Goal: Task Accomplishment & Management: Manage account settings

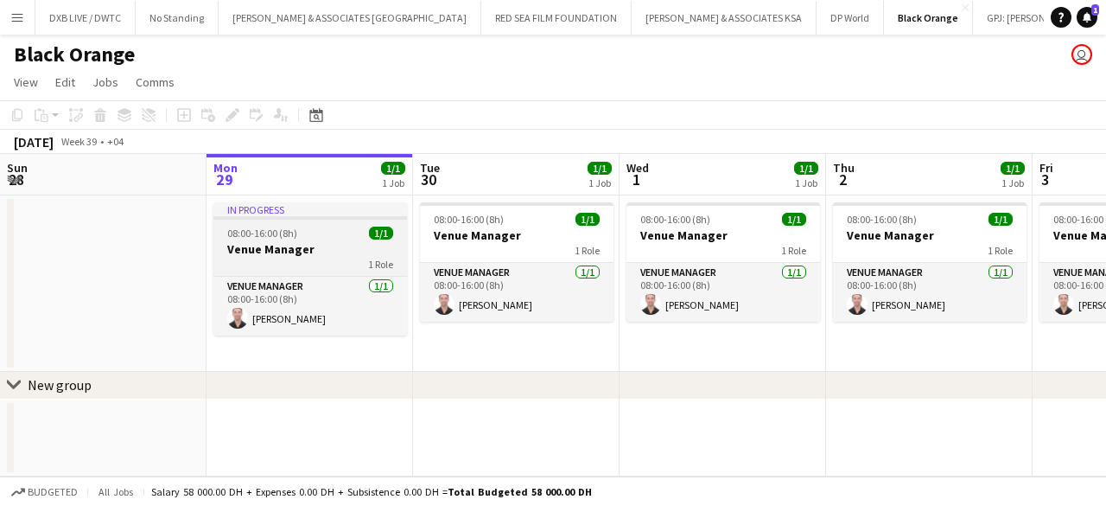
click at [326, 259] on div "1 Role" at bounding box center [311, 264] width 194 height 14
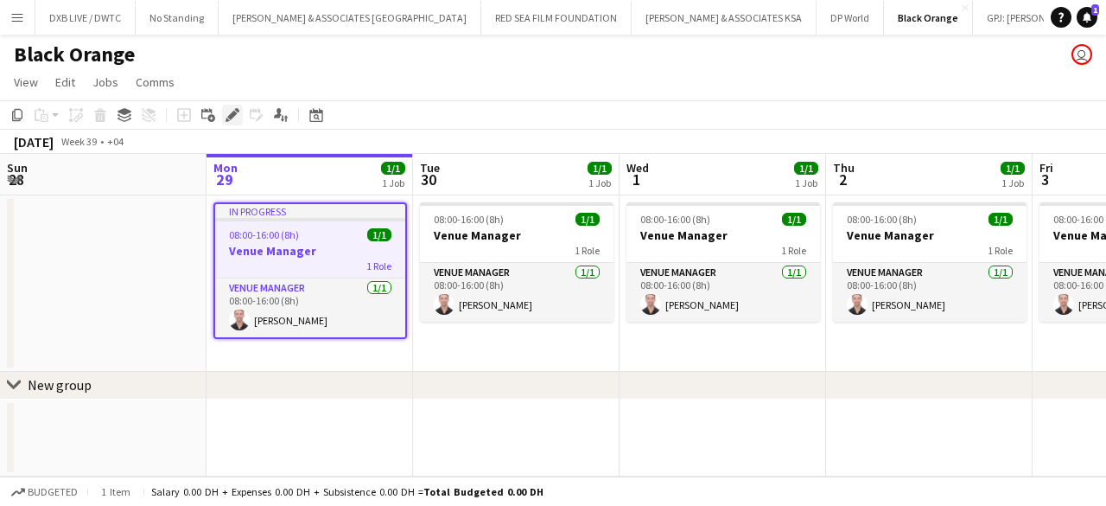
click at [234, 120] on icon "Edit" at bounding box center [233, 115] width 14 height 14
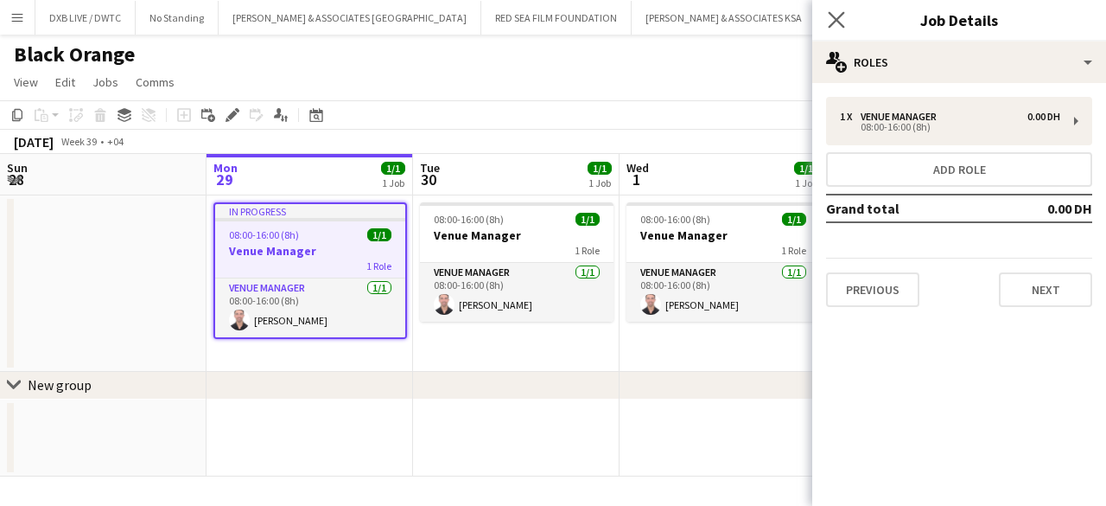
click at [828, 18] on icon "Close pop-in" at bounding box center [836, 19] width 16 height 16
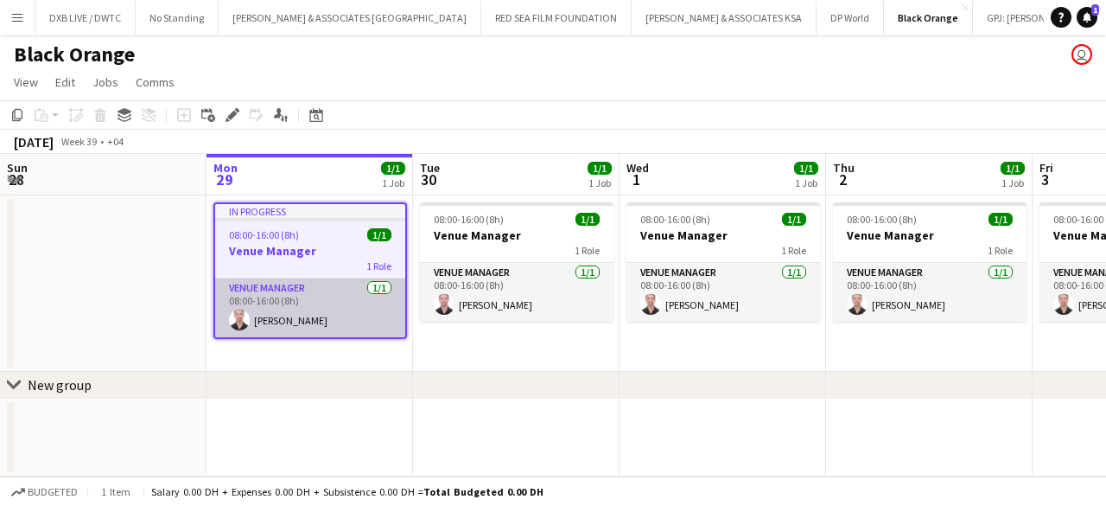
click at [327, 288] on app-card-role "Venue Manager [DATE] 08:00-16:00 (8h) [PERSON_NAME]" at bounding box center [310, 307] width 190 height 59
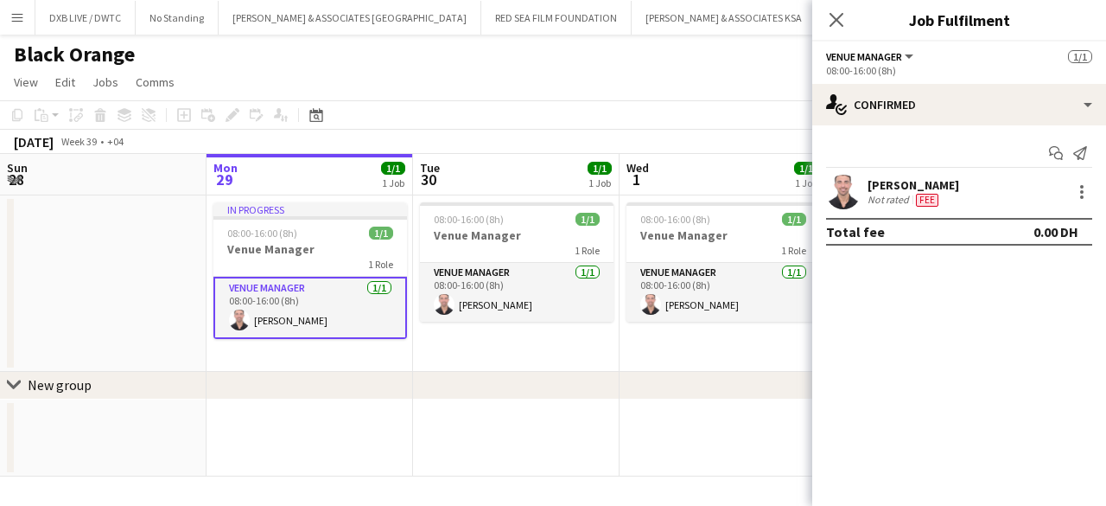
drag, startPoint x: 1081, startPoint y: 189, endPoint x: 711, endPoint y: 47, distance: 396.5
click at [711, 47] on div "Black Orange user" at bounding box center [553, 51] width 1106 height 33
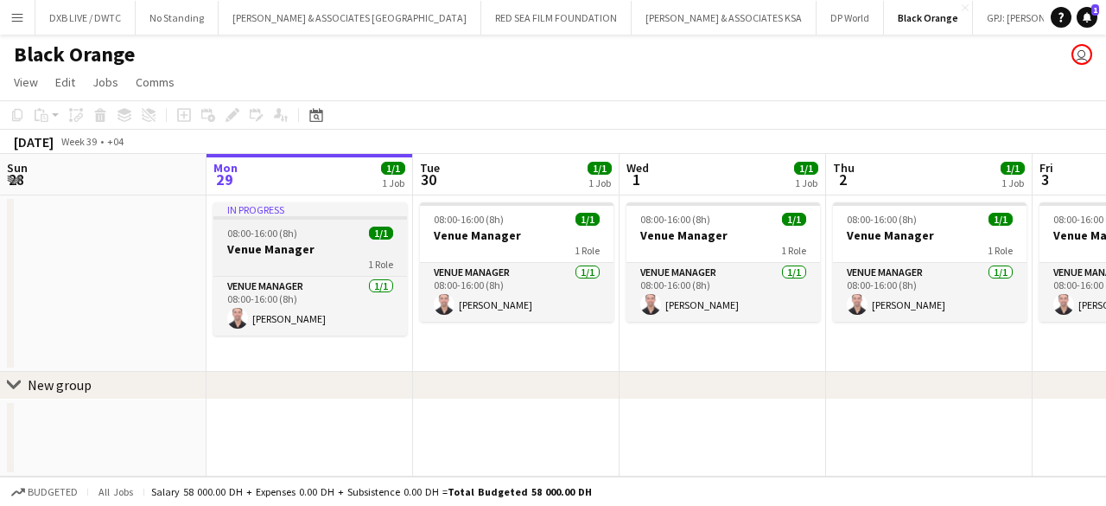
click at [349, 257] on div "1 Role" at bounding box center [311, 264] width 194 height 14
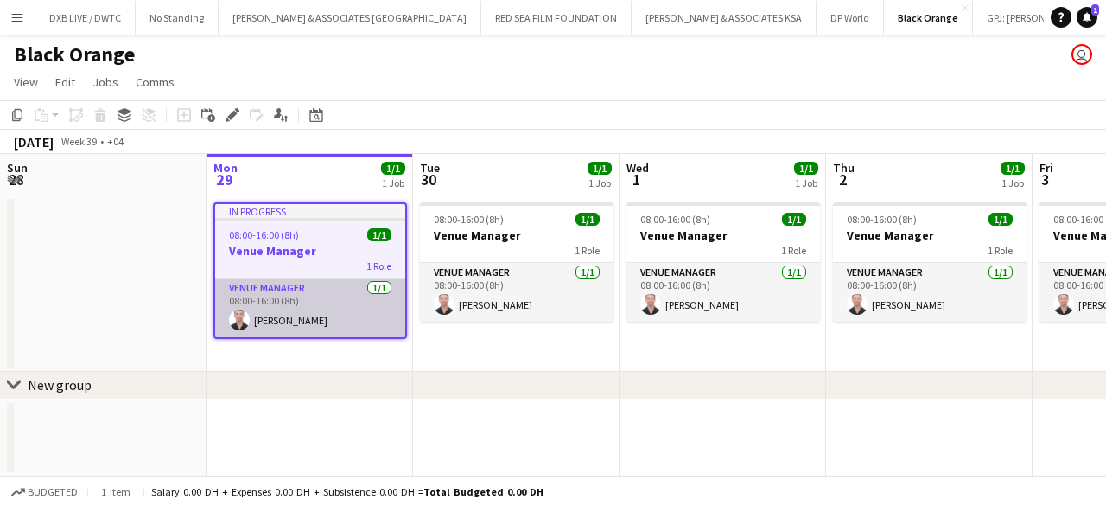
click at [349, 319] on app-card-role "Venue Manager [DATE] 08:00-16:00 (8h) [PERSON_NAME]" at bounding box center [310, 307] width 190 height 59
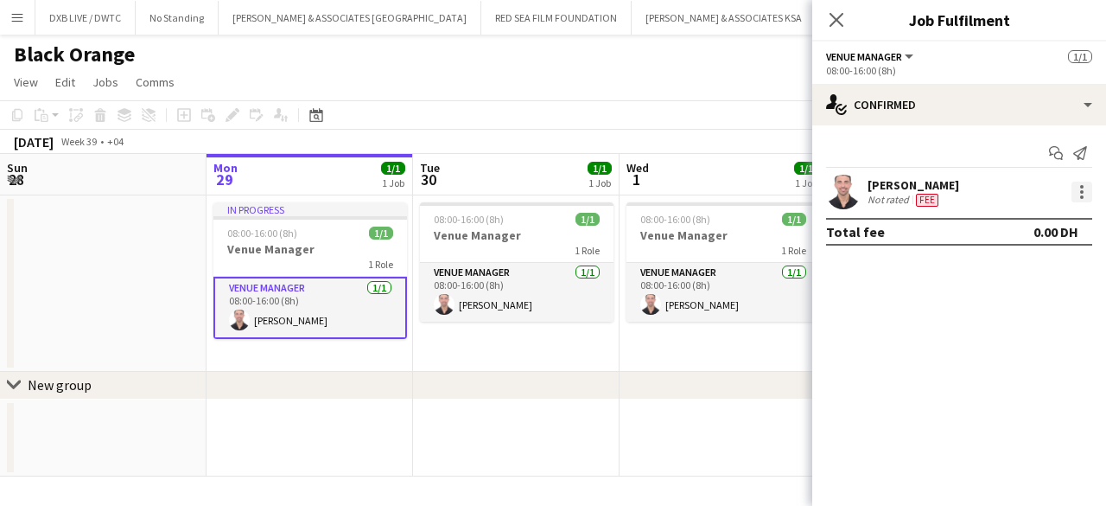
click at [1081, 196] on div at bounding box center [1082, 196] width 3 height 3
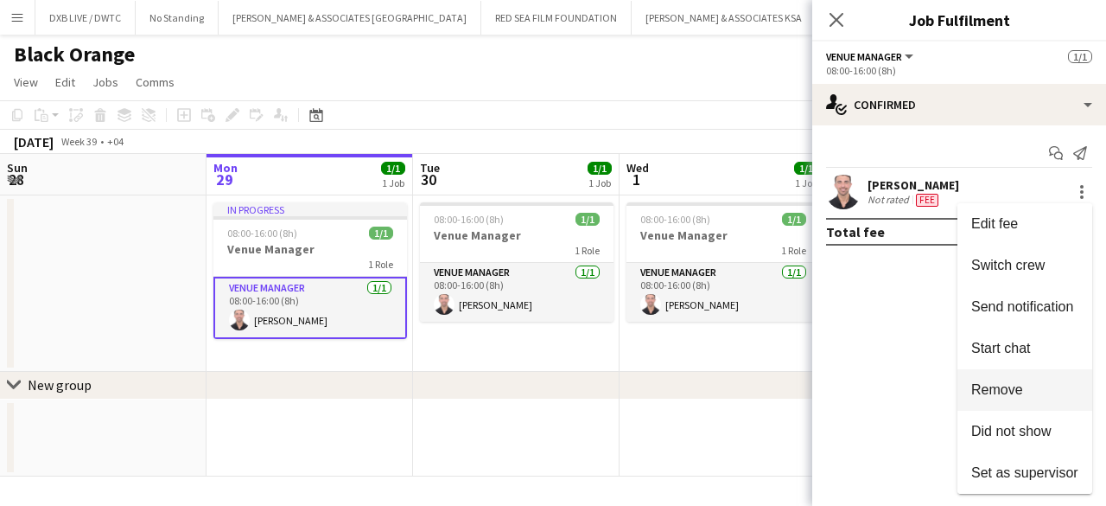
click at [1015, 382] on span "Remove" at bounding box center [998, 389] width 52 height 15
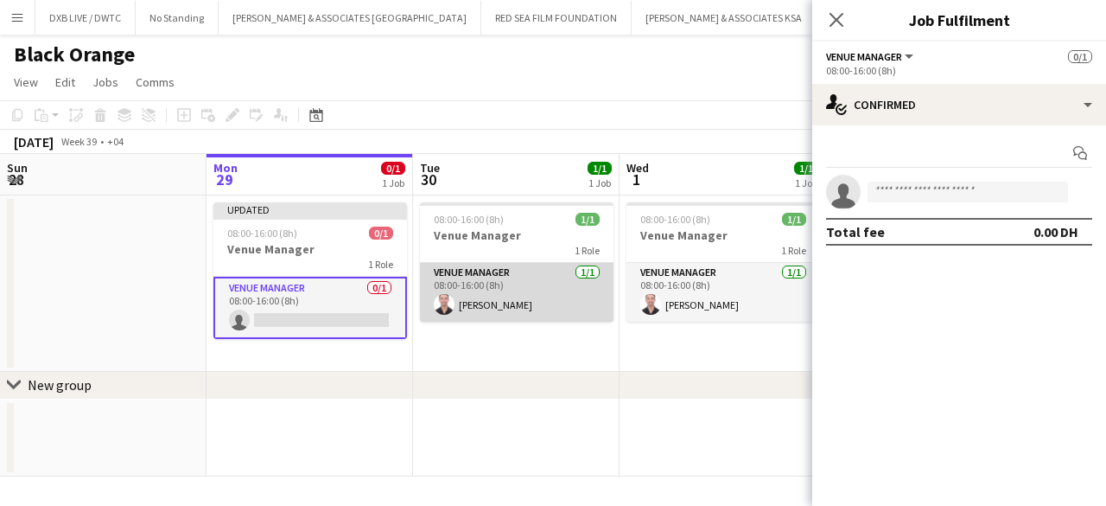
click at [533, 314] on app-card-role "Venue Manager [DATE] 08:00-16:00 (8h) [PERSON_NAME]" at bounding box center [517, 292] width 194 height 59
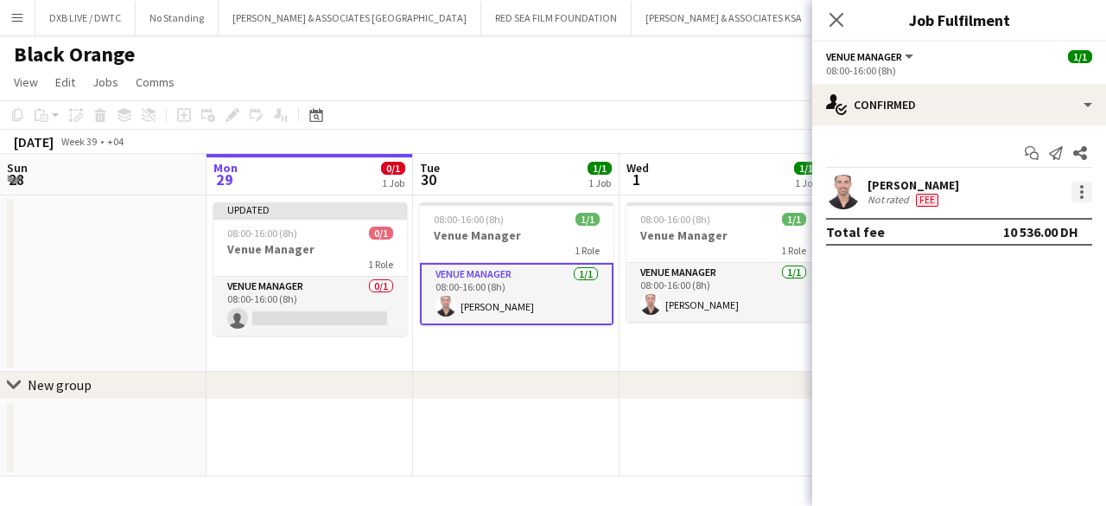
click at [1074, 198] on div at bounding box center [1082, 192] width 21 height 21
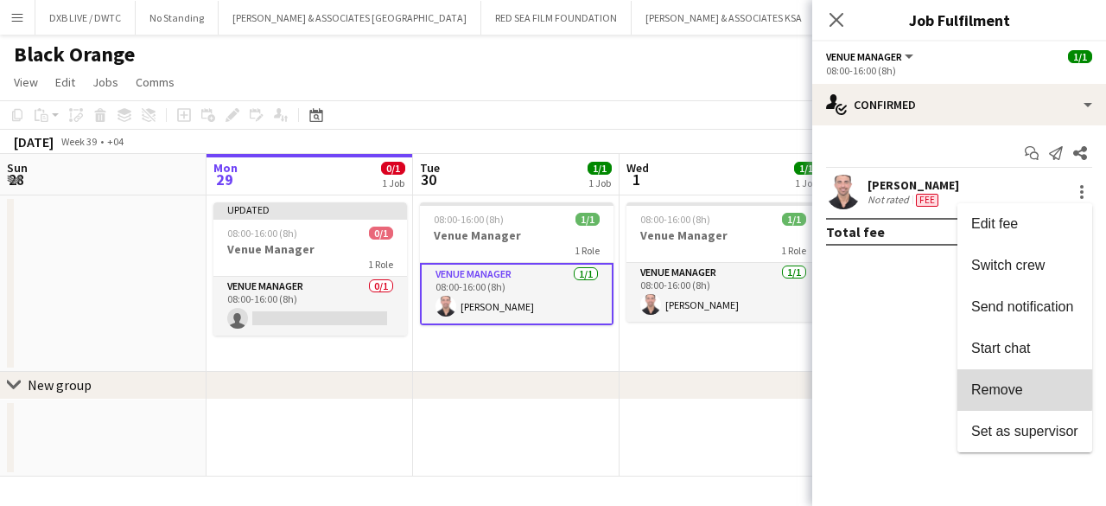
click at [975, 389] on span "Remove" at bounding box center [998, 389] width 52 height 15
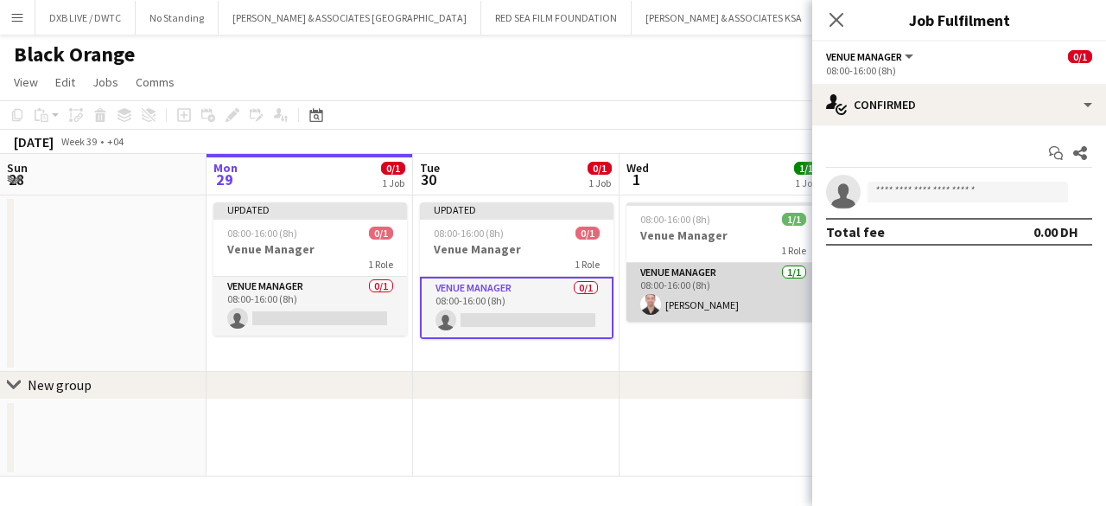
click at [776, 299] on app-card-role "Venue Manager [DATE] 08:00-16:00 (8h) [PERSON_NAME]" at bounding box center [724, 292] width 194 height 59
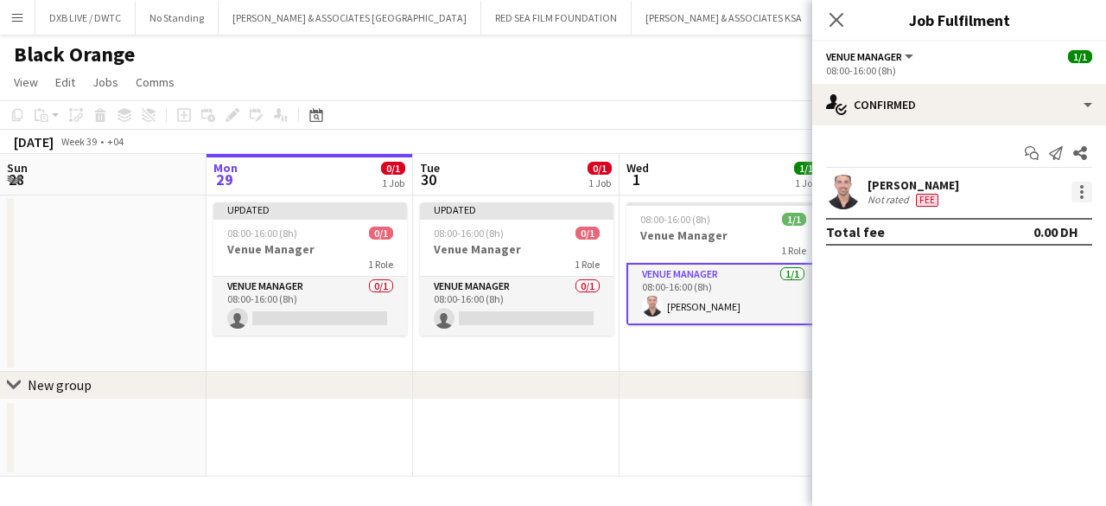
click at [1085, 188] on div at bounding box center [1082, 192] width 21 height 21
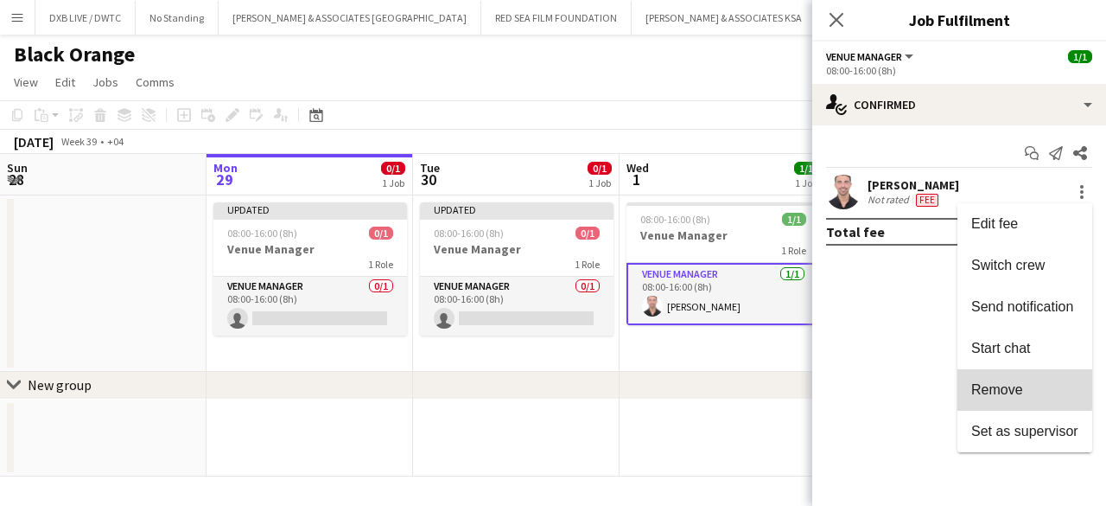
click at [1013, 385] on span "Remove" at bounding box center [998, 389] width 52 height 15
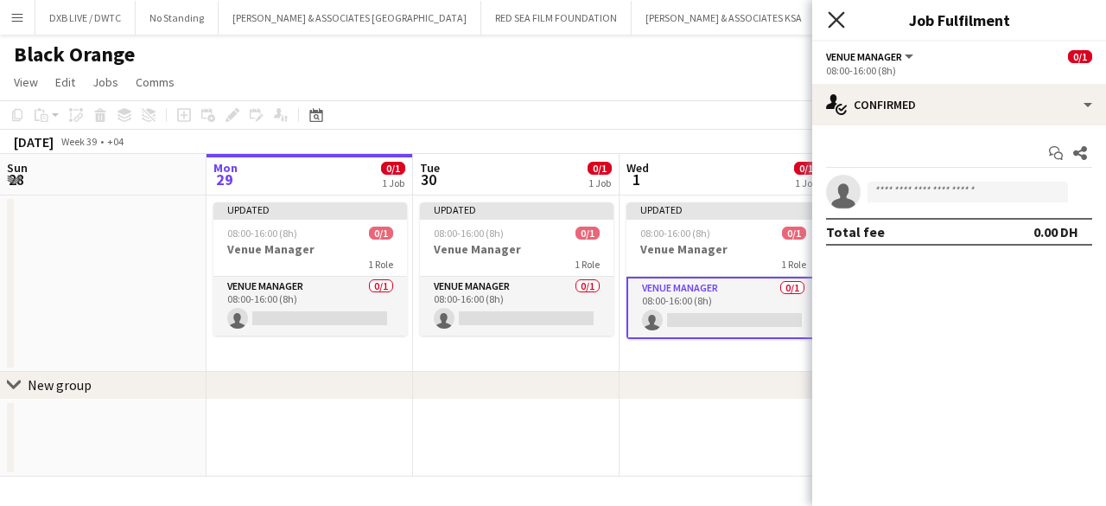
click at [838, 21] on icon at bounding box center [836, 19] width 16 height 16
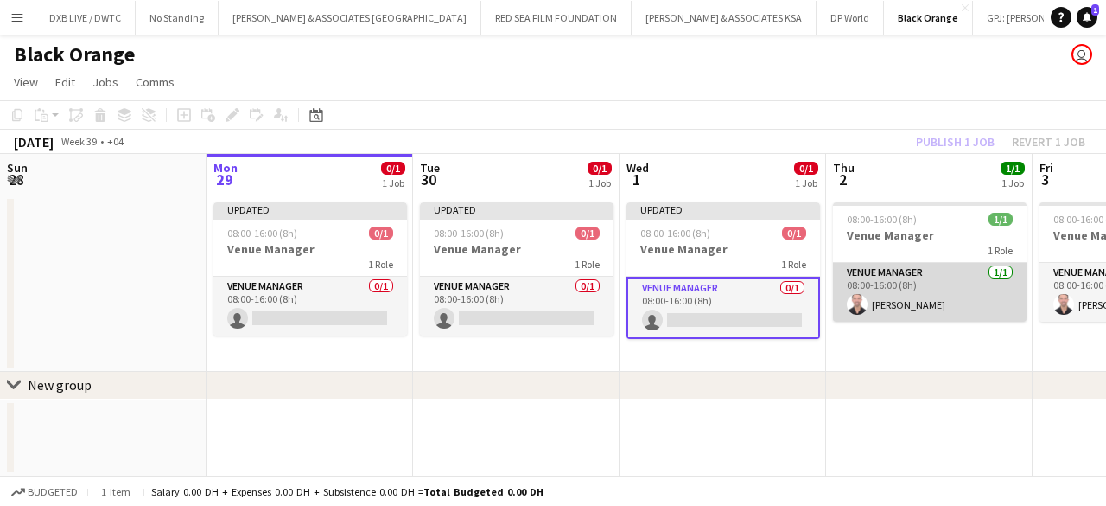
click at [896, 288] on app-card-role "Venue Manager [DATE] 08:00-16:00 (8h) [PERSON_NAME]" at bounding box center [930, 292] width 194 height 59
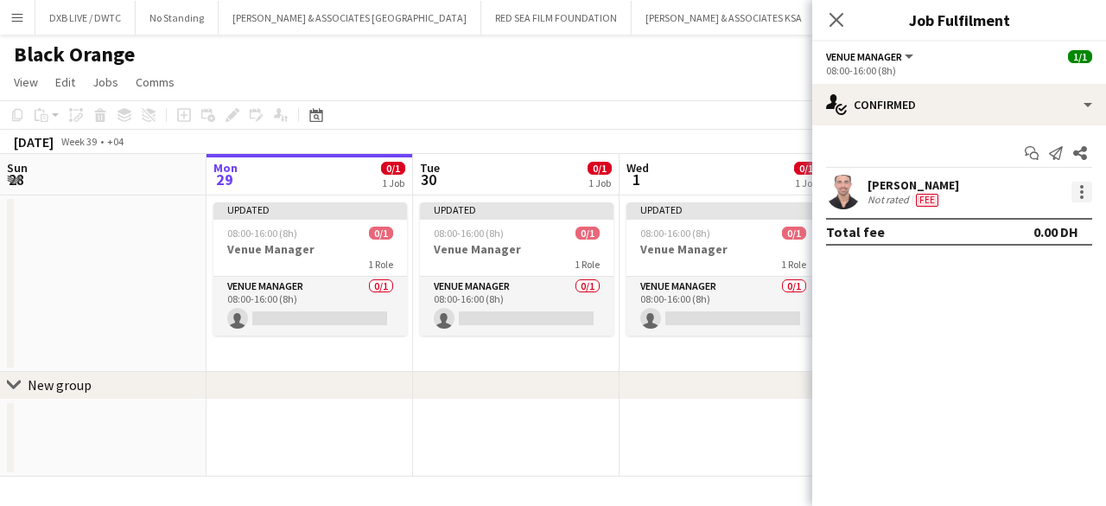
click at [1077, 193] on div at bounding box center [1082, 192] width 21 height 21
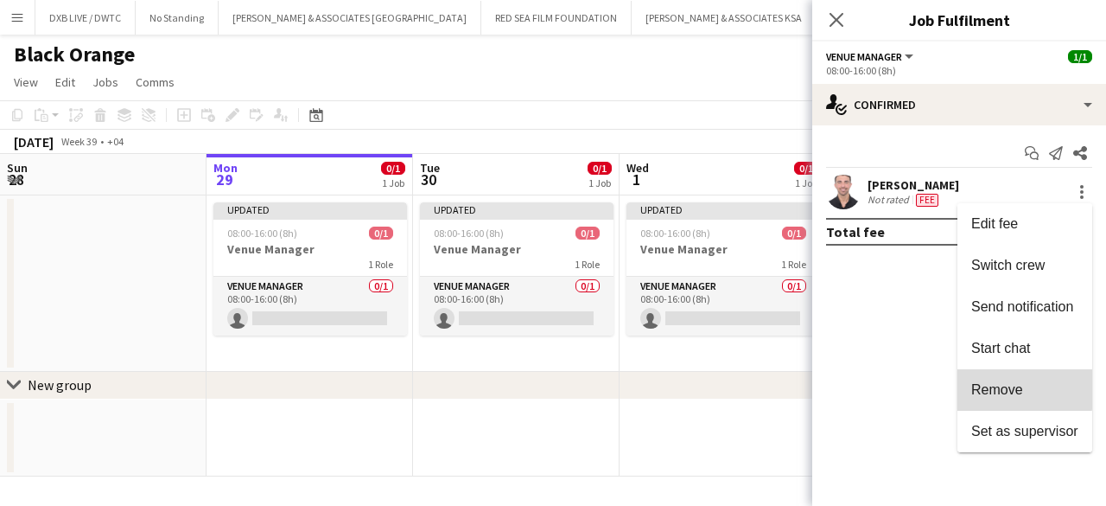
click at [997, 386] on span "Remove" at bounding box center [998, 389] width 52 height 15
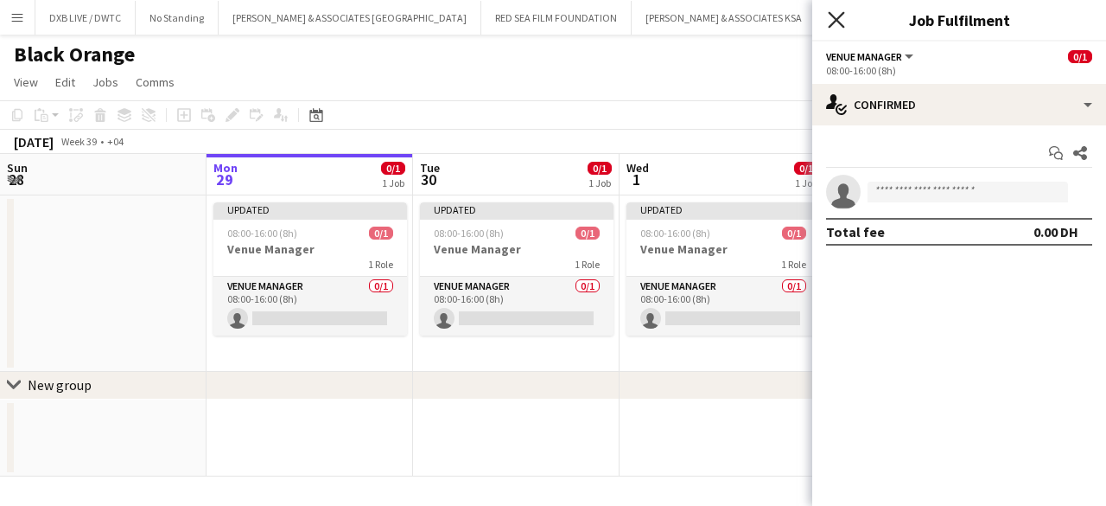
click at [843, 12] on icon at bounding box center [836, 19] width 16 height 16
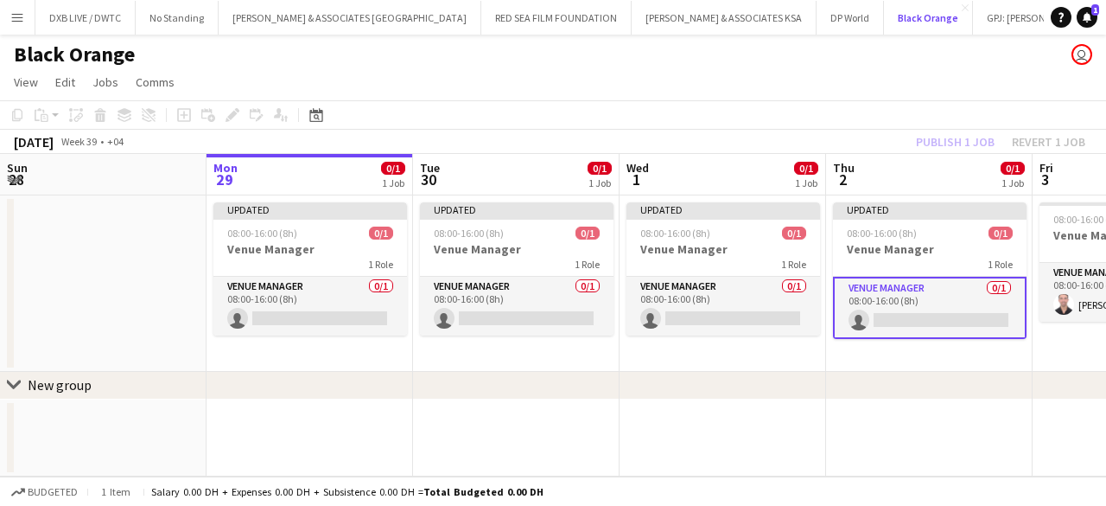
click at [884, 12] on button "Black Orange Close" at bounding box center [928, 18] width 89 height 34
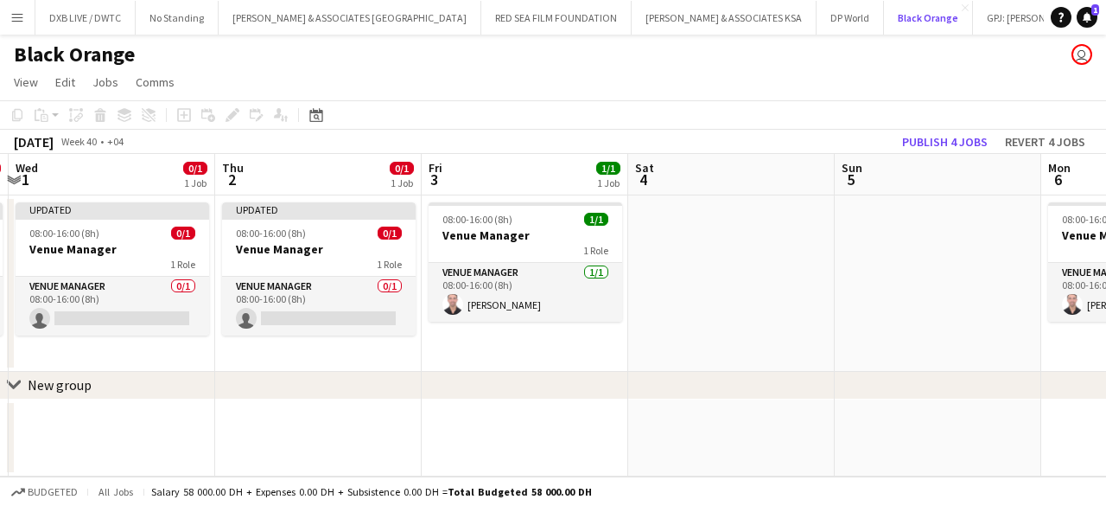
scroll to position [0, 612]
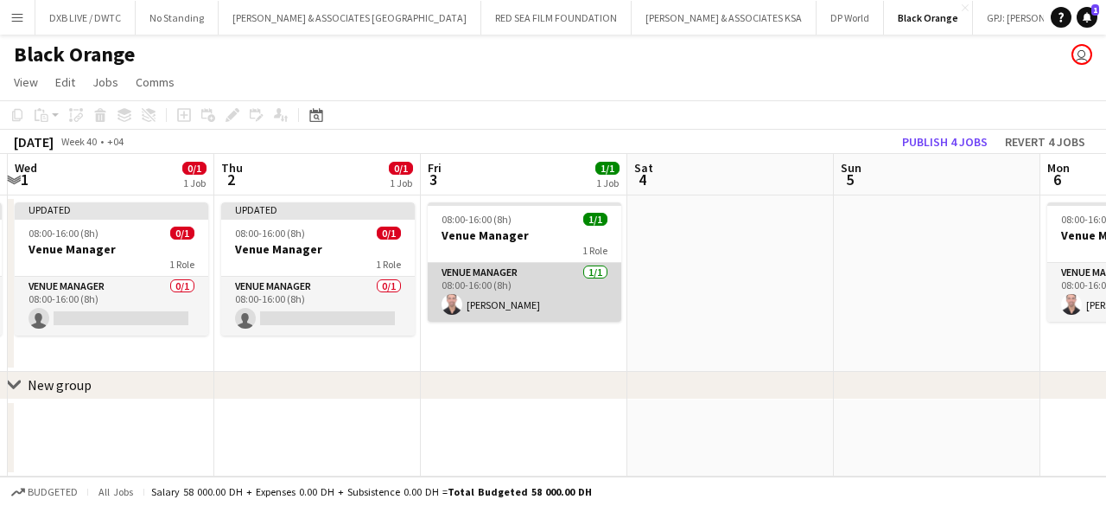
click at [579, 300] on app-card-role "Venue Manager [DATE] 08:00-16:00 (8h) [PERSON_NAME]" at bounding box center [525, 292] width 194 height 59
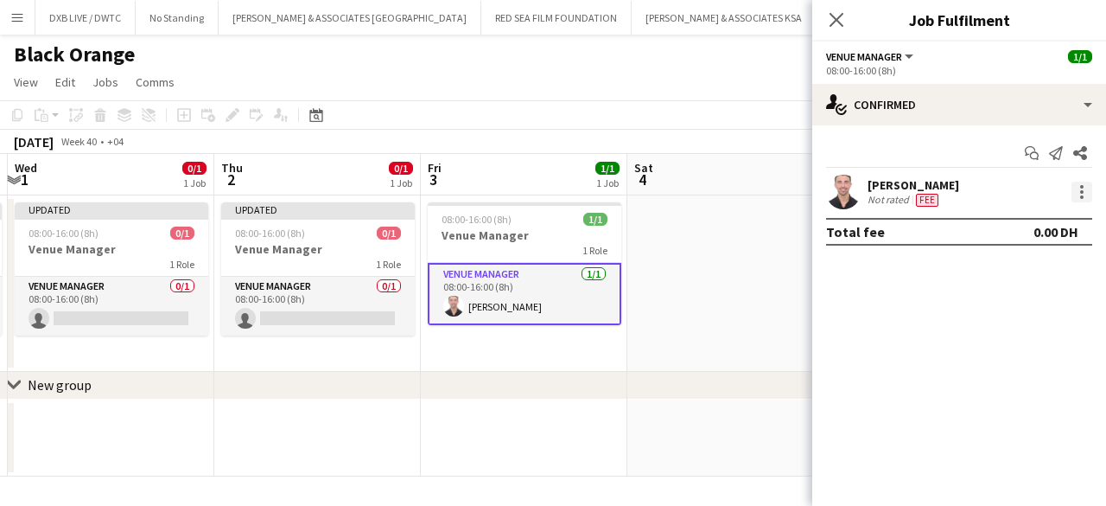
click at [1081, 190] on div at bounding box center [1082, 191] width 3 height 3
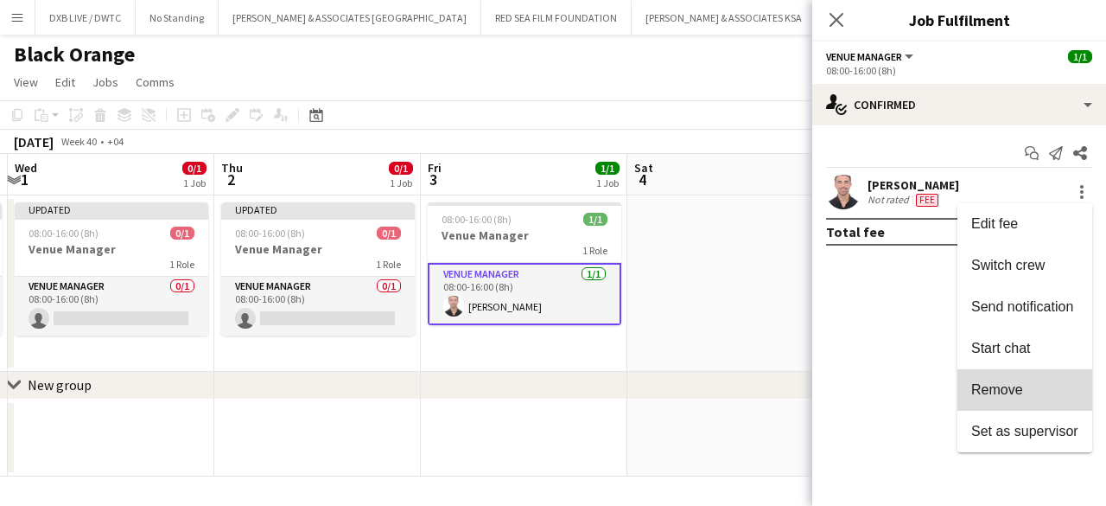
click at [1020, 386] on span "Remove" at bounding box center [998, 389] width 52 height 15
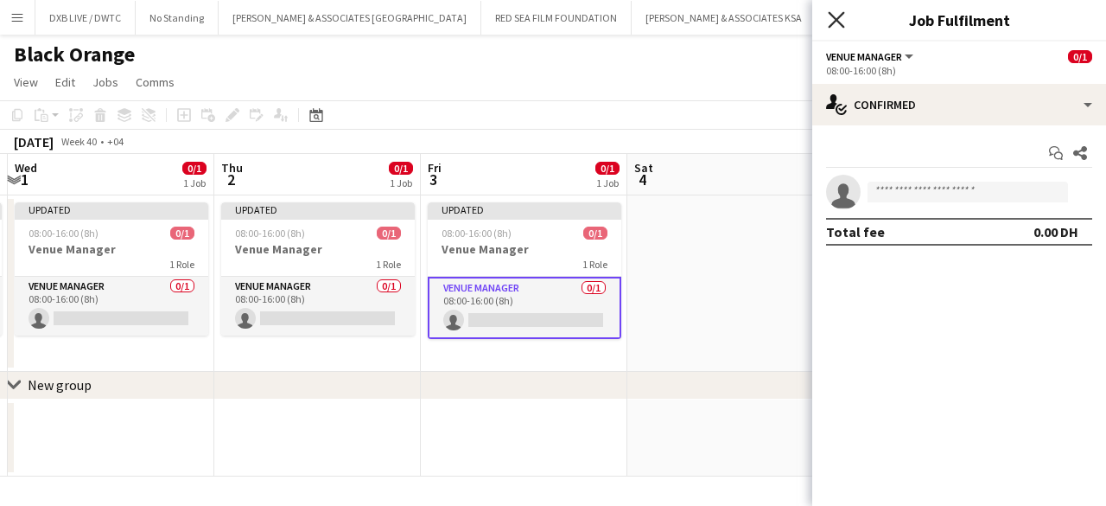
click at [832, 24] on icon at bounding box center [836, 19] width 16 height 16
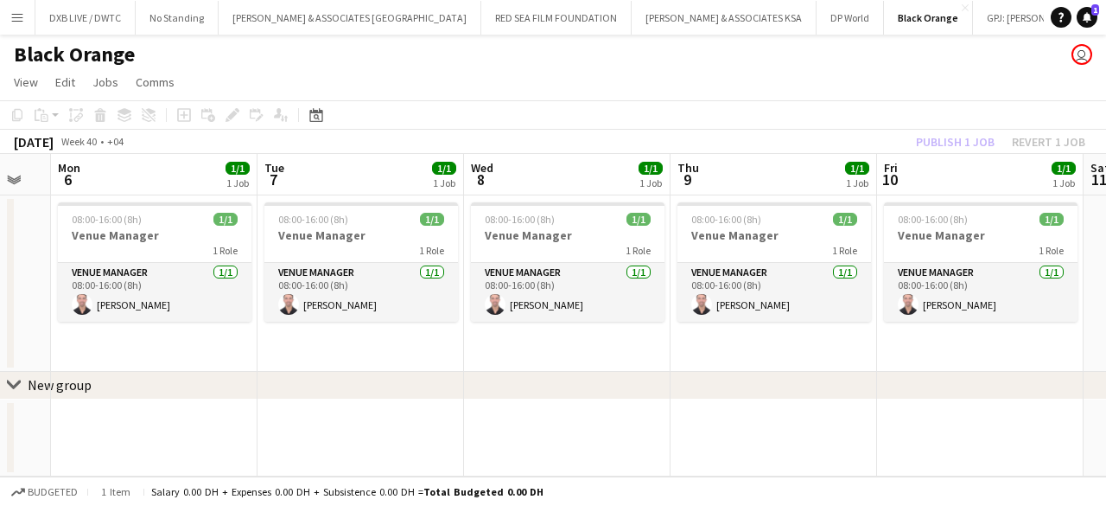
scroll to position [0, 568]
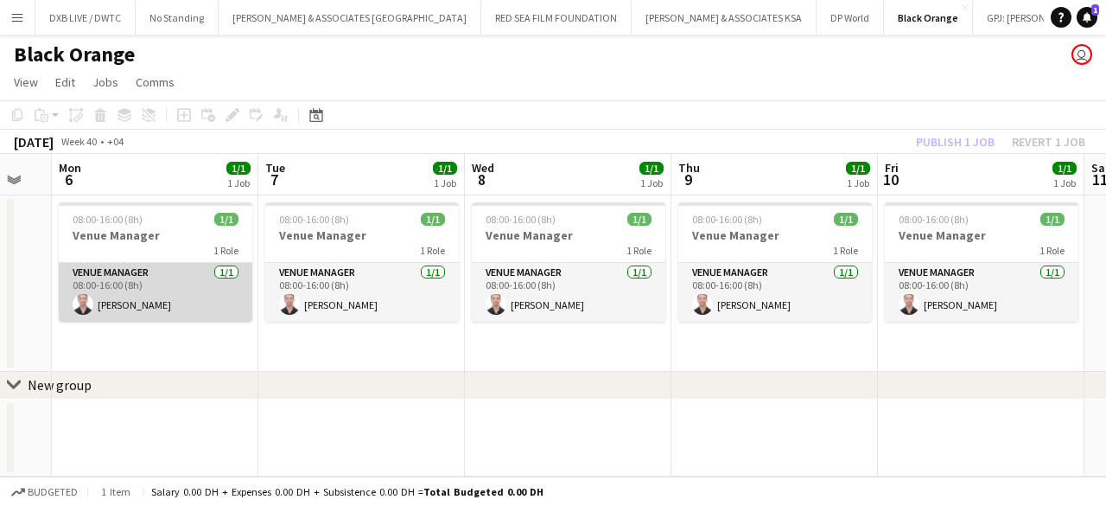
click at [193, 297] on app-card-role "Venue Manager [DATE] 08:00-16:00 (8h) [PERSON_NAME]" at bounding box center [156, 292] width 194 height 59
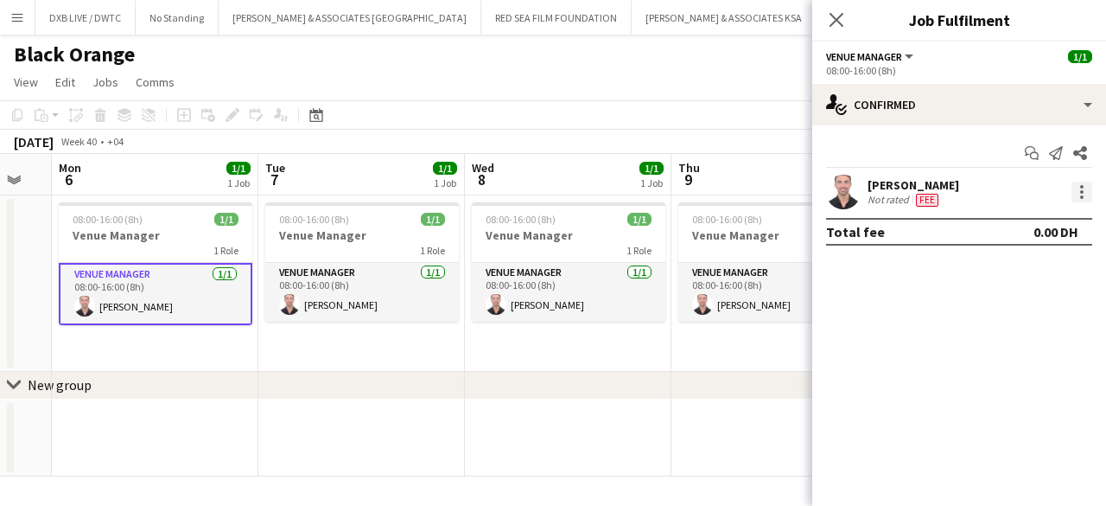
click at [1081, 195] on div at bounding box center [1082, 196] width 3 height 3
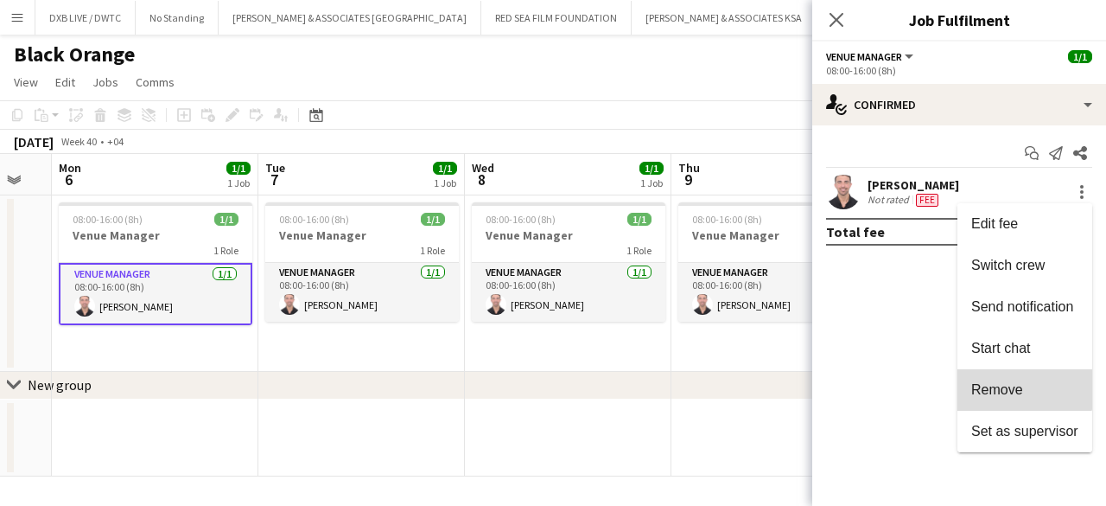
click at [1018, 376] on button "Remove" at bounding box center [1025, 389] width 135 height 41
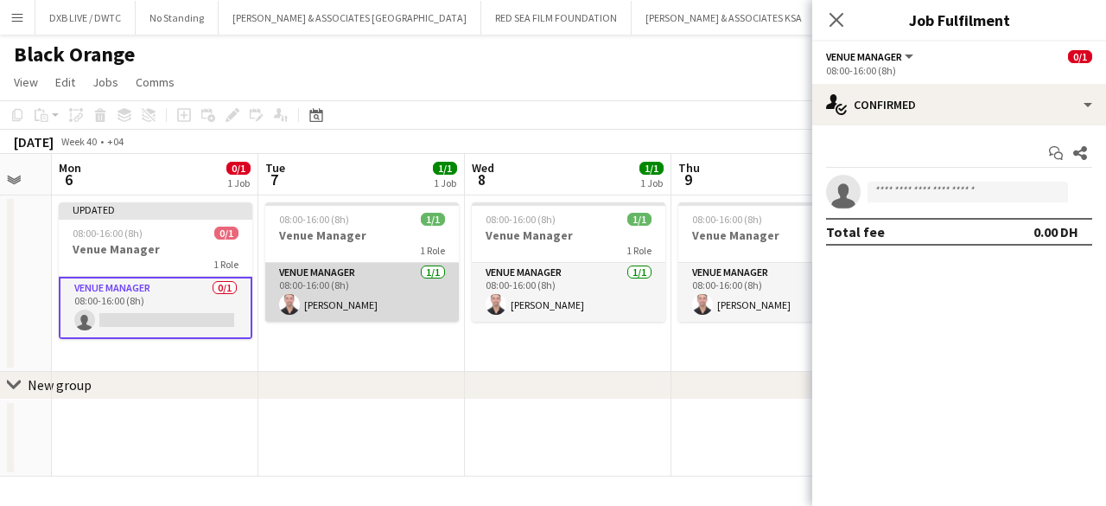
click at [424, 296] on app-card-role "Venue Manager [DATE] 08:00-16:00 (8h) [PERSON_NAME]" at bounding box center [362, 292] width 194 height 59
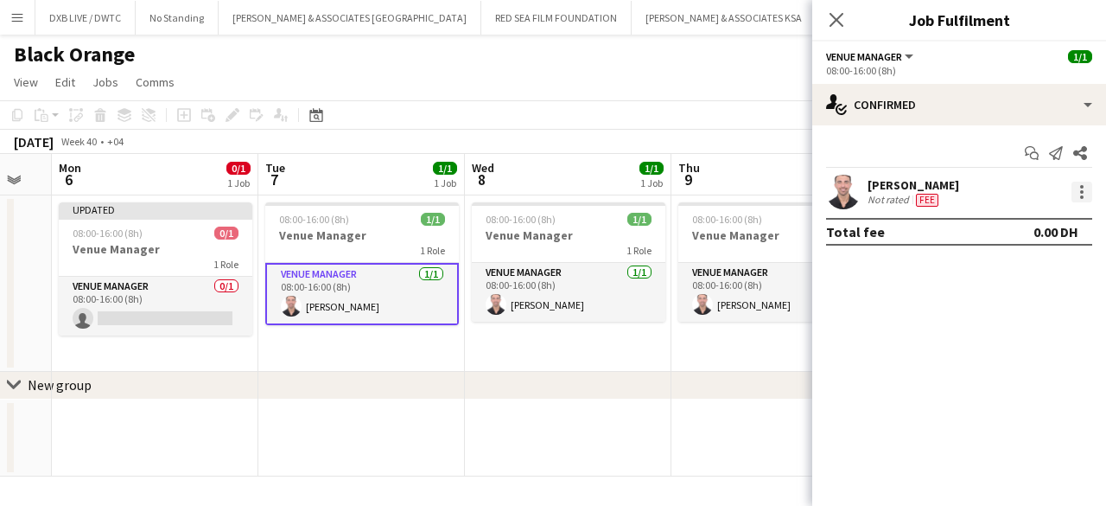
click at [1082, 191] on div at bounding box center [1082, 191] width 3 height 3
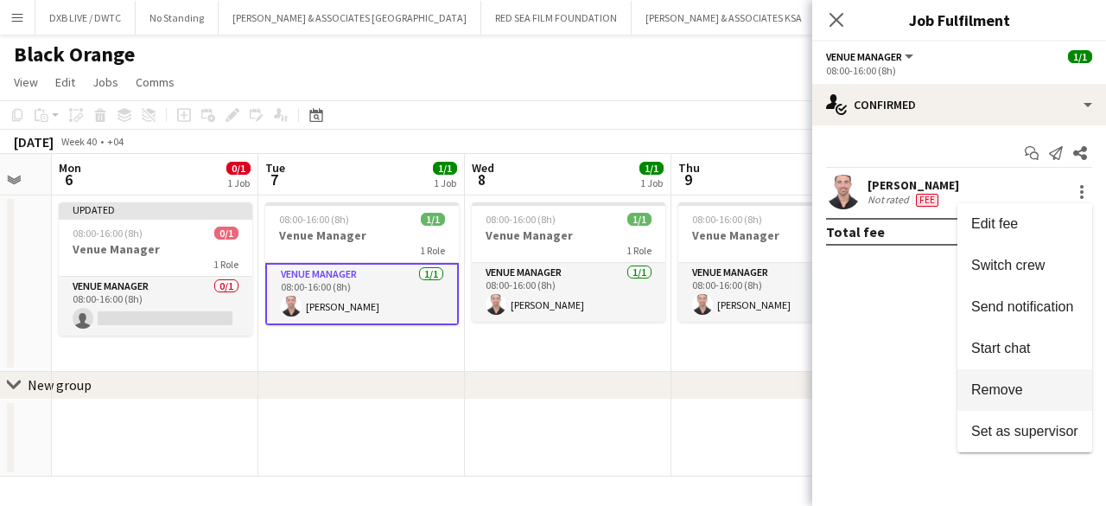
click at [1010, 375] on button "Remove" at bounding box center [1025, 389] width 135 height 41
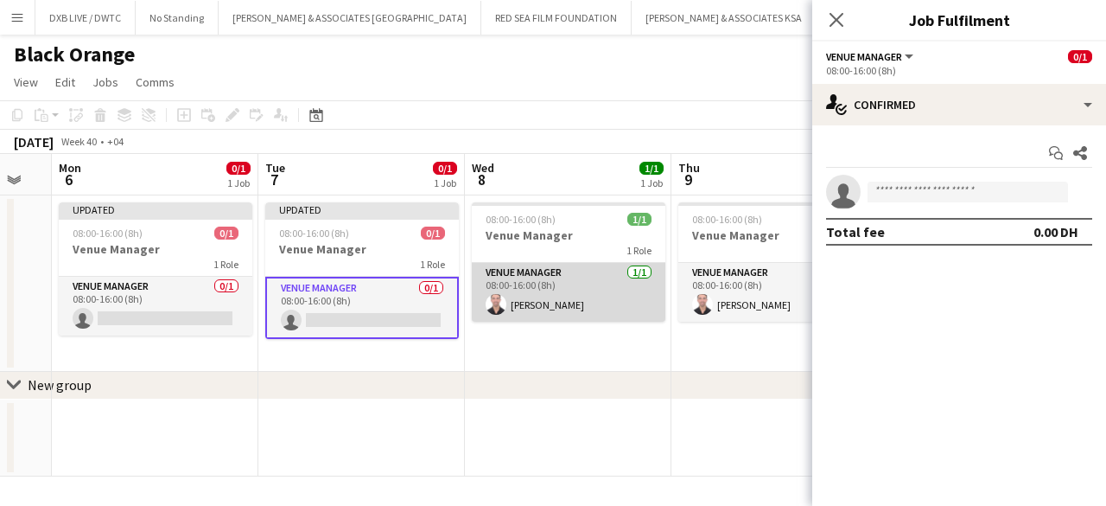
click at [599, 288] on app-card-role "Venue Manager [DATE] 08:00-16:00 (8h) [PERSON_NAME]" at bounding box center [569, 292] width 194 height 59
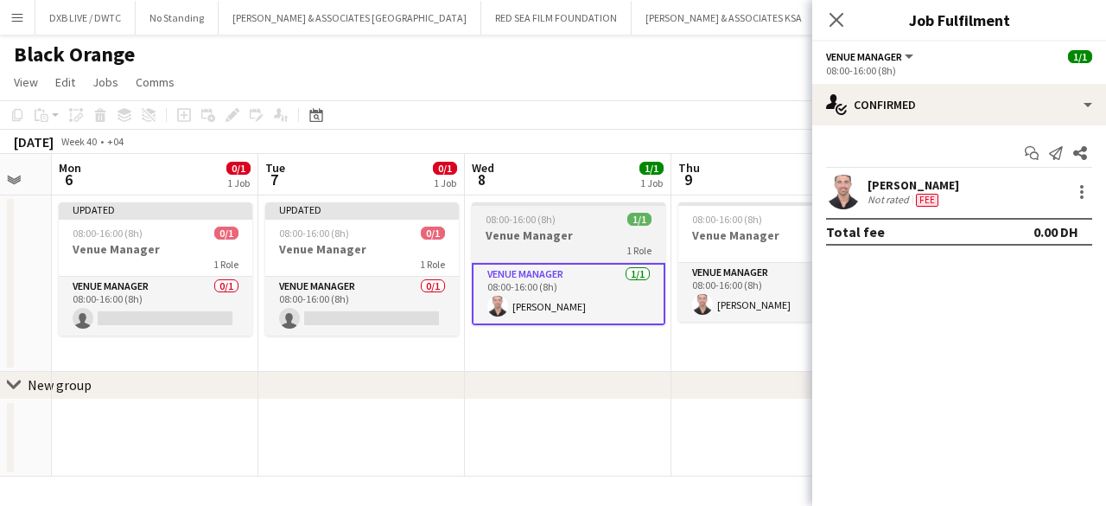
drag, startPoint x: 1077, startPoint y: 198, endPoint x: 619, endPoint y: 283, distance: 465.9
click at [619, 283] on app-card-role "Venue Manager [DATE] 08:00-16:00 (8h) [PERSON_NAME]" at bounding box center [569, 294] width 194 height 62
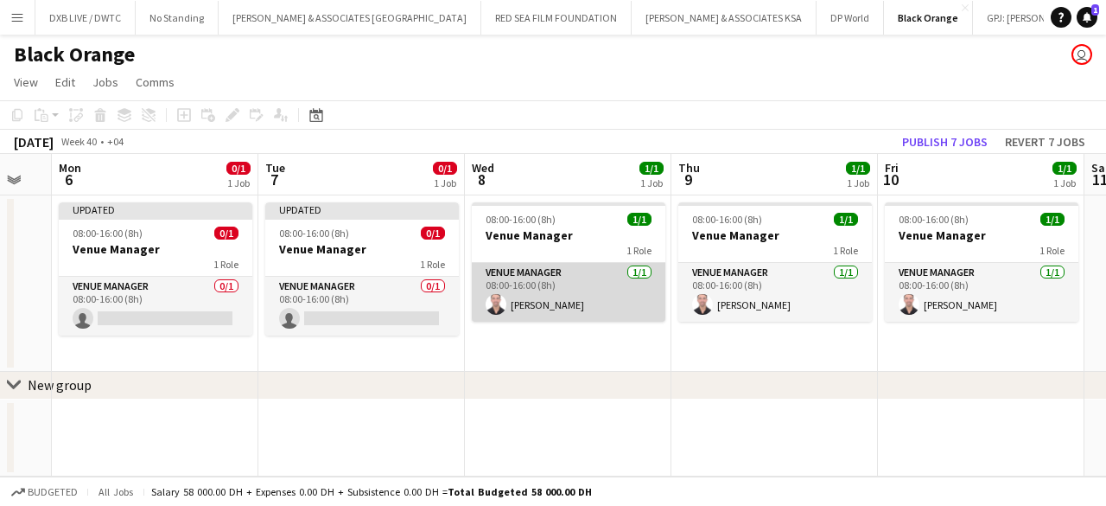
click at [610, 293] on app-card-role "Venue Manager [DATE] 08:00-16:00 (8h) [PERSON_NAME]" at bounding box center [569, 292] width 194 height 59
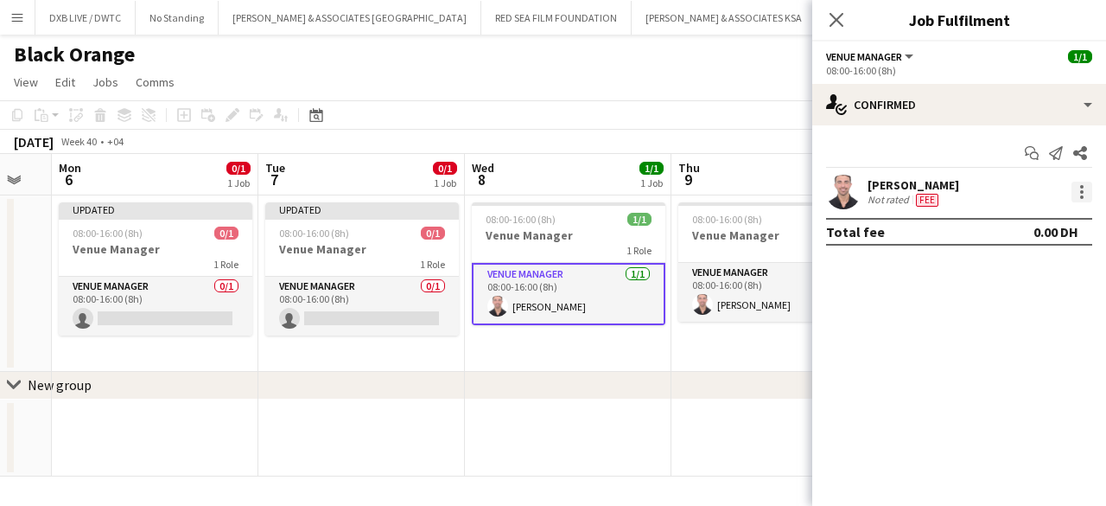
click at [1077, 198] on div at bounding box center [1082, 192] width 21 height 21
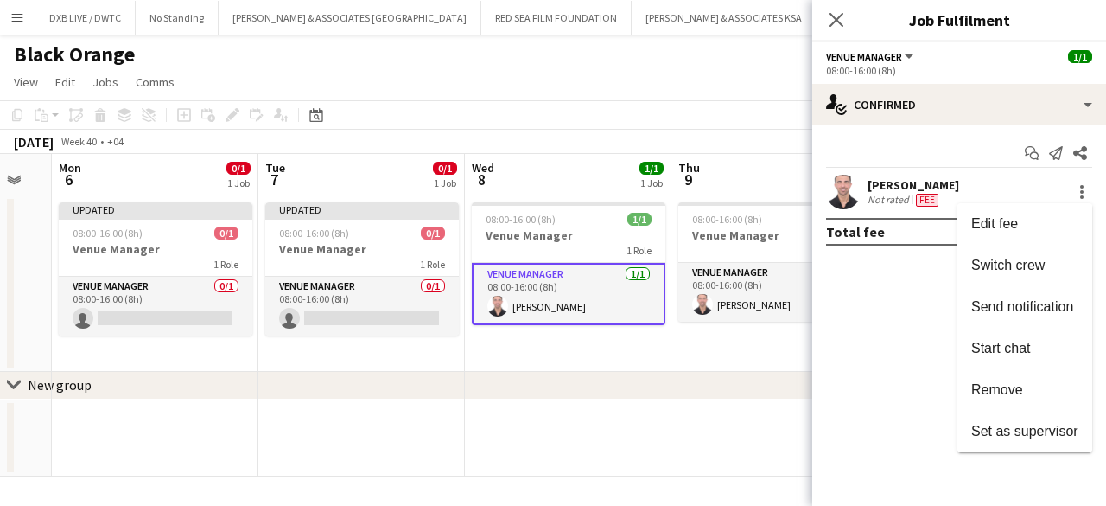
drag, startPoint x: 1010, startPoint y: 385, endPoint x: 591, endPoint y: 317, distance: 423.8
click at [591, 317] on div at bounding box center [553, 253] width 1106 height 506
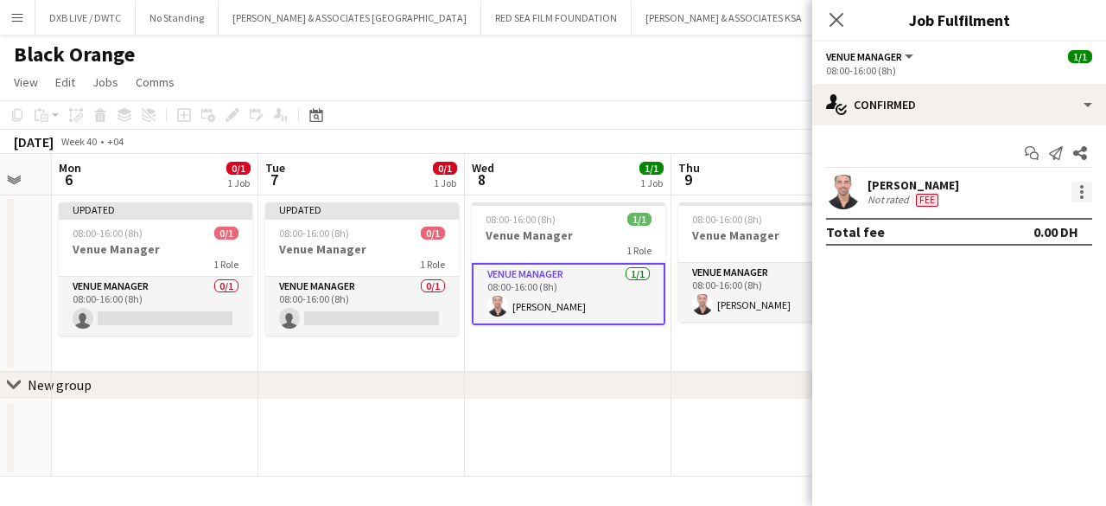
click at [1074, 191] on div at bounding box center [1082, 192] width 21 height 21
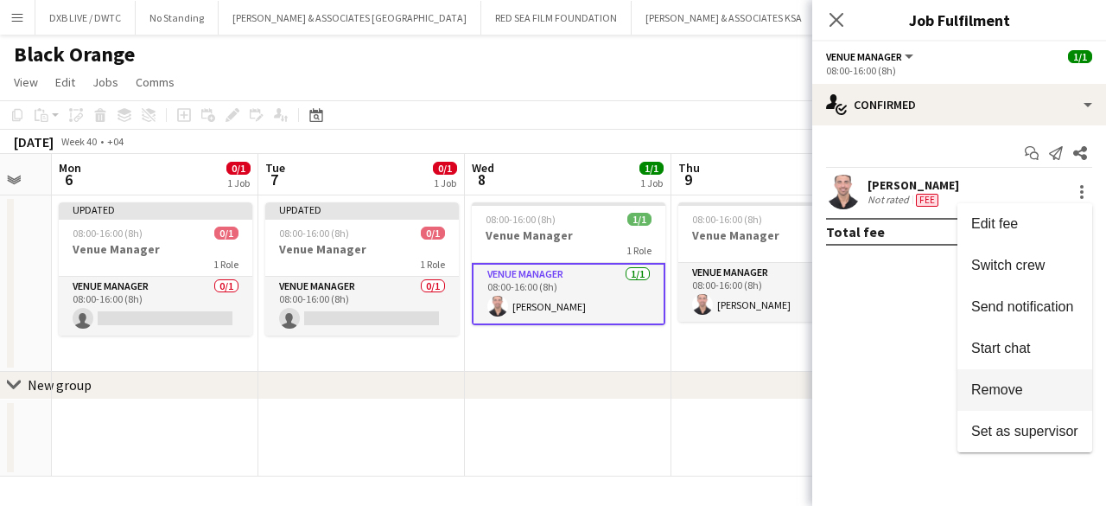
click at [1044, 383] on span "Remove" at bounding box center [1025, 390] width 107 height 16
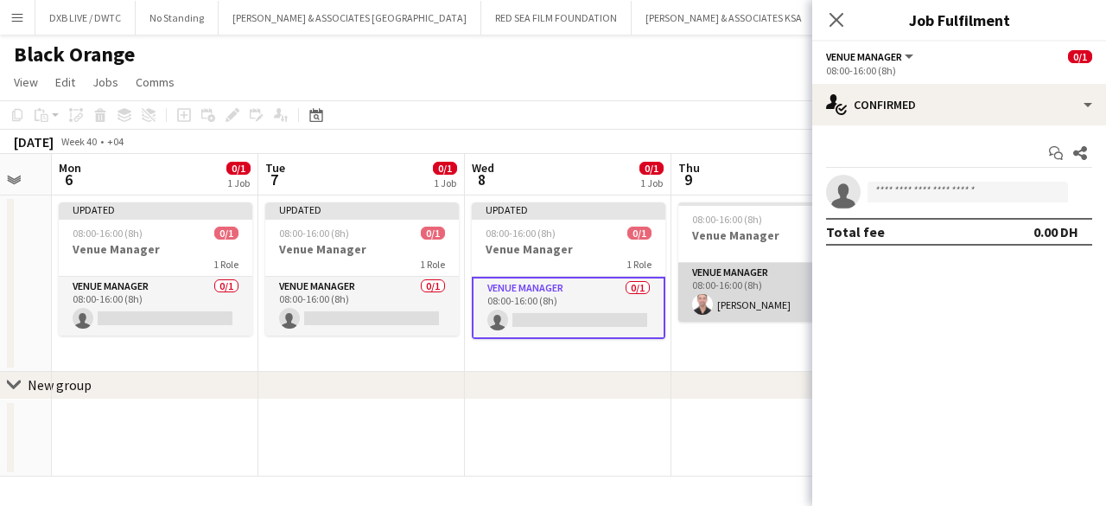
click at [759, 314] on app-card-role "Venue Manager [DATE] 08:00-16:00 (8h) [PERSON_NAME]" at bounding box center [776, 292] width 194 height 59
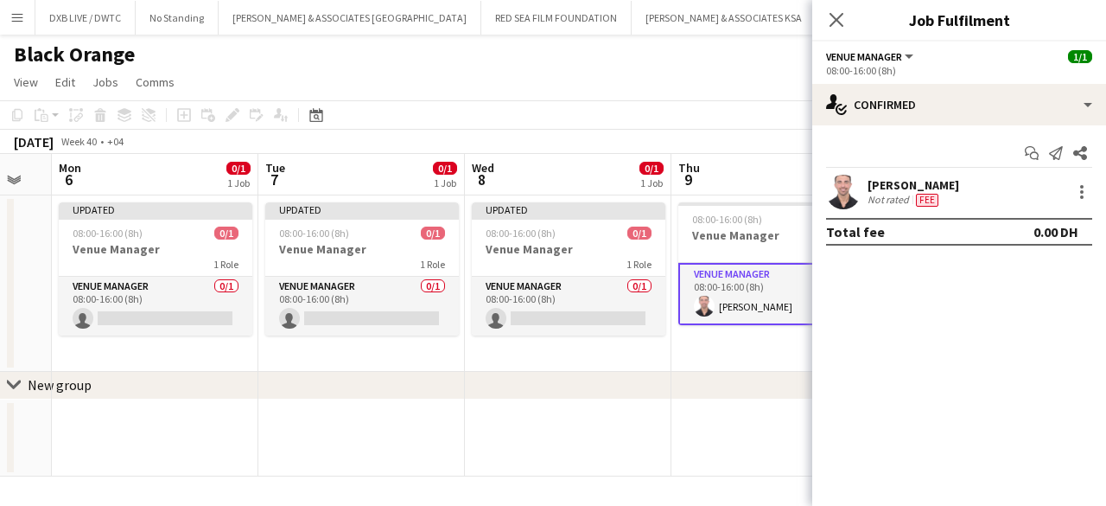
click at [1081, 203] on div "[PERSON_NAME] Not rated Fee" at bounding box center [960, 192] width 294 height 35
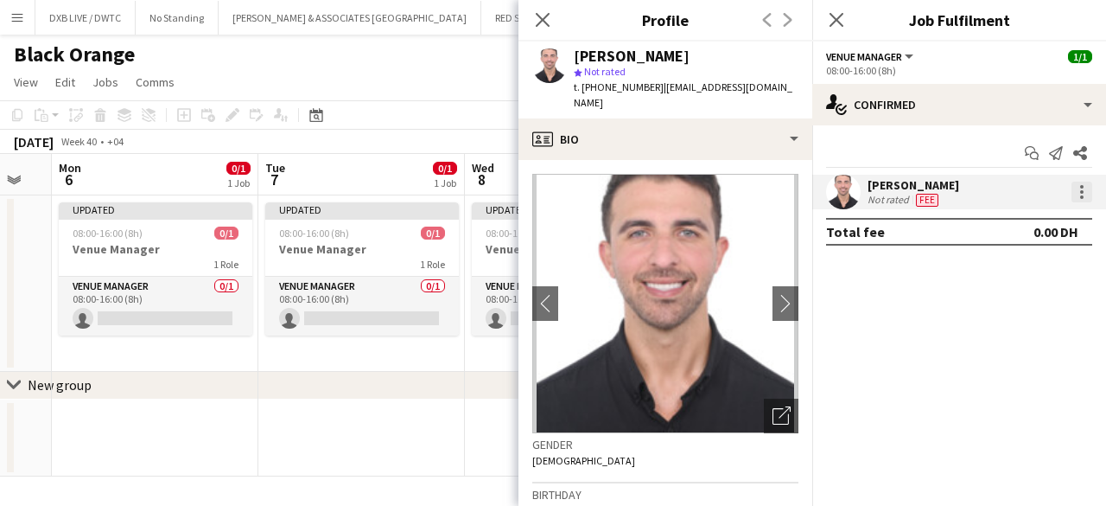
click at [1082, 200] on div at bounding box center [1082, 192] width 21 height 21
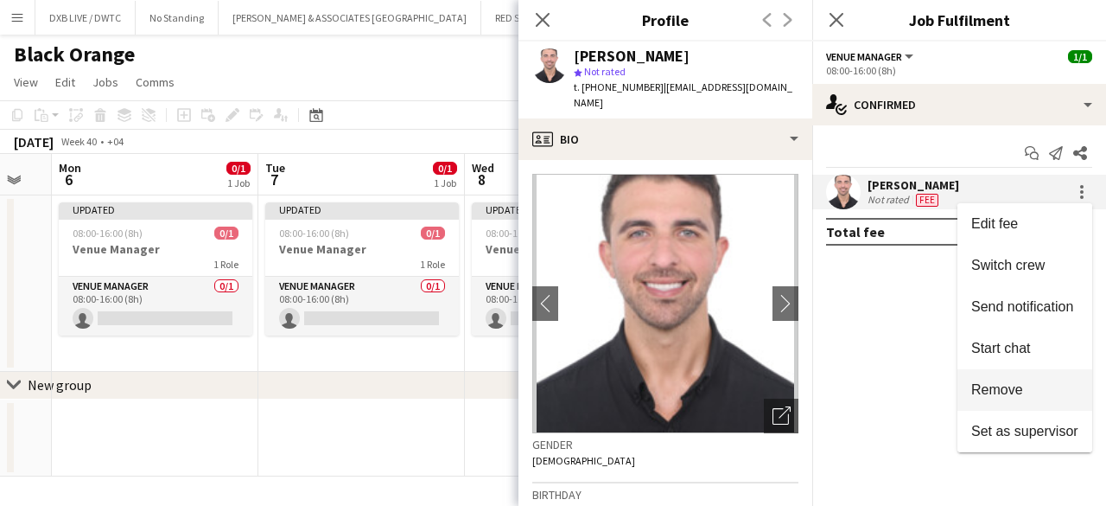
click at [977, 374] on button "Remove" at bounding box center [1025, 389] width 135 height 41
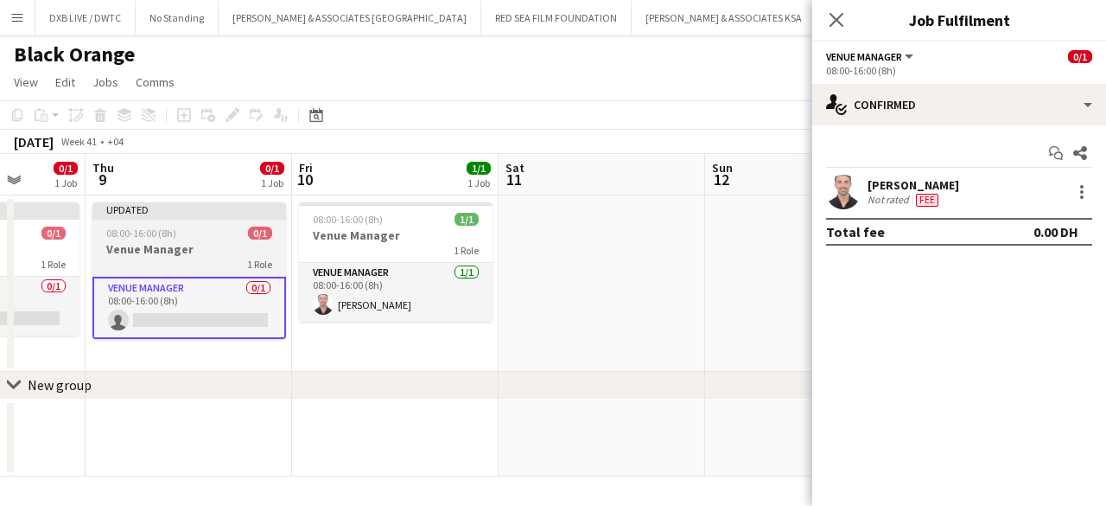
scroll to position [0, 742]
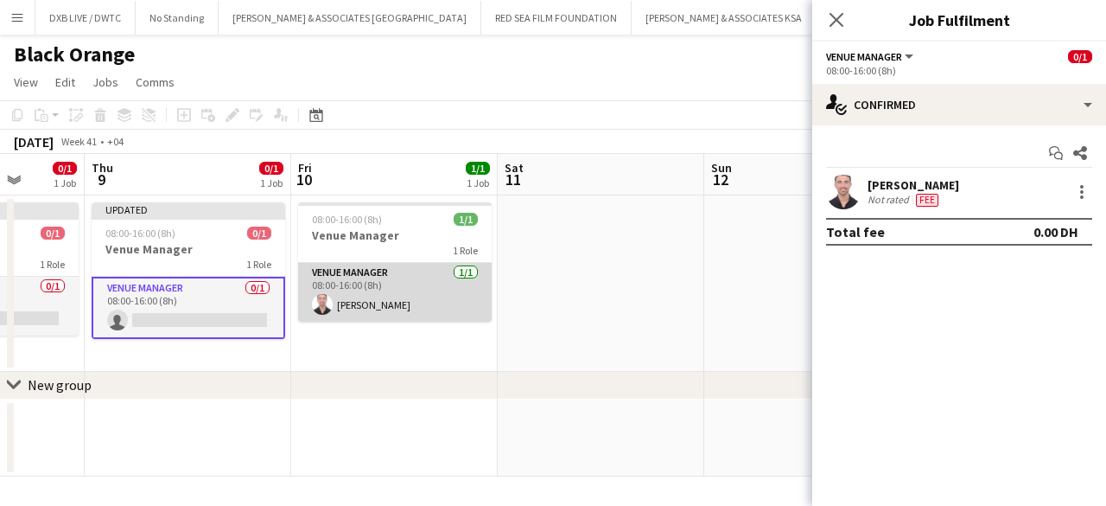
click at [430, 296] on app-card-role "Venue Manager [DATE] 08:00-16:00 (8h) [PERSON_NAME]" at bounding box center [395, 292] width 194 height 59
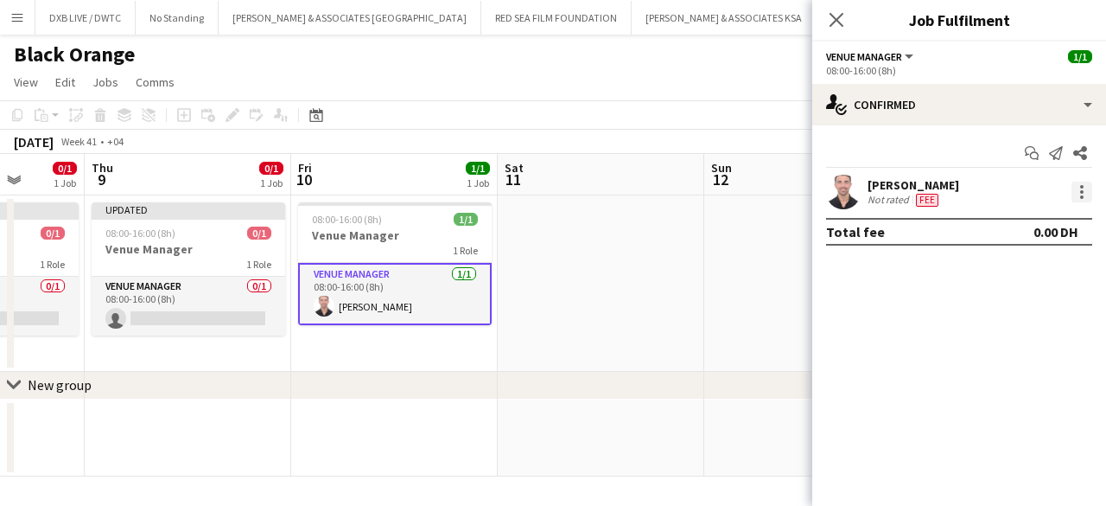
click at [1074, 193] on div at bounding box center [1082, 192] width 21 height 21
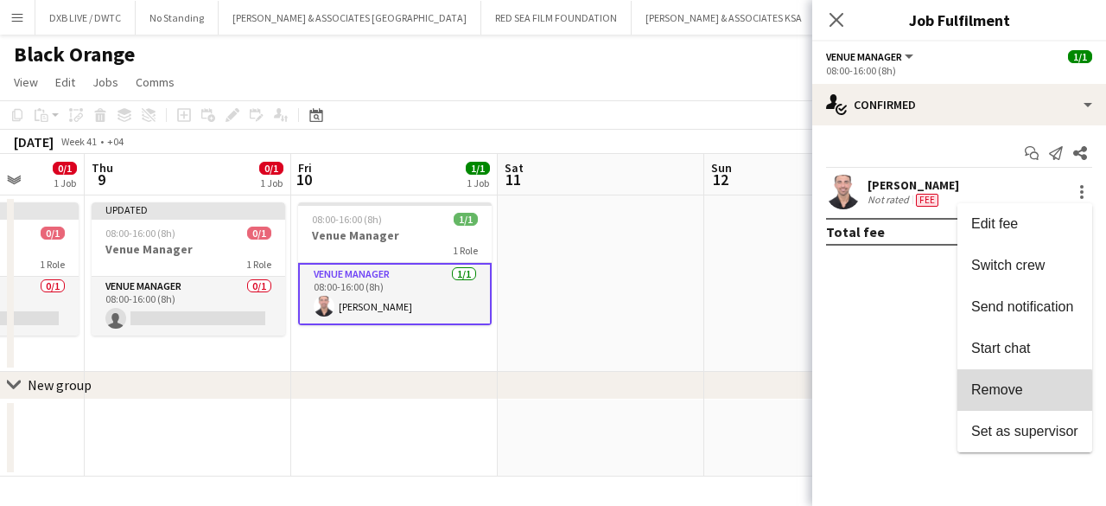
drag, startPoint x: 1003, startPoint y: 369, endPoint x: 1013, endPoint y: 395, distance: 27.9
click at [1013, 395] on span "Remove" at bounding box center [998, 389] width 52 height 15
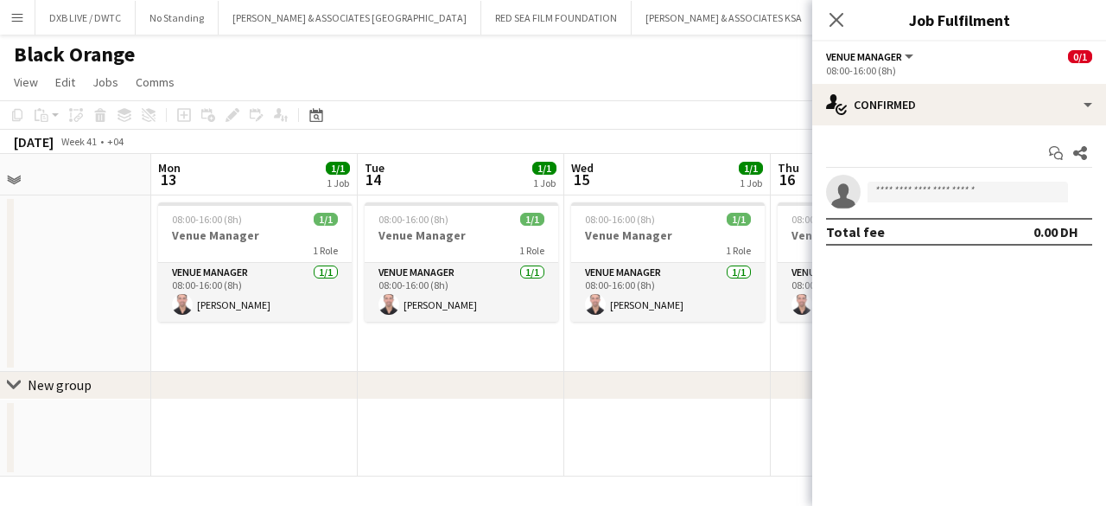
scroll to position [0, 675]
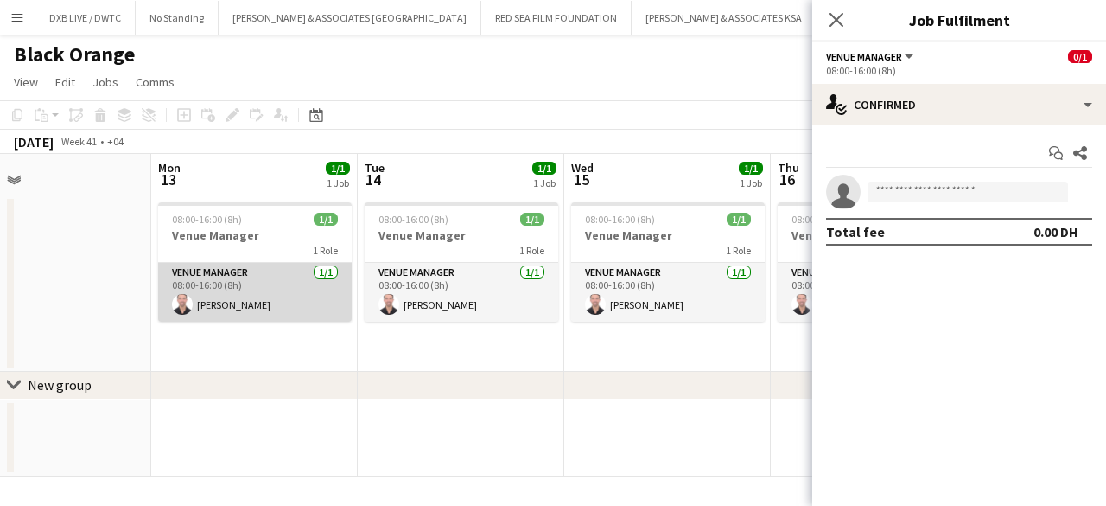
click at [277, 305] on app-card-role "Venue Manager [DATE] 08:00-16:00 (8h) [PERSON_NAME]" at bounding box center [255, 292] width 194 height 59
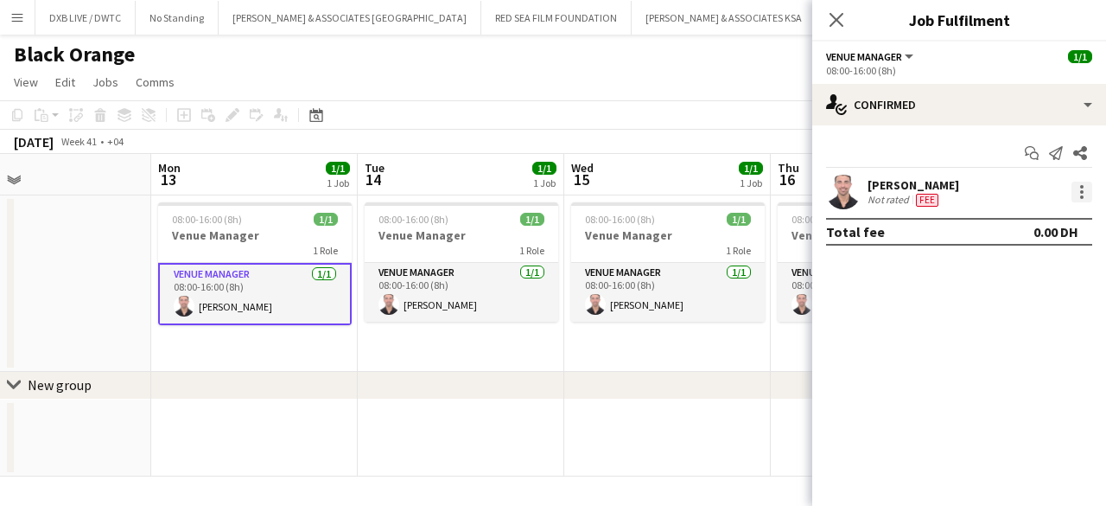
click at [1083, 194] on div at bounding box center [1082, 192] width 21 height 21
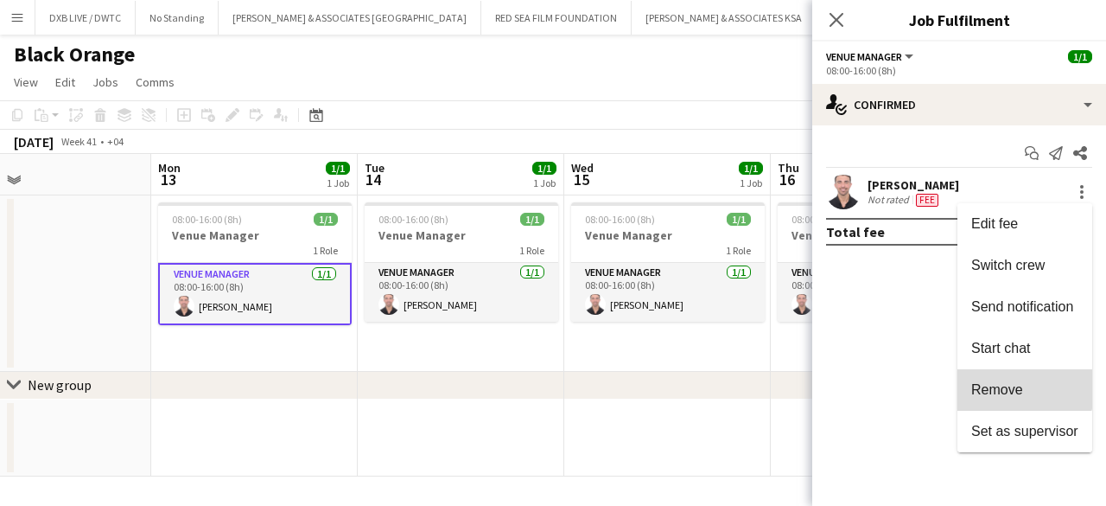
click at [989, 373] on button "Remove" at bounding box center [1025, 389] width 135 height 41
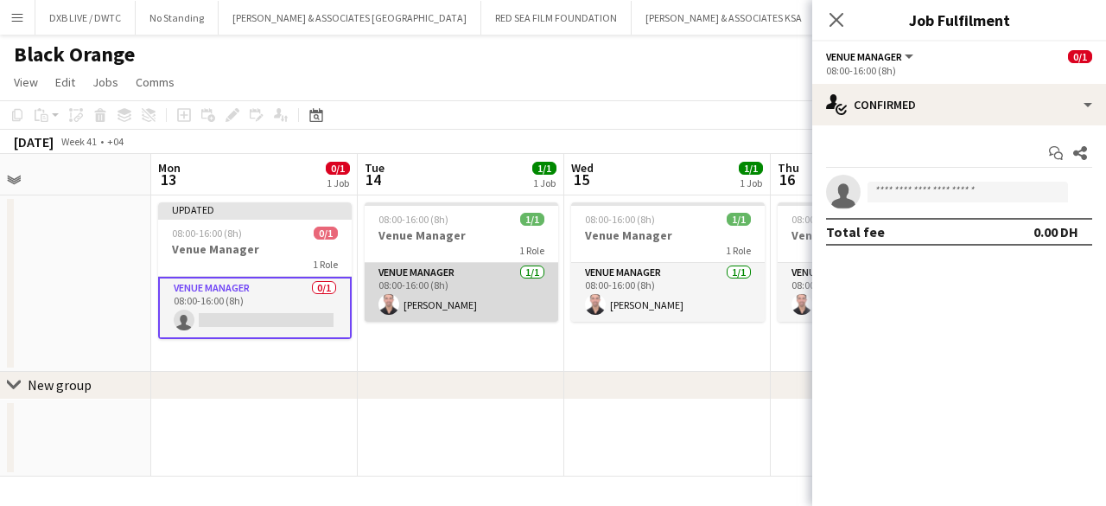
click at [517, 298] on app-card-role "Venue Manager [DATE] 08:00-16:00 (8h) [PERSON_NAME]" at bounding box center [462, 292] width 194 height 59
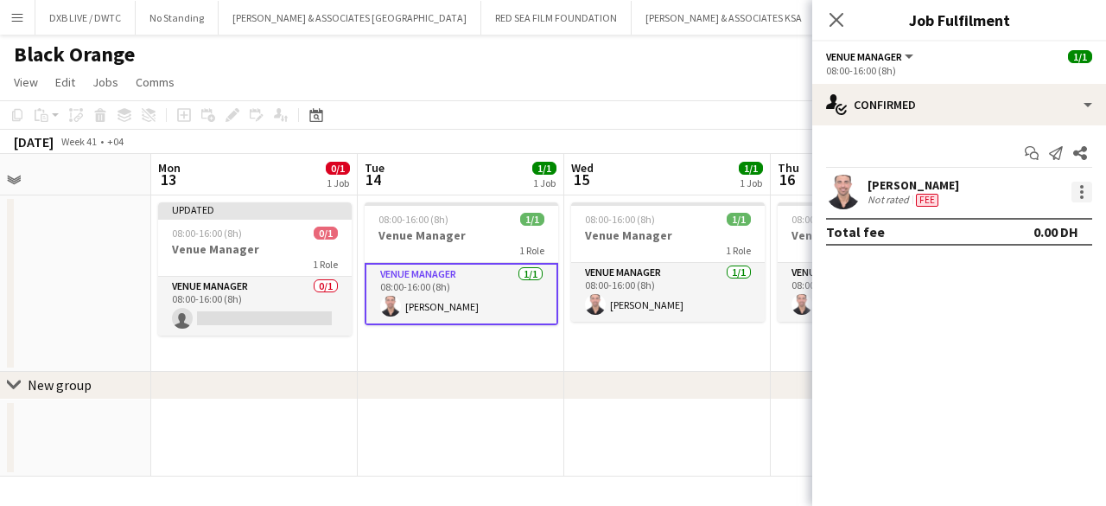
click at [1081, 201] on div at bounding box center [1082, 192] width 21 height 21
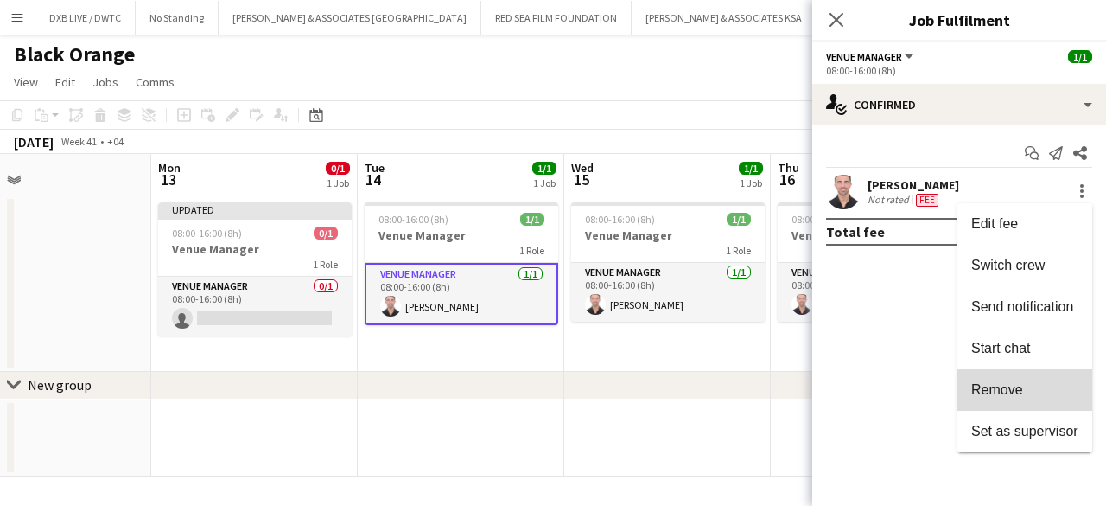
click at [998, 382] on span "Remove" at bounding box center [998, 389] width 52 height 15
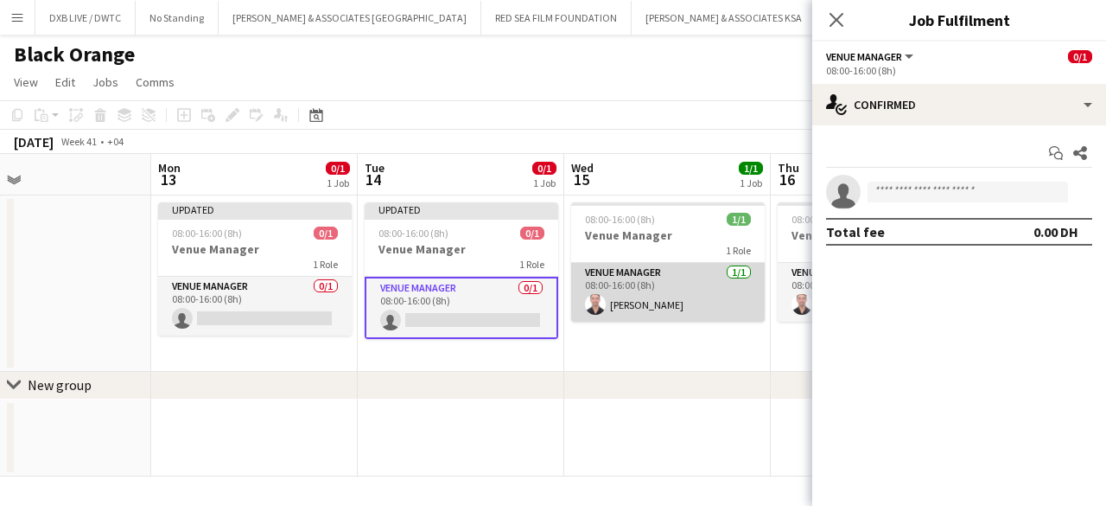
click at [687, 307] on app-card-role "Venue Manager [DATE] 08:00-16:00 (8h) [PERSON_NAME]" at bounding box center [668, 292] width 194 height 59
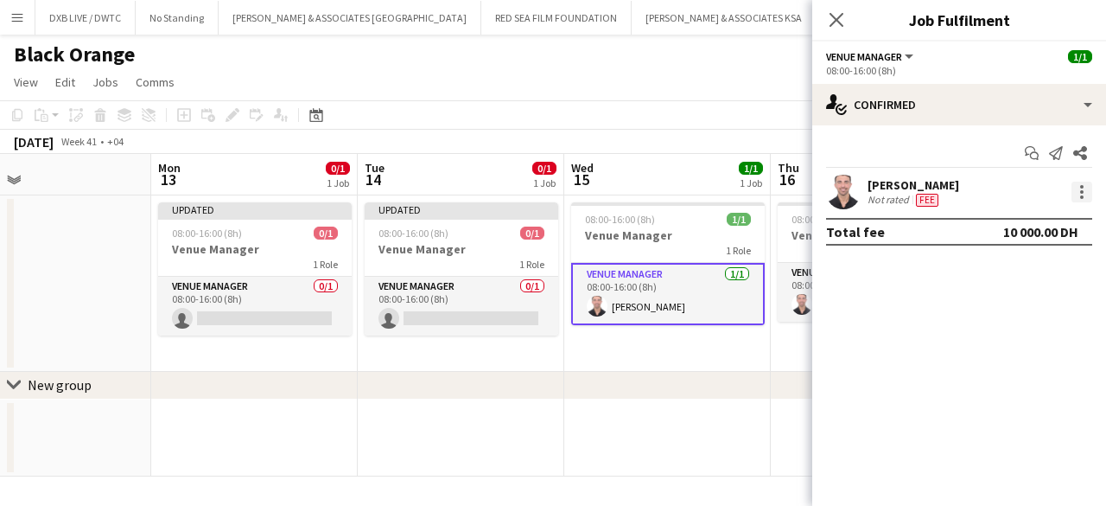
click at [1082, 190] on div at bounding box center [1082, 191] width 3 height 3
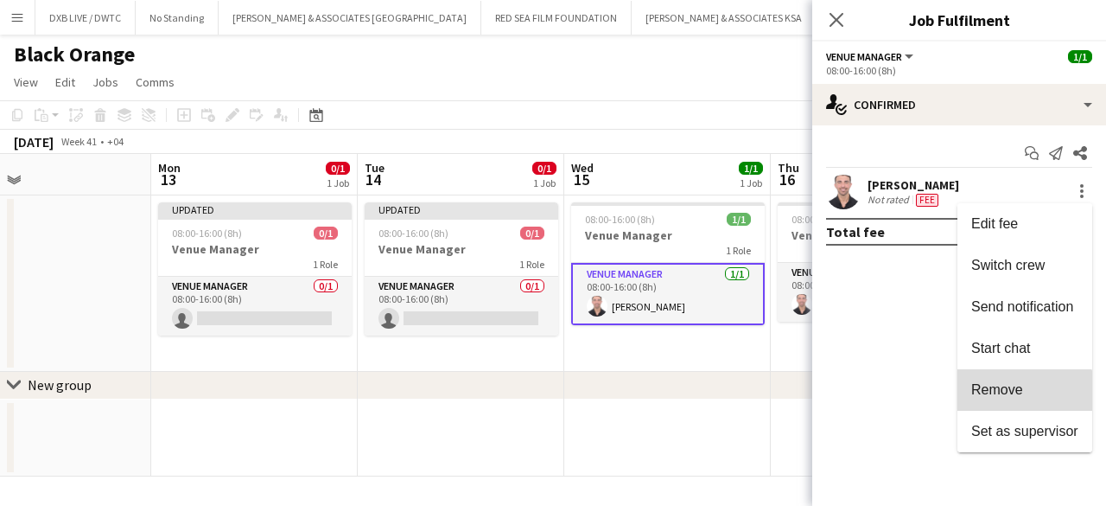
click at [1007, 403] on button "Remove" at bounding box center [1025, 389] width 135 height 41
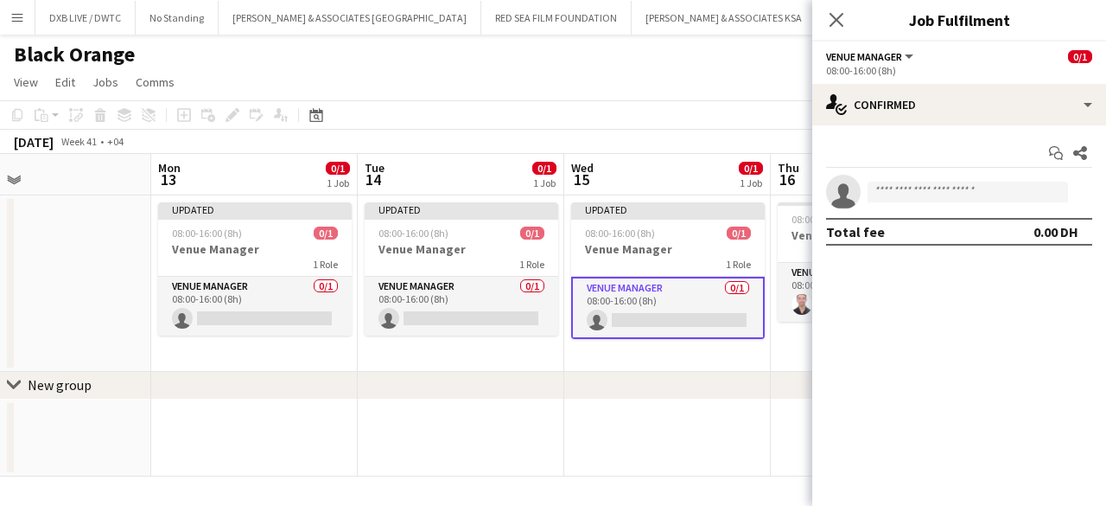
scroll to position [0, 638]
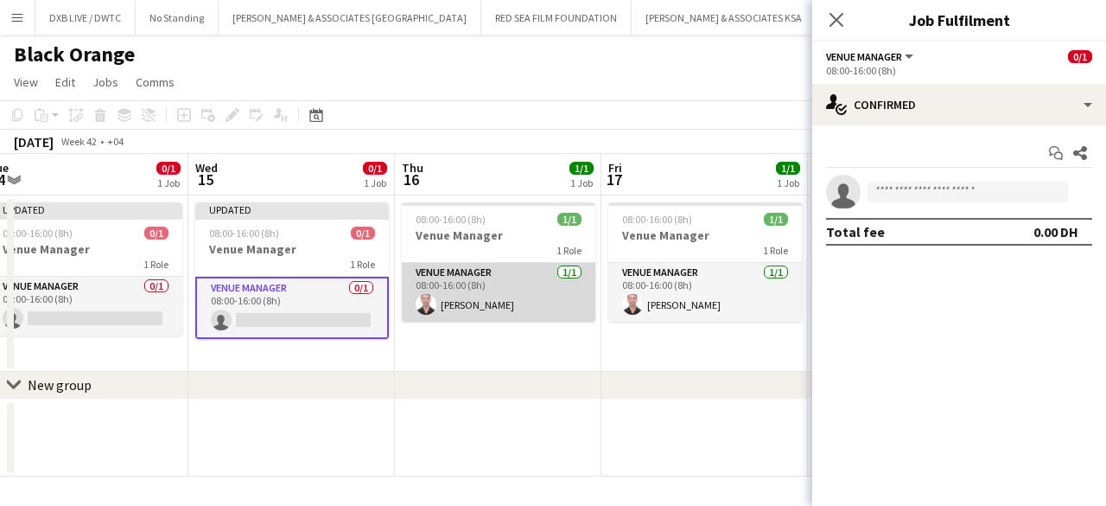
click at [516, 302] on app-card-role "Venue Manager [DATE] 08:00-16:00 (8h) [PERSON_NAME]" at bounding box center [499, 292] width 194 height 59
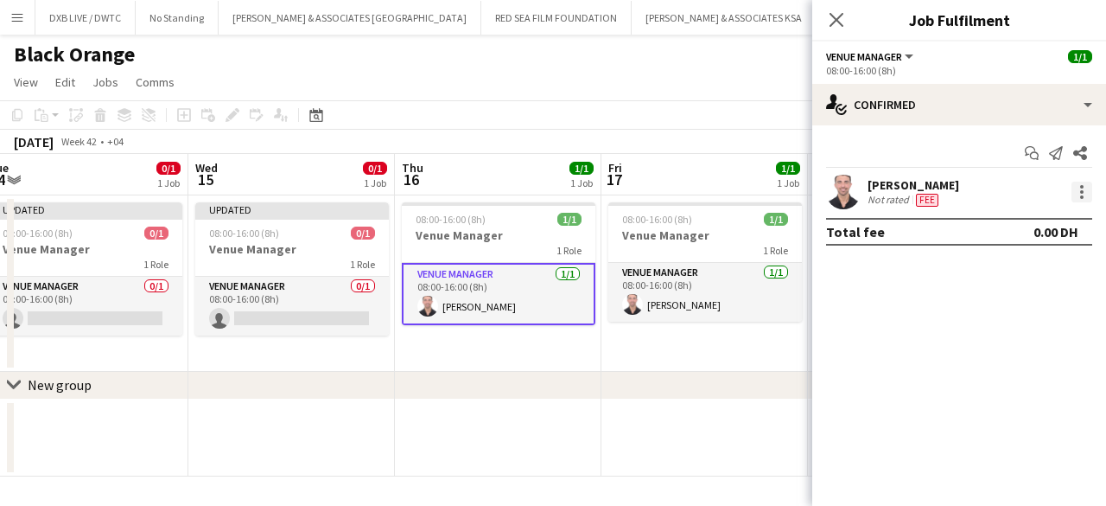
click at [1079, 191] on div at bounding box center [1082, 192] width 21 height 21
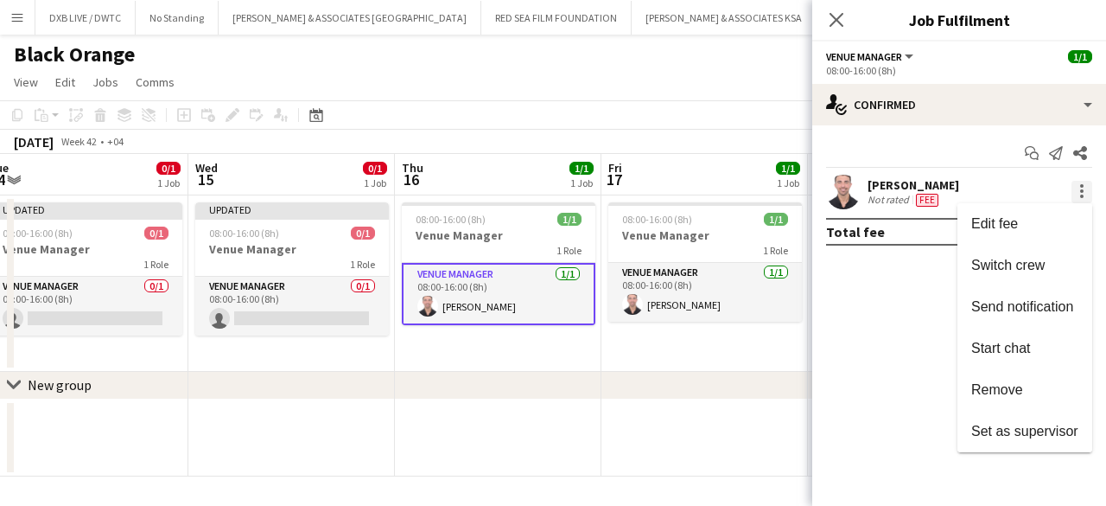
click at [1079, 191] on div at bounding box center [553, 253] width 1106 height 506
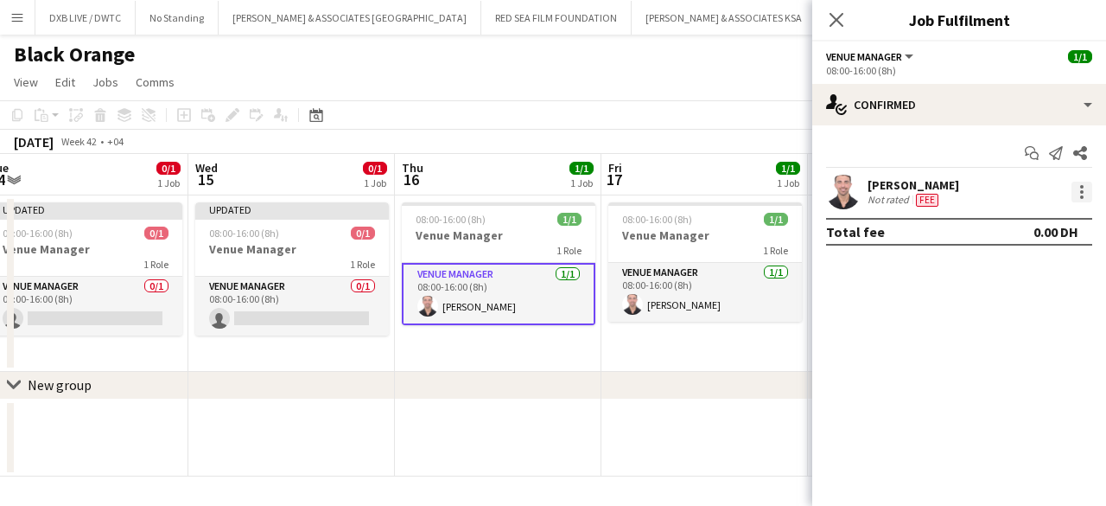
click at [1086, 193] on div at bounding box center [1082, 192] width 21 height 21
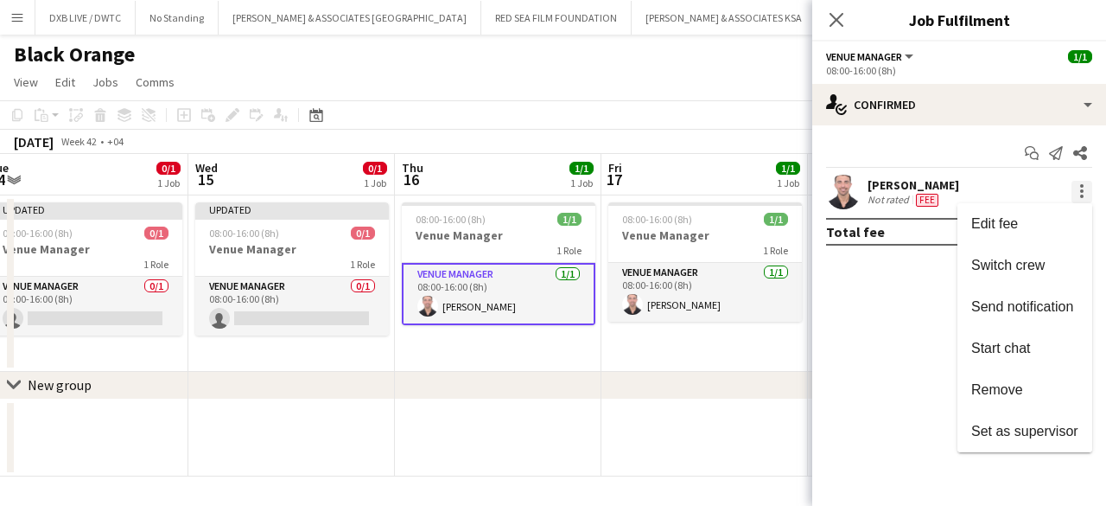
click at [1086, 193] on div at bounding box center [553, 253] width 1106 height 506
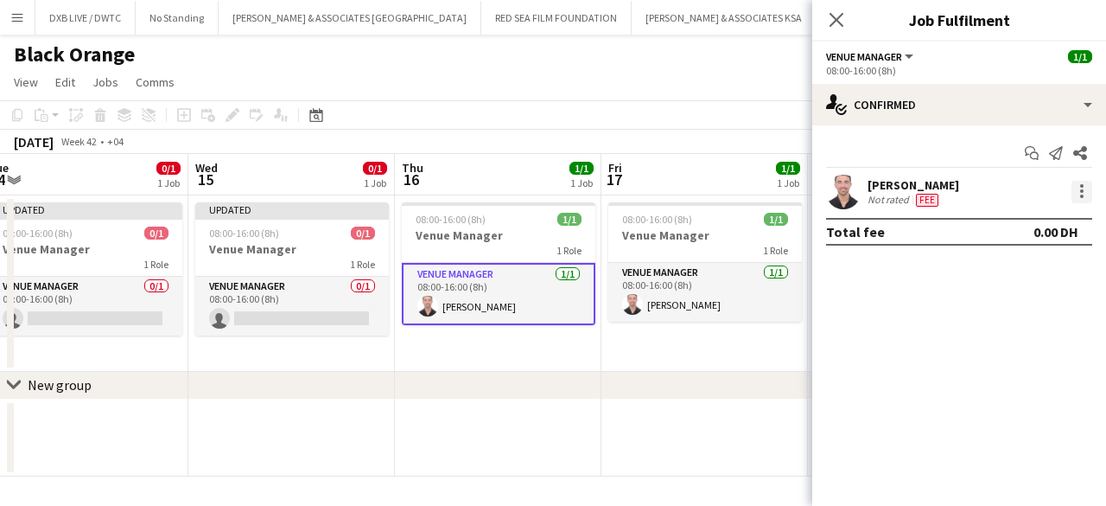
click at [1086, 193] on div at bounding box center [1082, 192] width 21 height 22
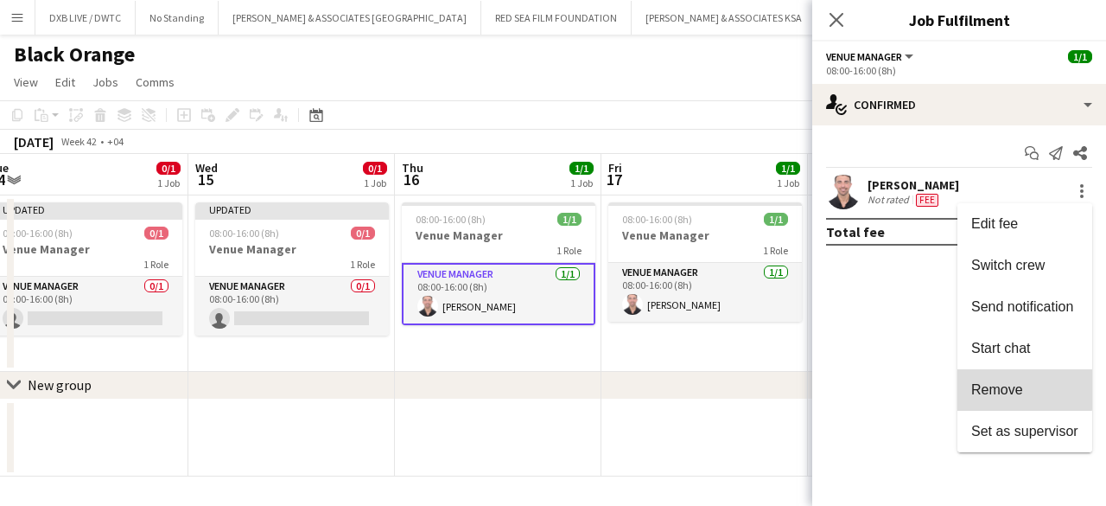
click at [1023, 378] on button "Remove" at bounding box center [1025, 389] width 135 height 41
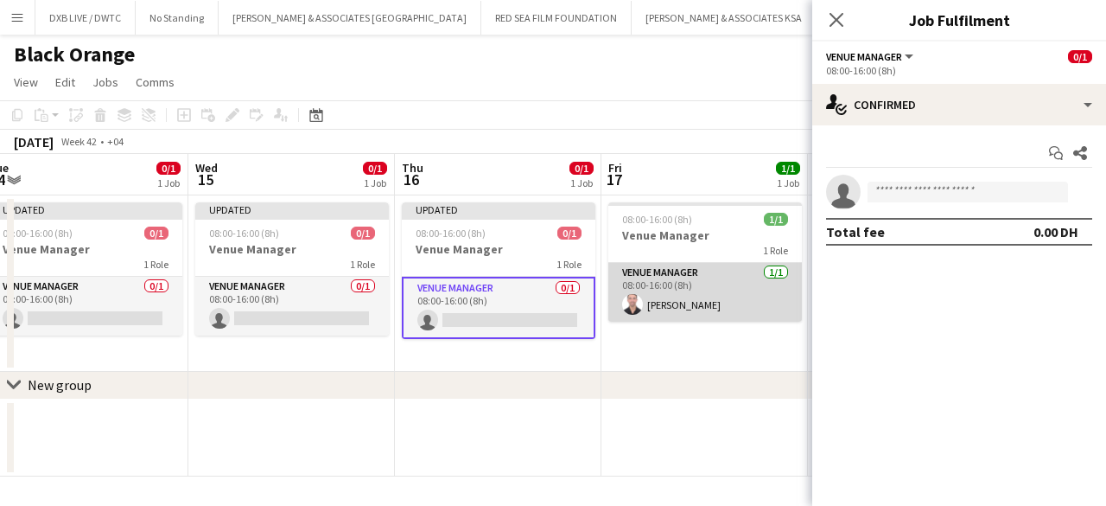
click at [740, 296] on app-card-role "Venue Manager [DATE] 08:00-16:00 (8h) [PERSON_NAME]" at bounding box center [706, 292] width 194 height 59
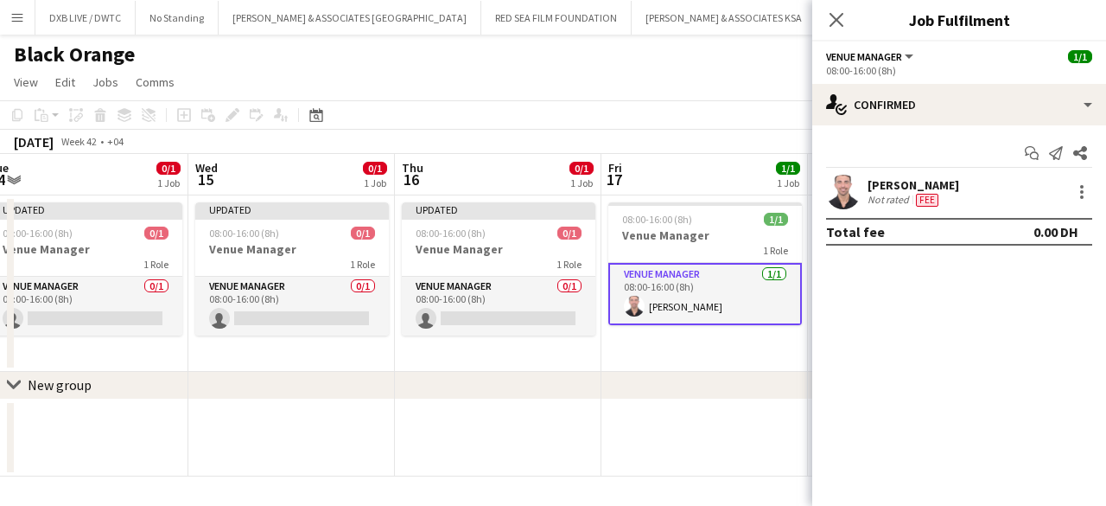
click at [1069, 193] on div at bounding box center [1080, 192] width 24 height 21
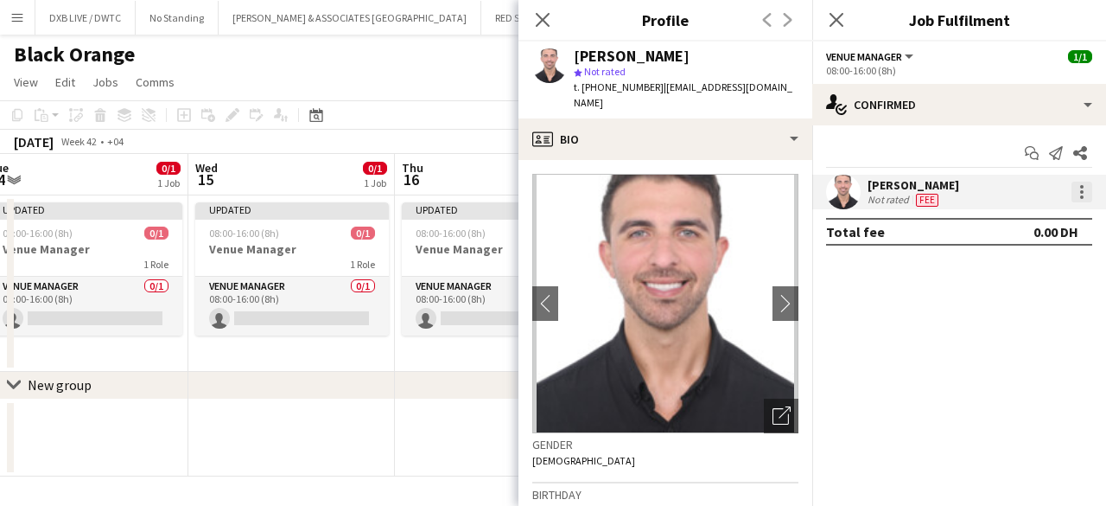
click at [1072, 194] on div at bounding box center [1082, 192] width 21 height 21
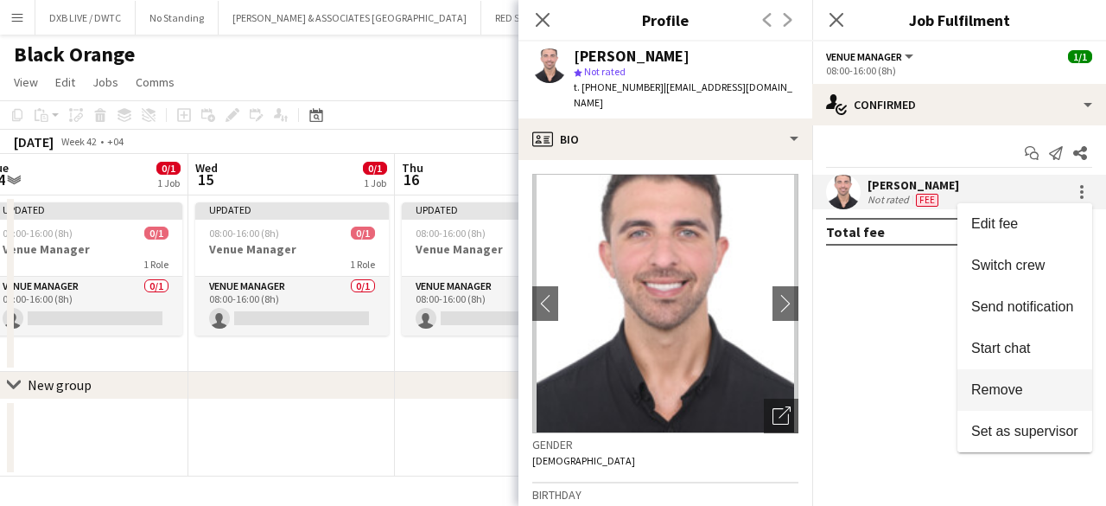
click at [1010, 386] on span "Remove" at bounding box center [998, 389] width 52 height 15
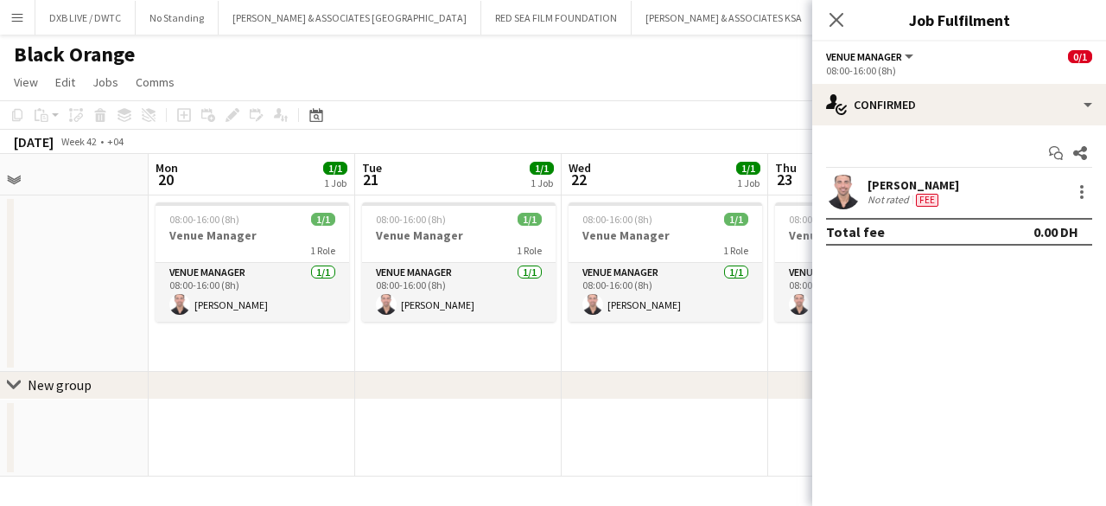
scroll to position [0, 472]
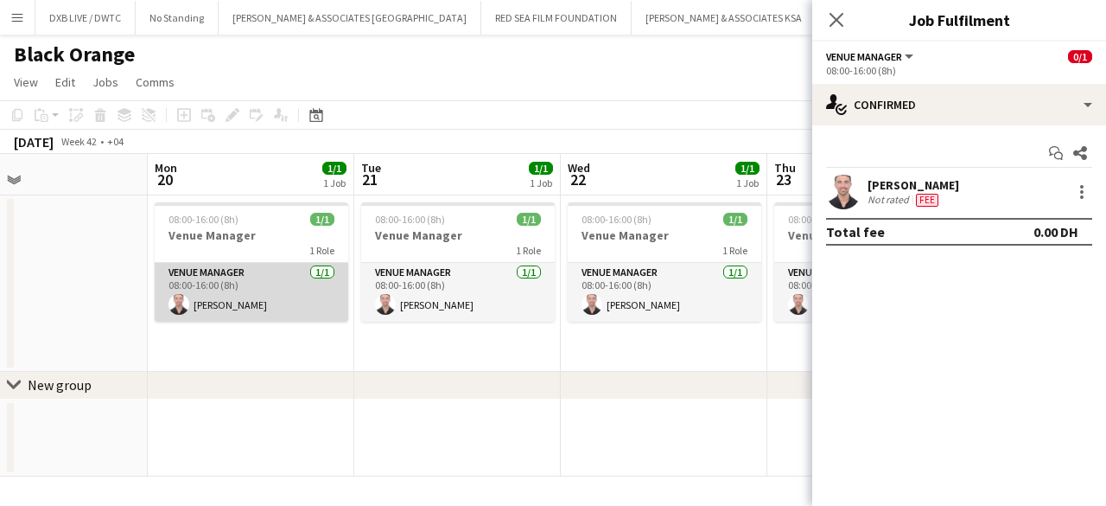
click at [262, 301] on app-card-role "Venue Manager [DATE] 08:00-16:00 (8h) [PERSON_NAME]" at bounding box center [252, 292] width 194 height 59
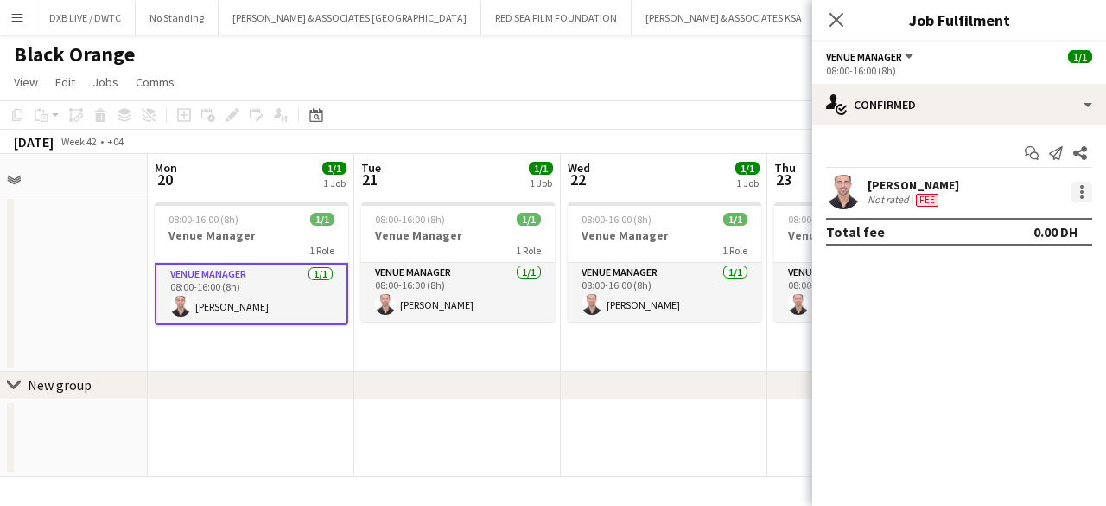
click at [1081, 189] on div at bounding box center [1082, 192] width 21 height 21
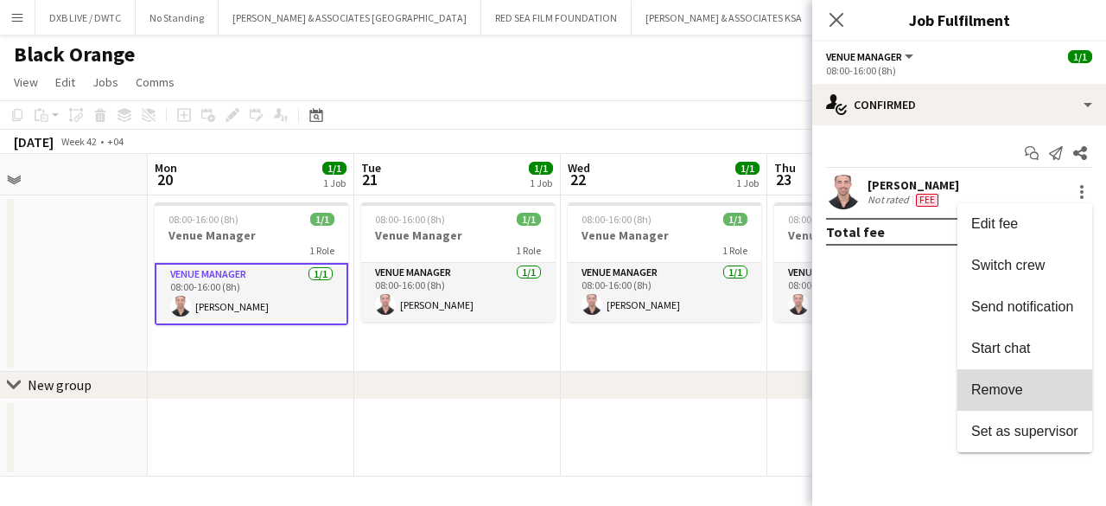
click at [978, 393] on span "Remove" at bounding box center [998, 389] width 52 height 15
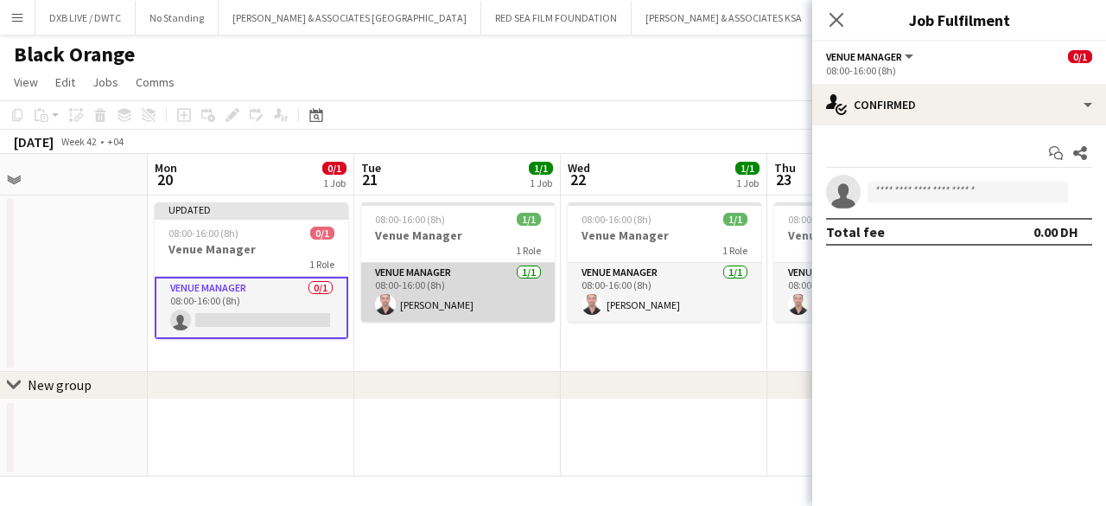
click at [495, 296] on app-card-role "Venue Manager [DATE] 08:00-16:00 (8h) [PERSON_NAME]" at bounding box center [458, 292] width 194 height 59
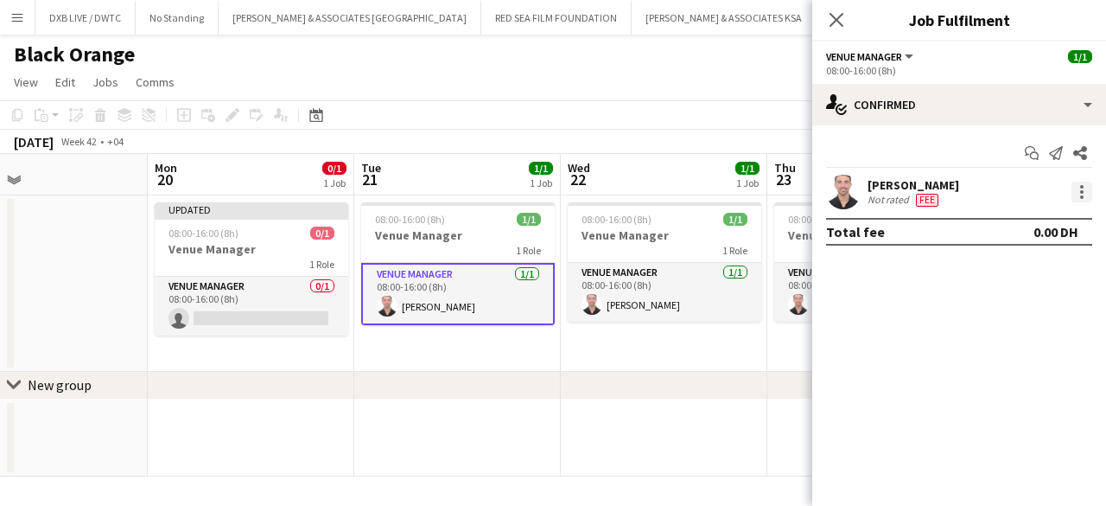
click at [1081, 186] on div at bounding box center [1082, 186] width 3 height 3
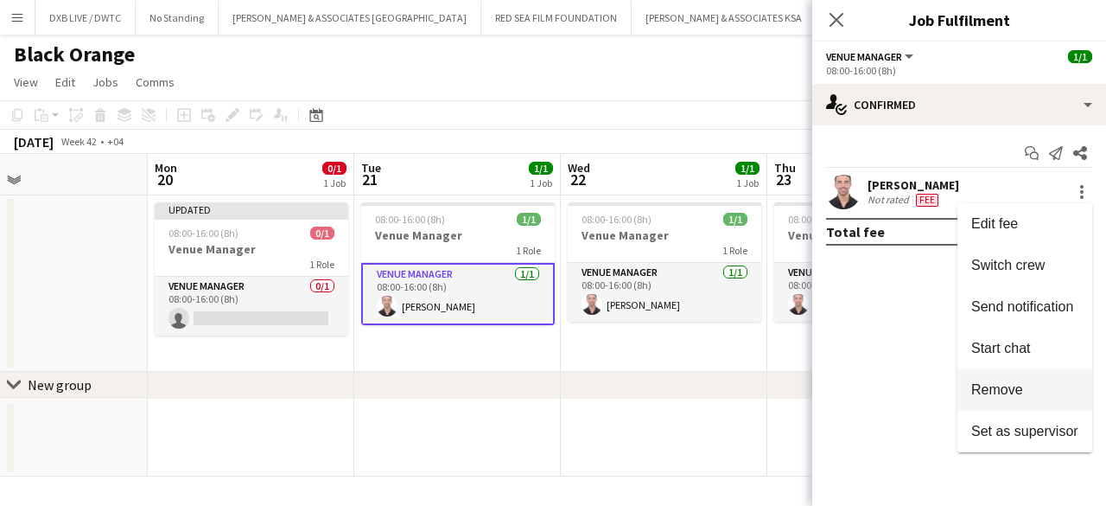
click at [991, 395] on span "Remove" at bounding box center [998, 389] width 52 height 15
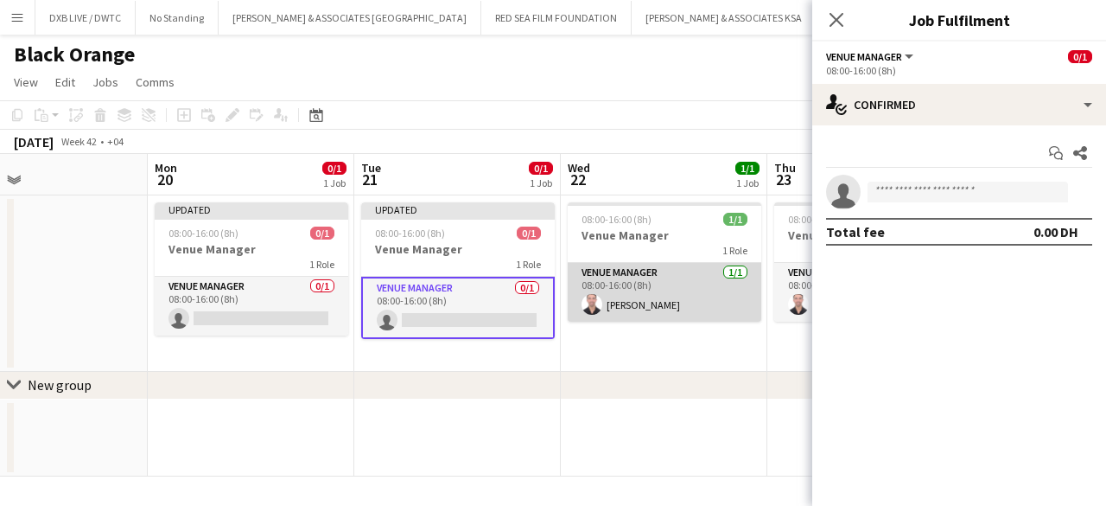
click at [687, 310] on app-card-role "Venue Manager [DATE] 08:00-16:00 (8h) [PERSON_NAME]" at bounding box center [665, 292] width 194 height 59
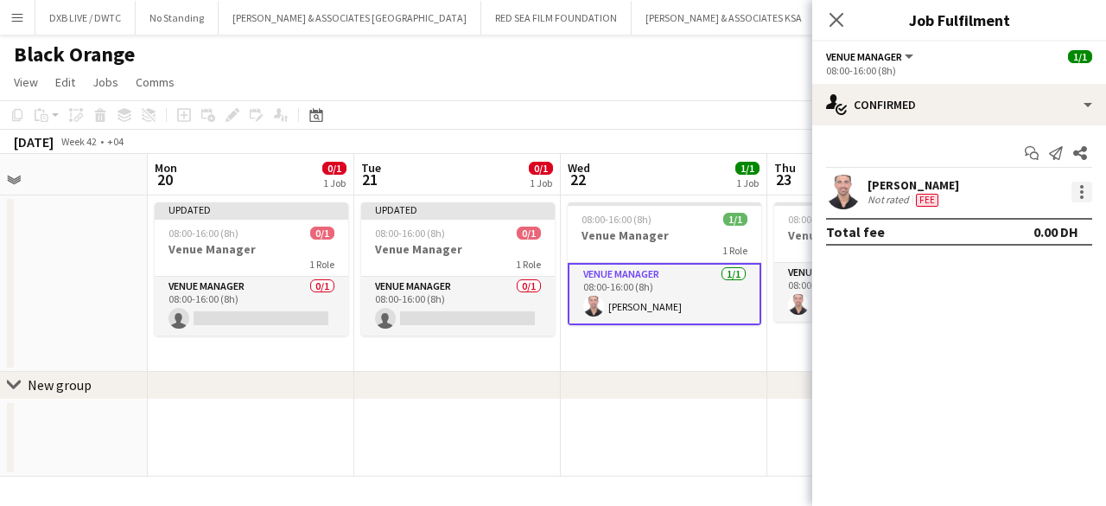
click at [1085, 184] on div at bounding box center [1082, 192] width 21 height 21
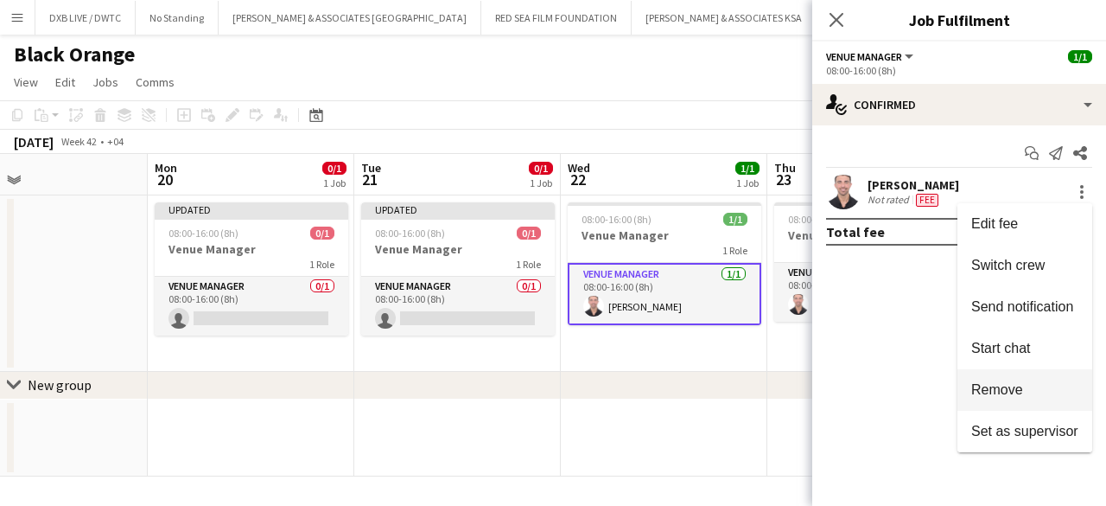
click at [1007, 386] on span "Remove" at bounding box center [998, 389] width 52 height 15
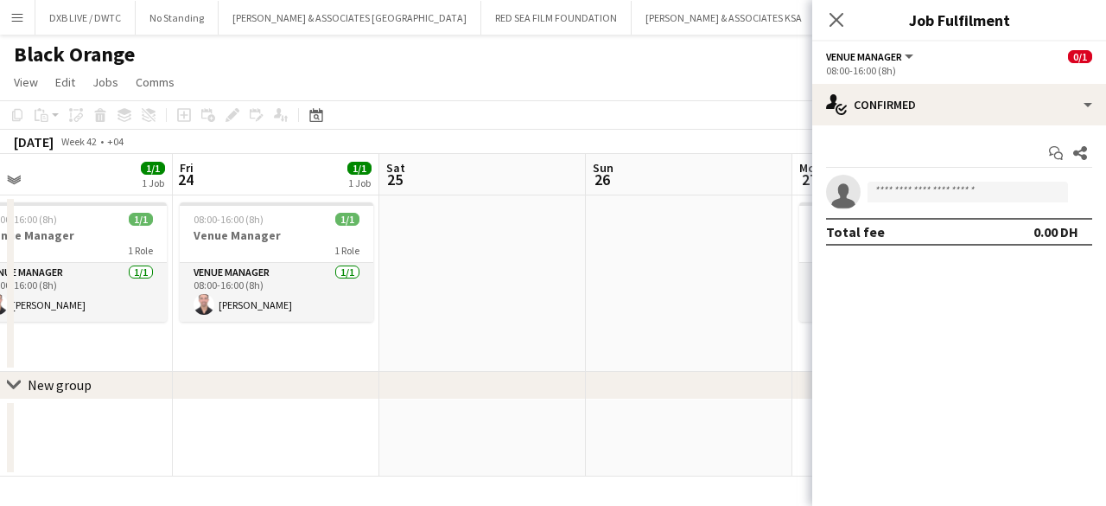
scroll to position [0, 480]
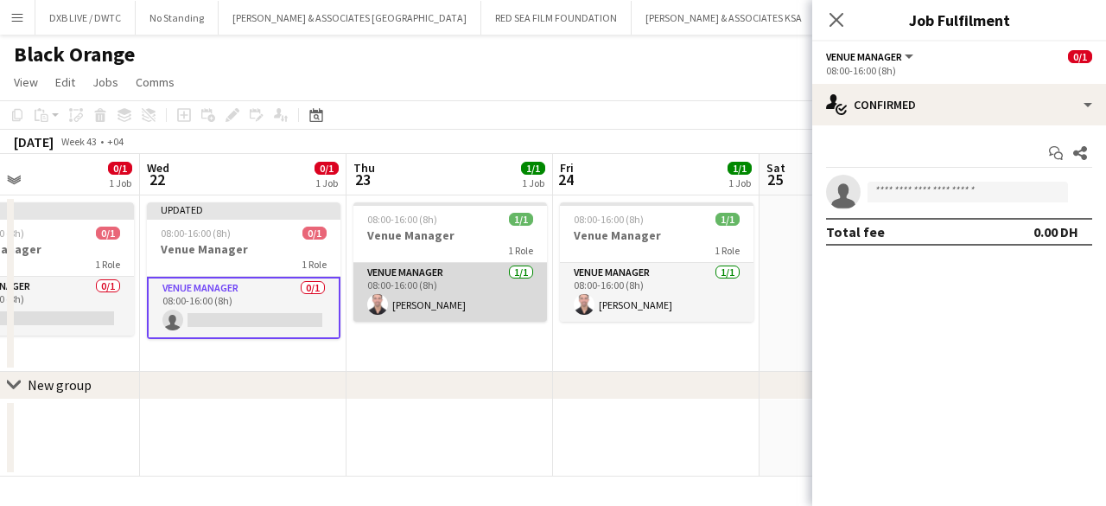
click at [455, 300] on app-card-role "Venue Manager [DATE] 08:00-16:00 (8h) [PERSON_NAME]" at bounding box center [451, 292] width 194 height 59
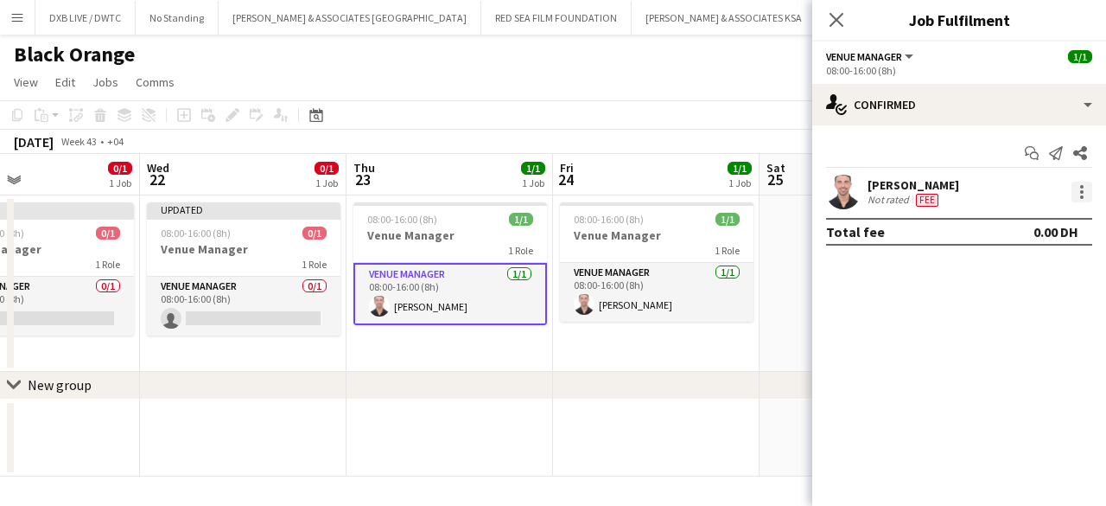
click at [1081, 194] on div at bounding box center [1082, 192] width 21 height 21
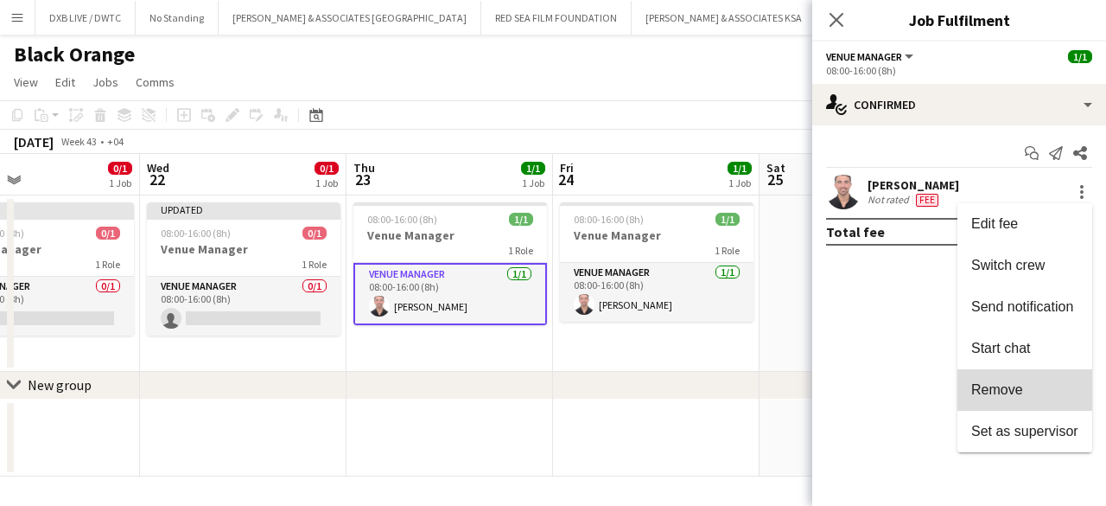
click at [1018, 377] on button "Remove" at bounding box center [1025, 389] width 135 height 41
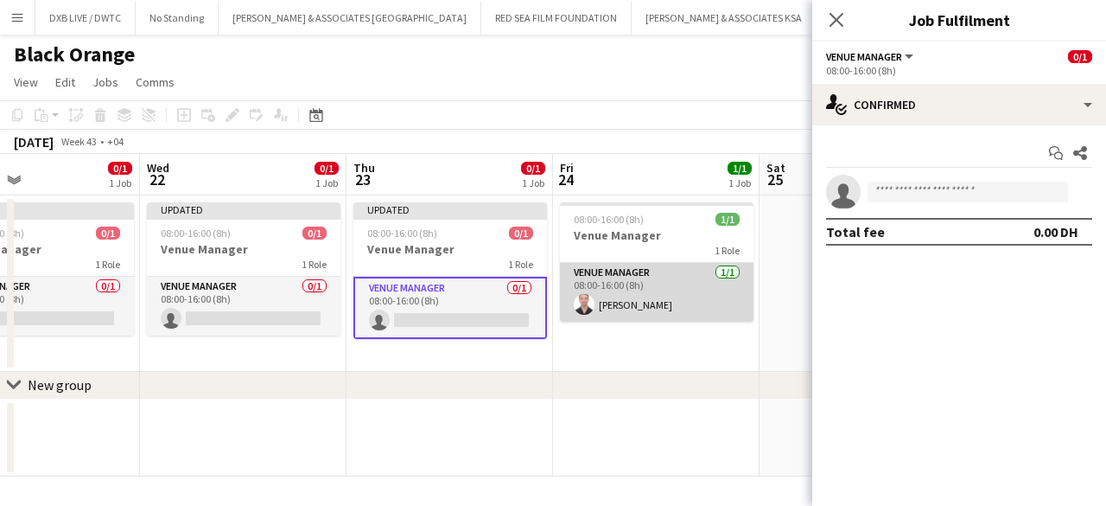
click at [704, 305] on app-card-role "Venue Manager [DATE] 08:00-16:00 (8h) [PERSON_NAME]" at bounding box center [657, 292] width 194 height 59
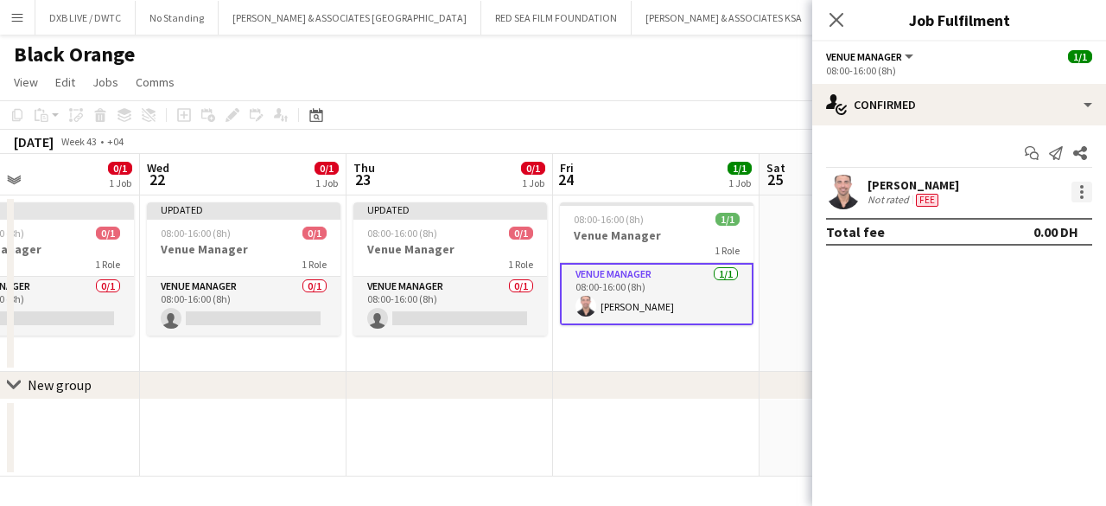
click at [1087, 196] on div at bounding box center [1082, 192] width 21 height 21
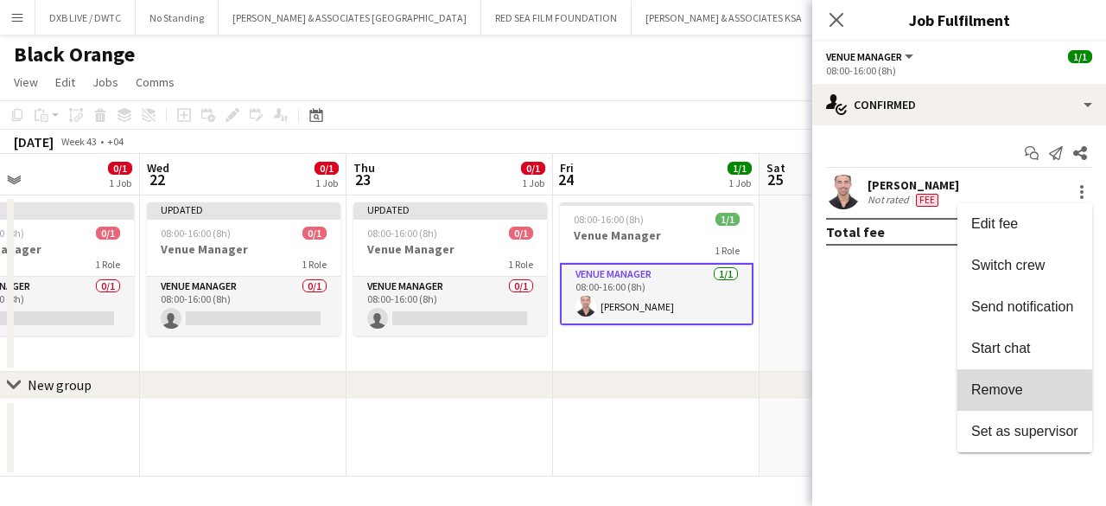
click at [1007, 395] on span "Remove" at bounding box center [998, 389] width 52 height 15
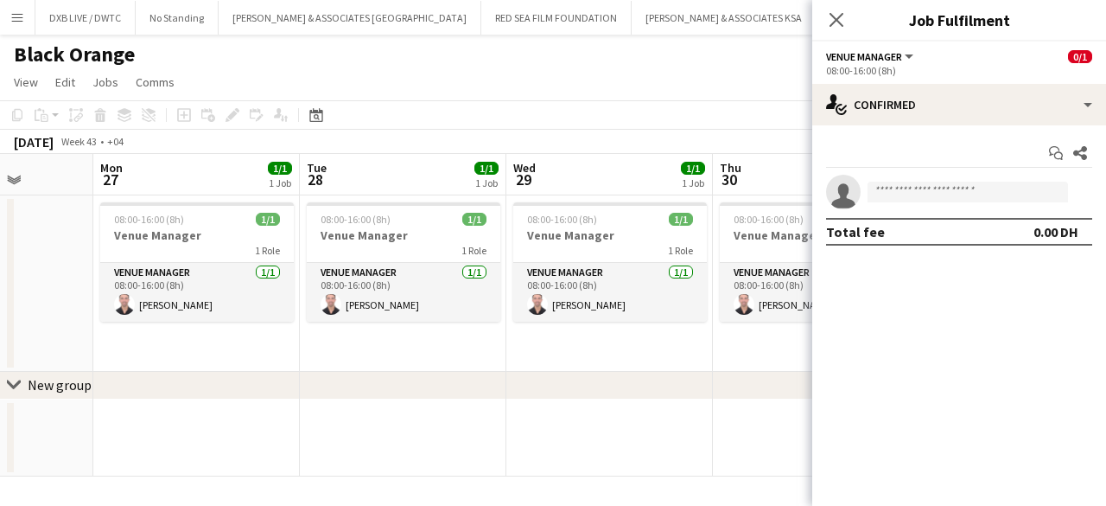
scroll to position [0, 734]
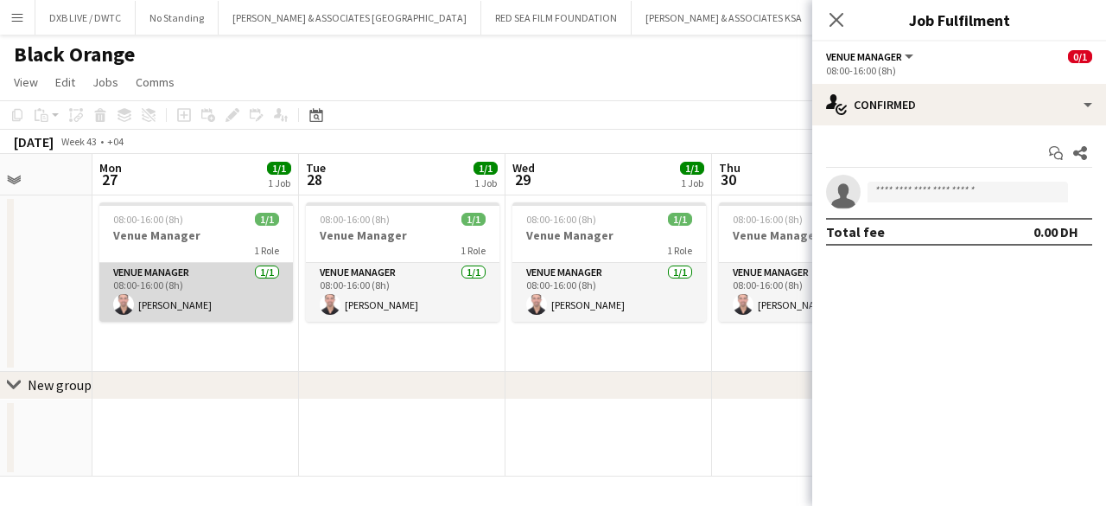
click at [223, 310] on app-card-role "Venue Manager [DATE] 08:00-16:00 (8h) [PERSON_NAME]" at bounding box center [196, 292] width 194 height 59
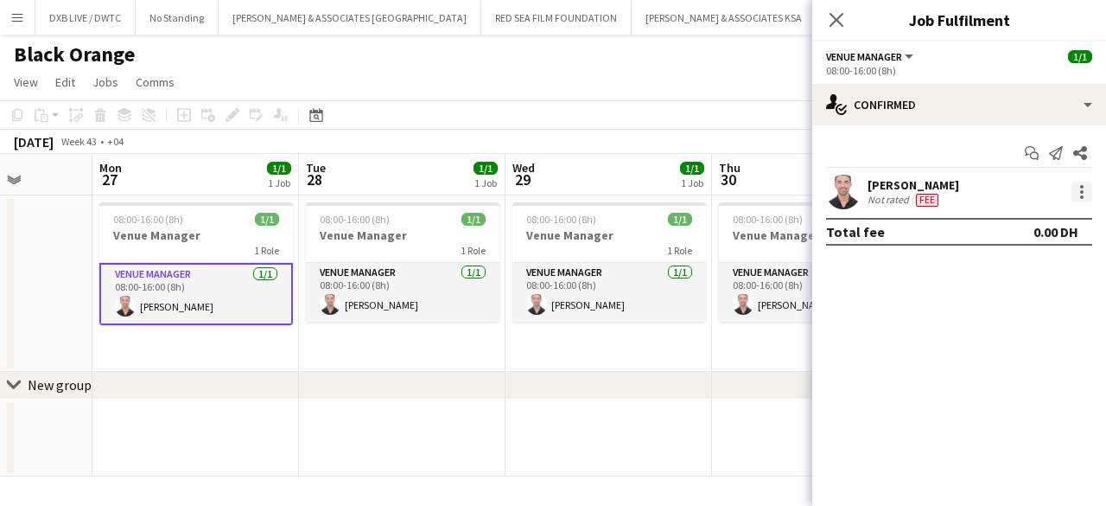
click at [1088, 194] on div at bounding box center [1082, 192] width 21 height 21
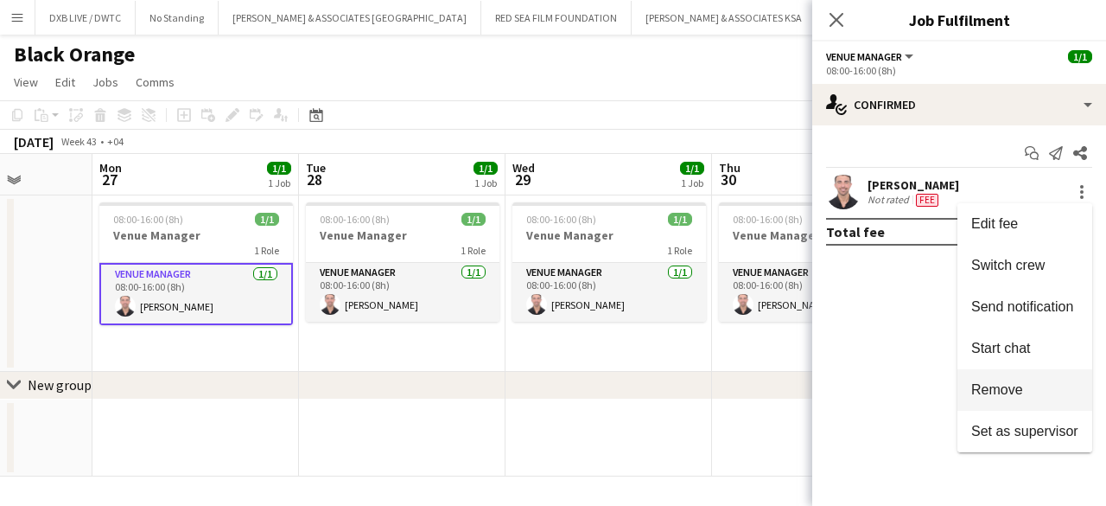
click at [1018, 378] on button "Remove" at bounding box center [1025, 389] width 135 height 41
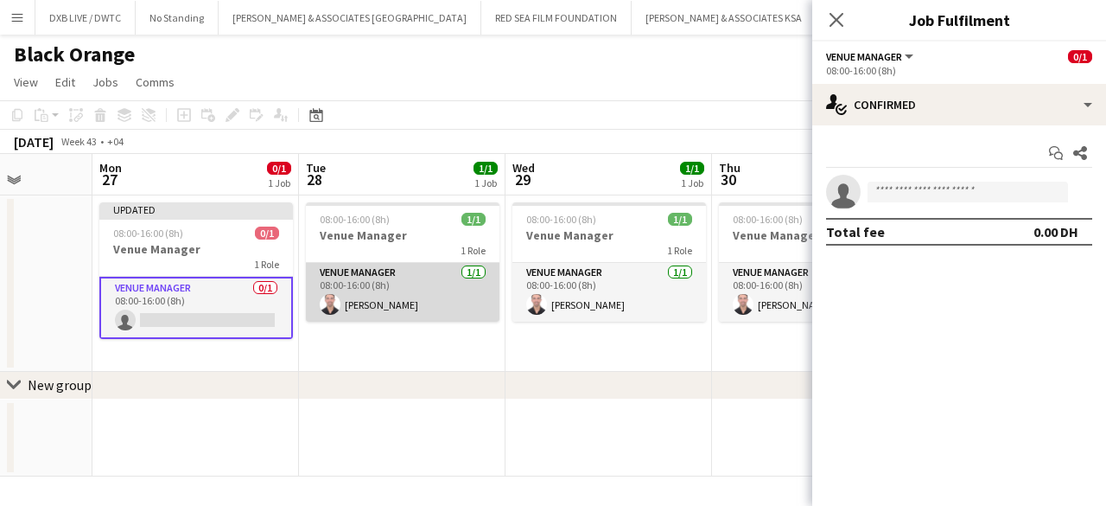
click at [463, 312] on app-card-role "Venue Manager [DATE] 08:00-16:00 (8h) [PERSON_NAME]" at bounding box center [403, 292] width 194 height 59
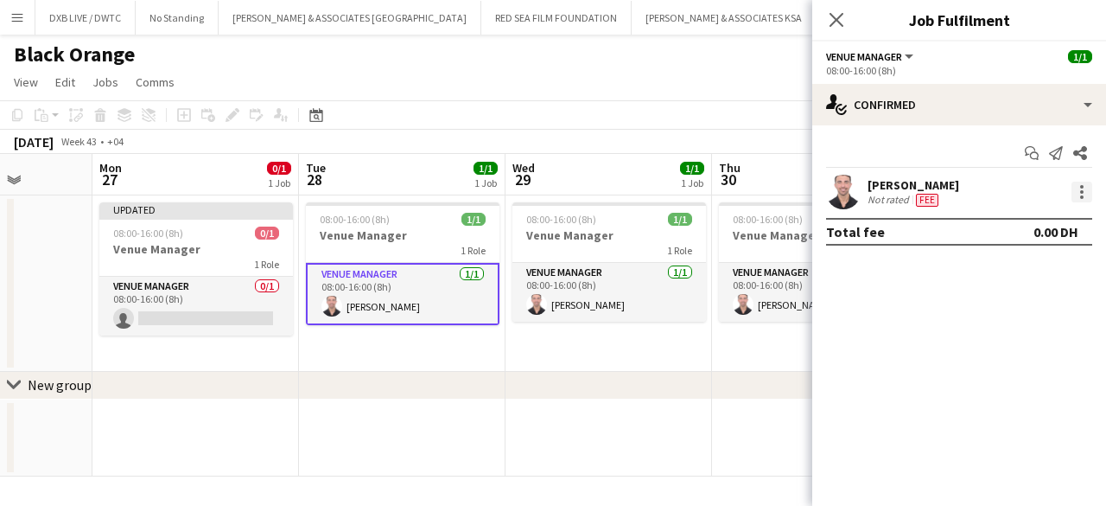
click at [1074, 196] on div at bounding box center [1082, 192] width 21 height 21
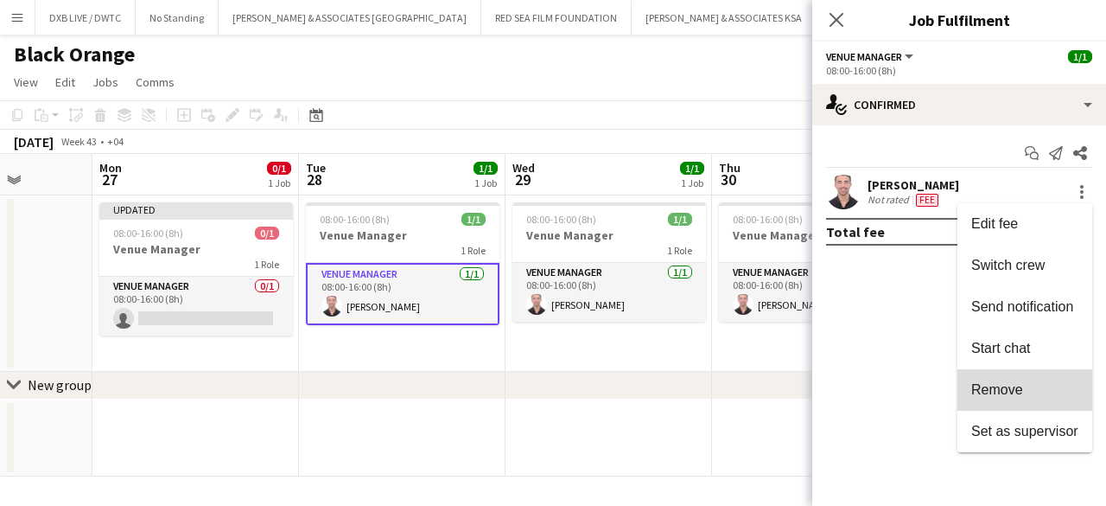
click at [996, 379] on button "Remove" at bounding box center [1025, 389] width 135 height 41
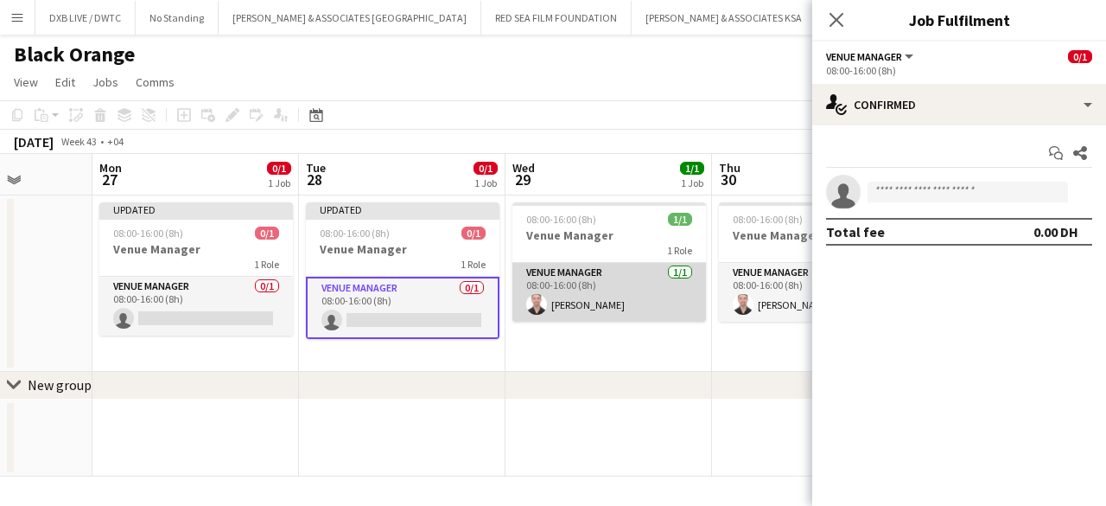
click at [620, 291] on app-card-role "Venue Manager [DATE] 08:00-16:00 (8h) [PERSON_NAME]" at bounding box center [610, 292] width 194 height 59
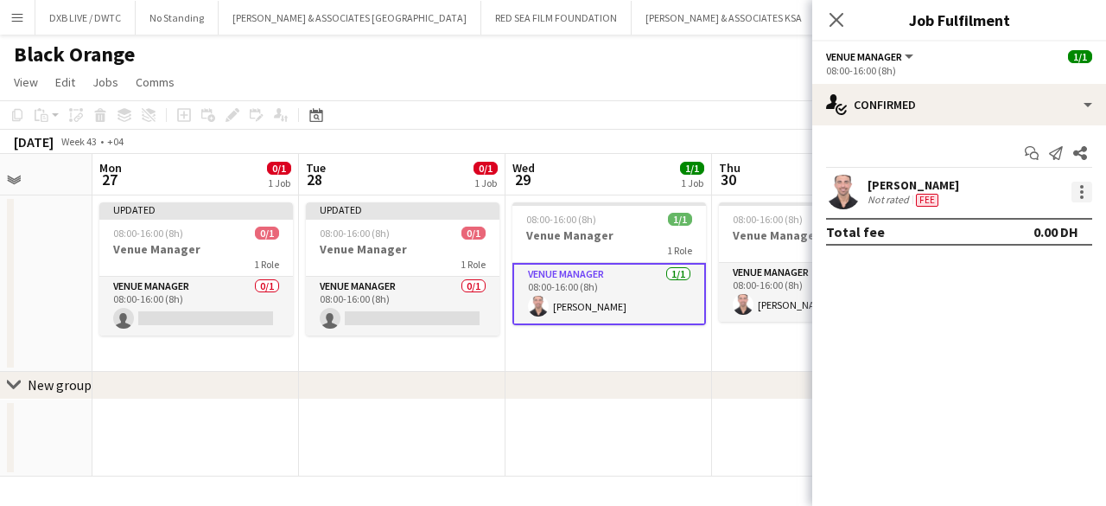
click at [1077, 195] on div at bounding box center [1082, 192] width 21 height 21
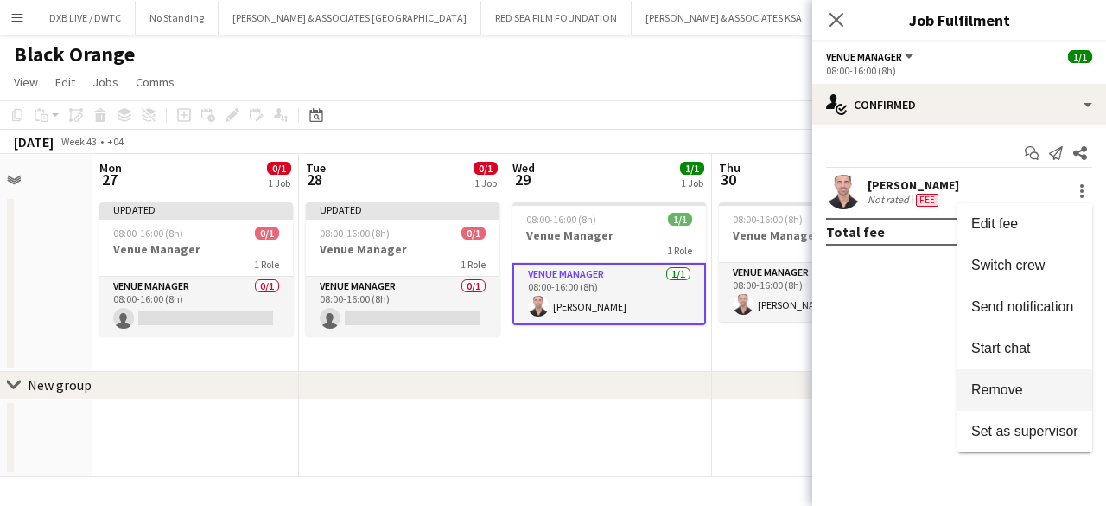
click at [1013, 386] on span "Remove" at bounding box center [998, 389] width 52 height 15
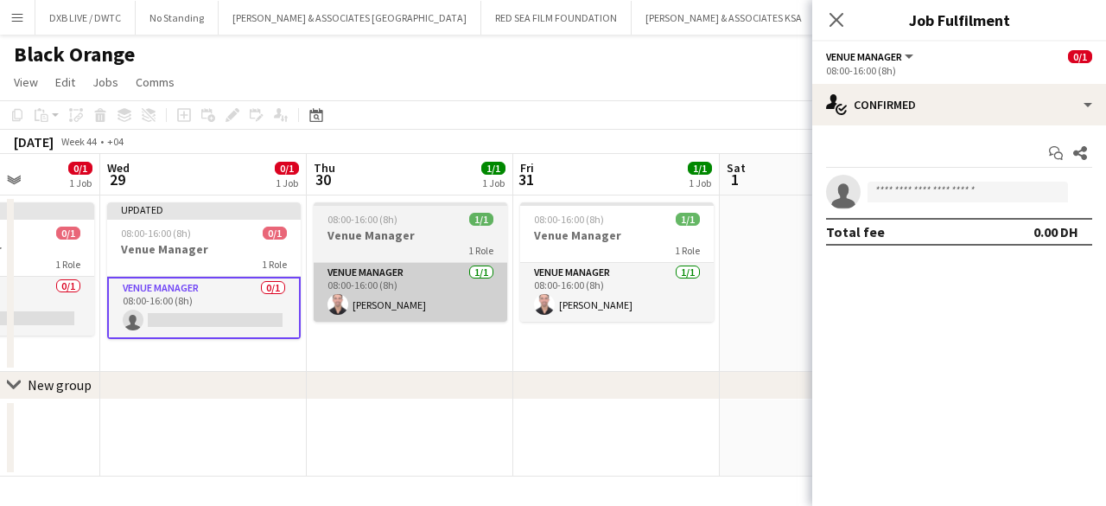
scroll to position [0, 725]
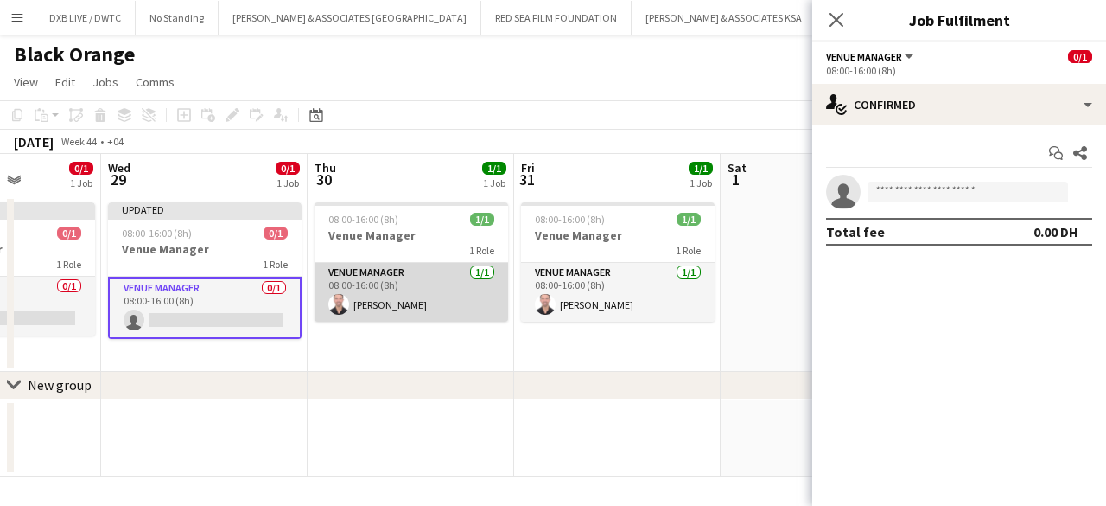
click at [338, 309] on app-user-avatar at bounding box center [338, 304] width 21 height 21
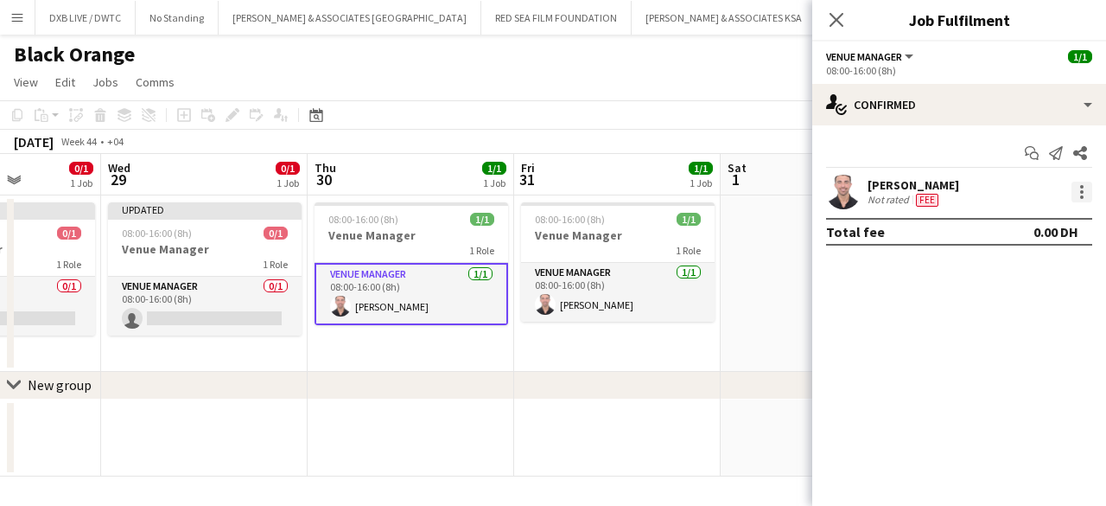
click at [1086, 196] on div at bounding box center [1082, 192] width 21 height 21
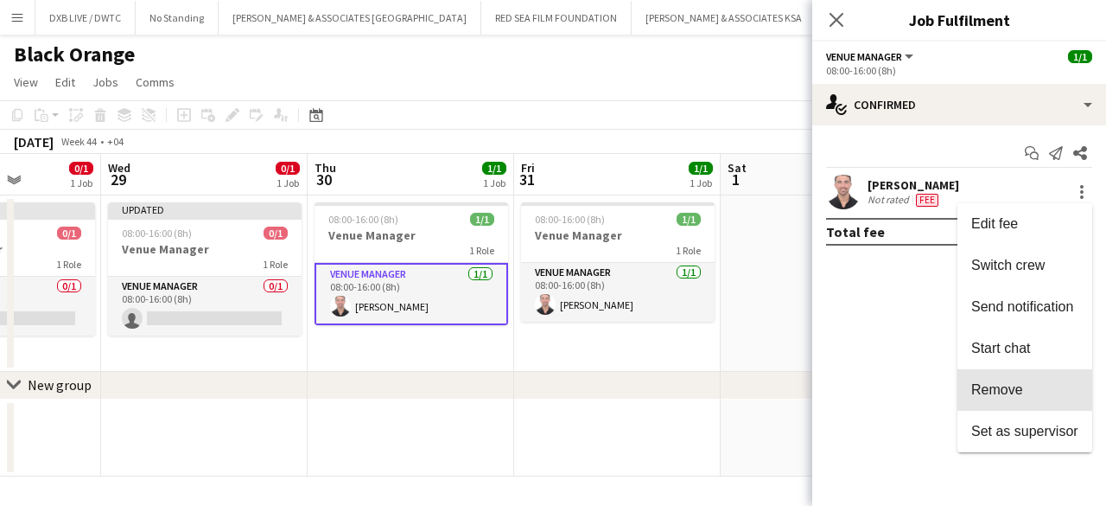
drag, startPoint x: 1027, startPoint y: 382, endPoint x: 1038, endPoint y: 393, distance: 15.9
click at [1038, 393] on span "Remove" at bounding box center [1025, 390] width 107 height 16
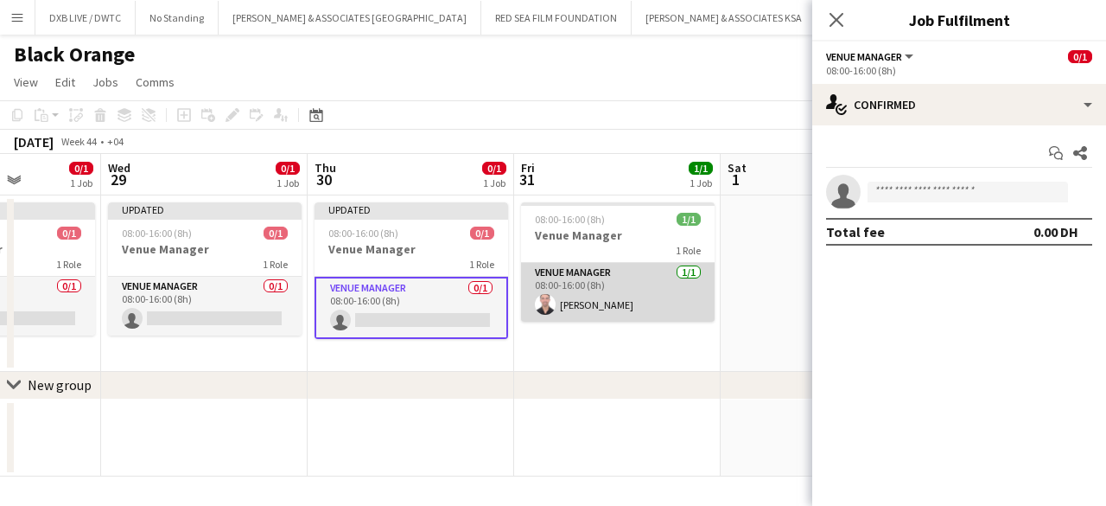
click at [635, 296] on app-card-role "Venue Manager [DATE] 08:00-16:00 (8h) [PERSON_NAME]" at bounding box center [618, 292] width 194 height 59
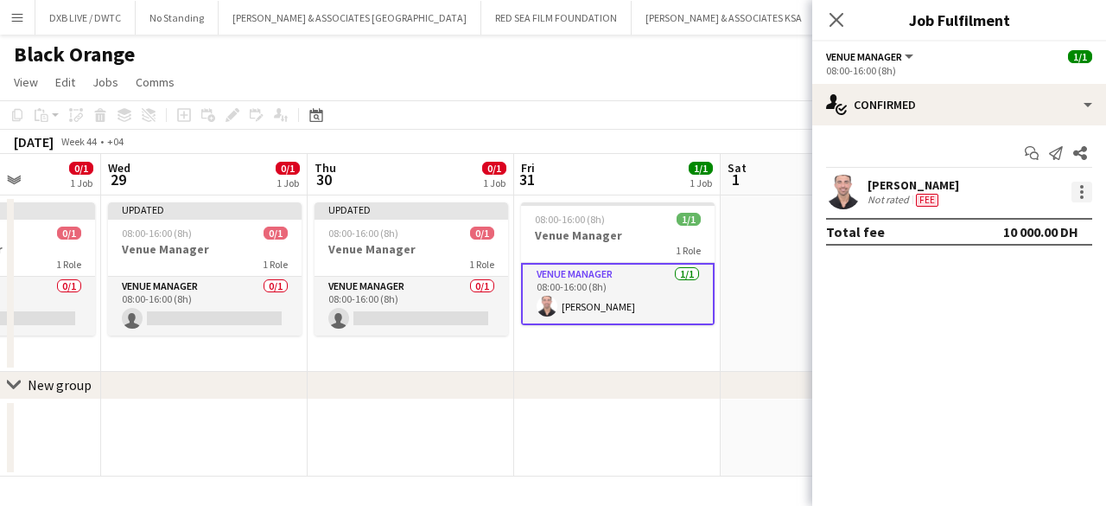
click at [1075, 201] on div at bounding box center [1082, 192] width 21 height 21
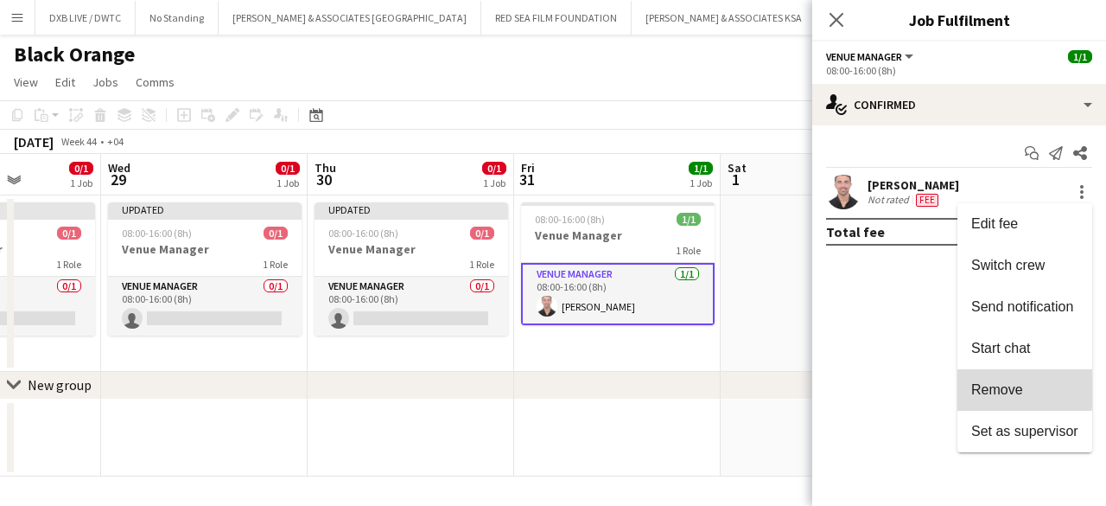
click at [975, 376] on button "Remove" at bounding box center [1025, 389] width 135 height 41
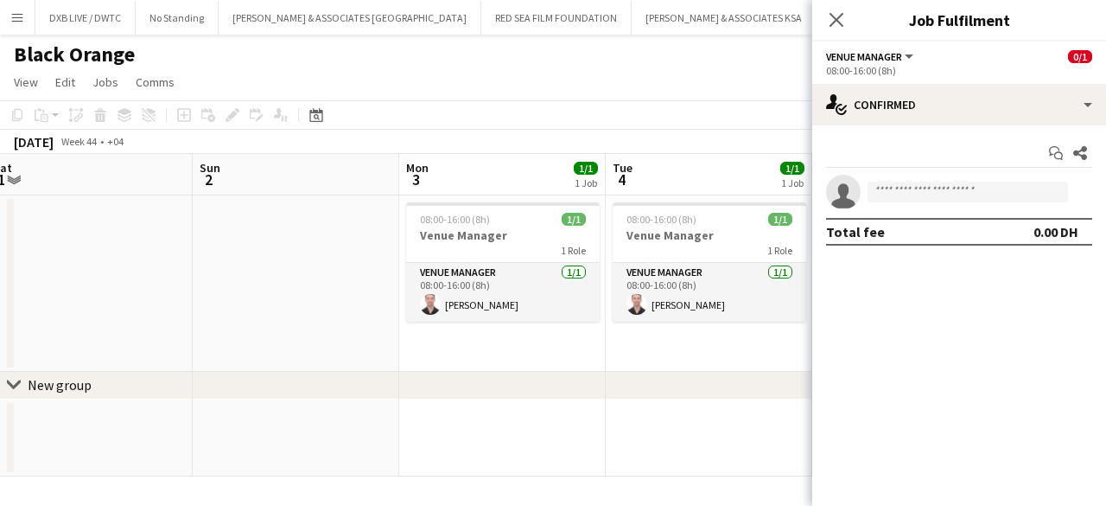
scroll to position [0, 633]
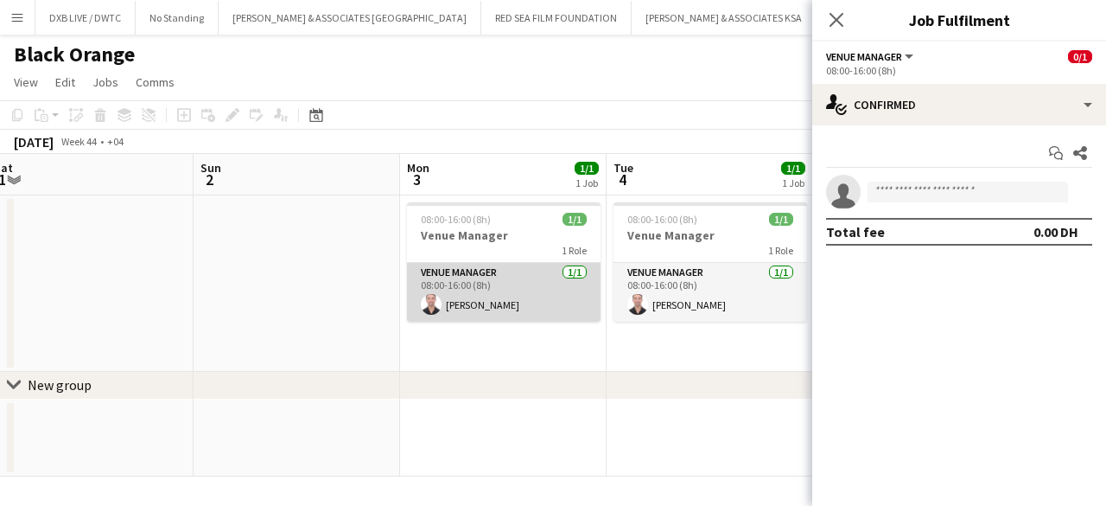
click at [456, 314] on app-card-role "Venue Manager [DATE] 08:00-16:00 (8h) [PERSON_NAME]" at bounding box center [504, 292] width 194 height 59
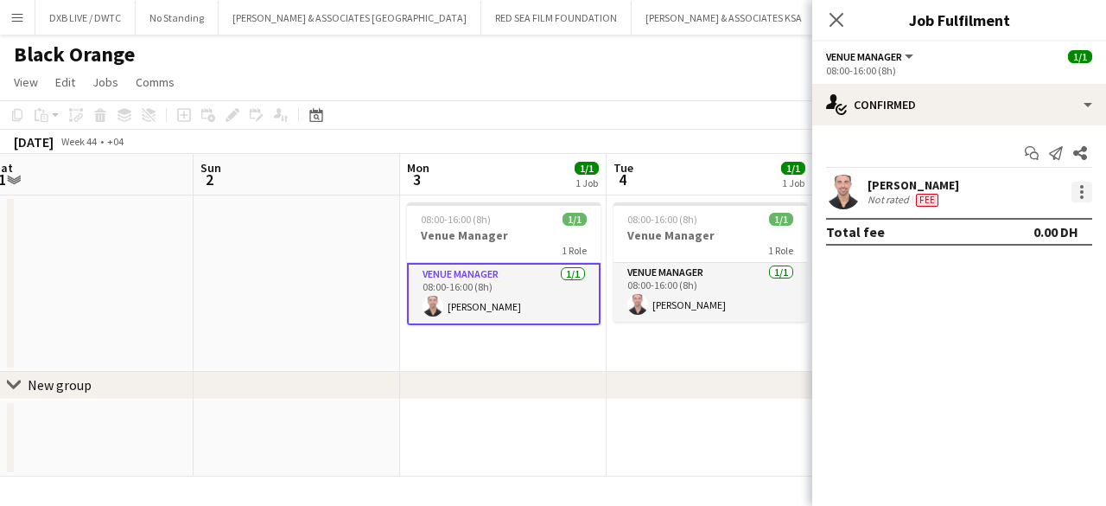
click at [1091, 186] on div at bounding box center [1082, 192] width 21 height 21
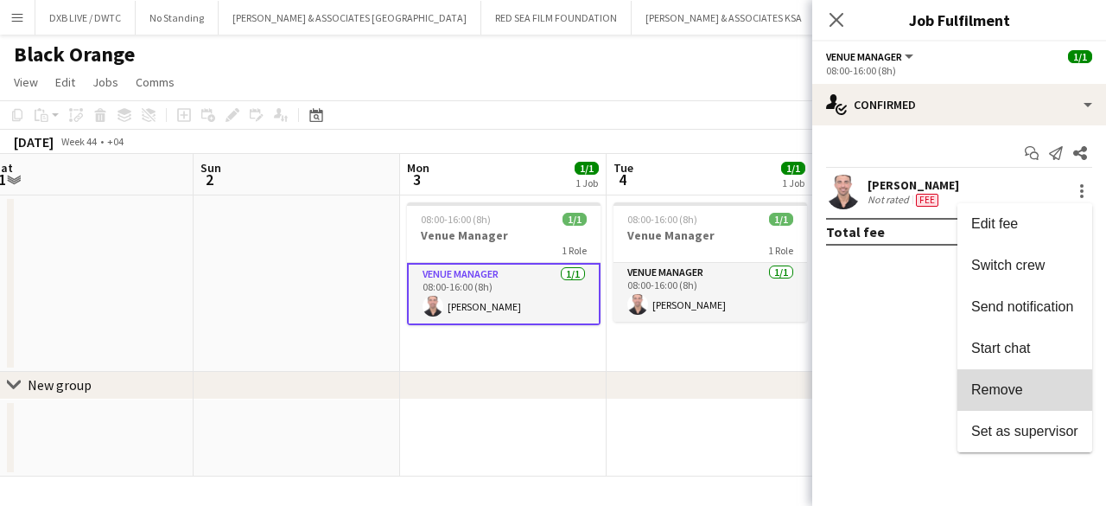
click at [975, 394] on span "Remove" at bounding box center [998, 389] width 52 height 15
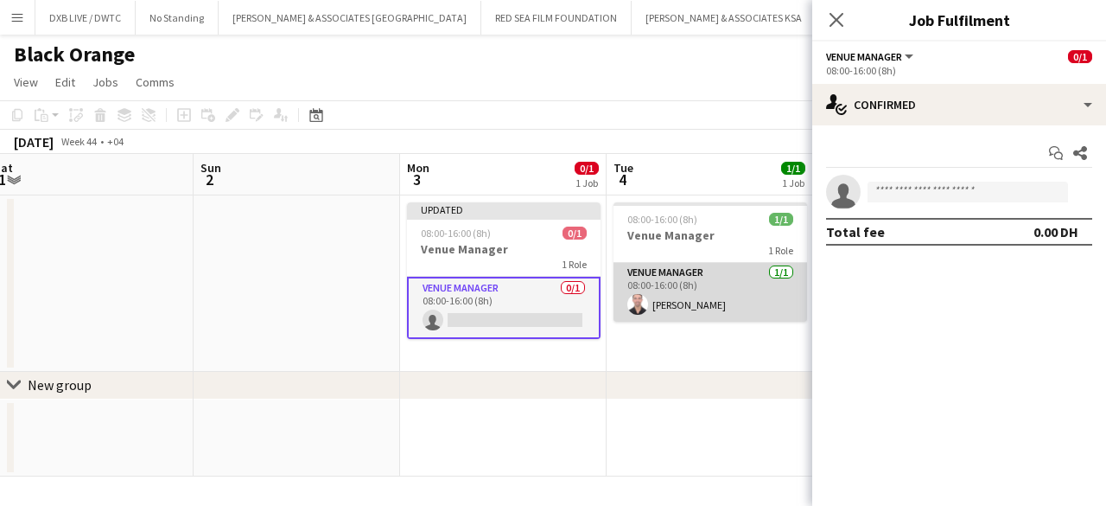
click at [694, 276] on app-card-role "Venue Manager [DATE] 08:00-16:00 (8h) [PERSON_NAME]" at bounding box center [711, 292] width 194 height 59
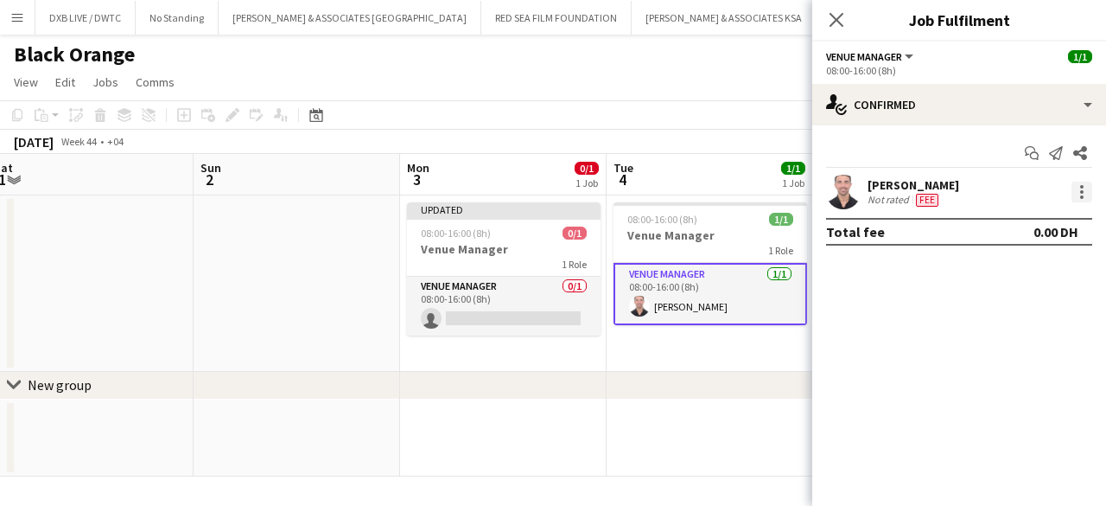
click at [1079, 194] on div at bounding box center [1082, 192] width 21 height 21
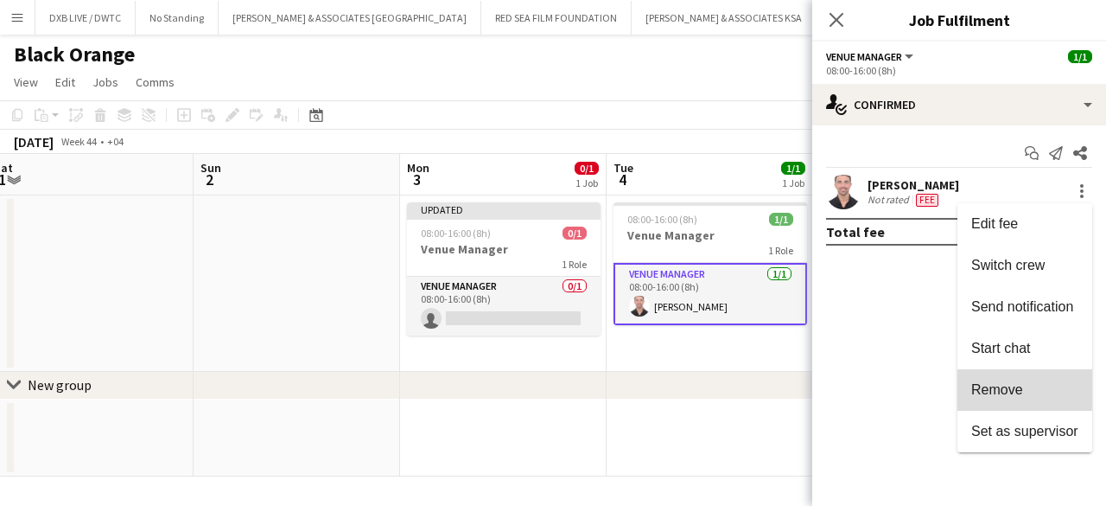
click at [989, 386] on span "Remove" at bounding box center [998, 389] width 52 height 15
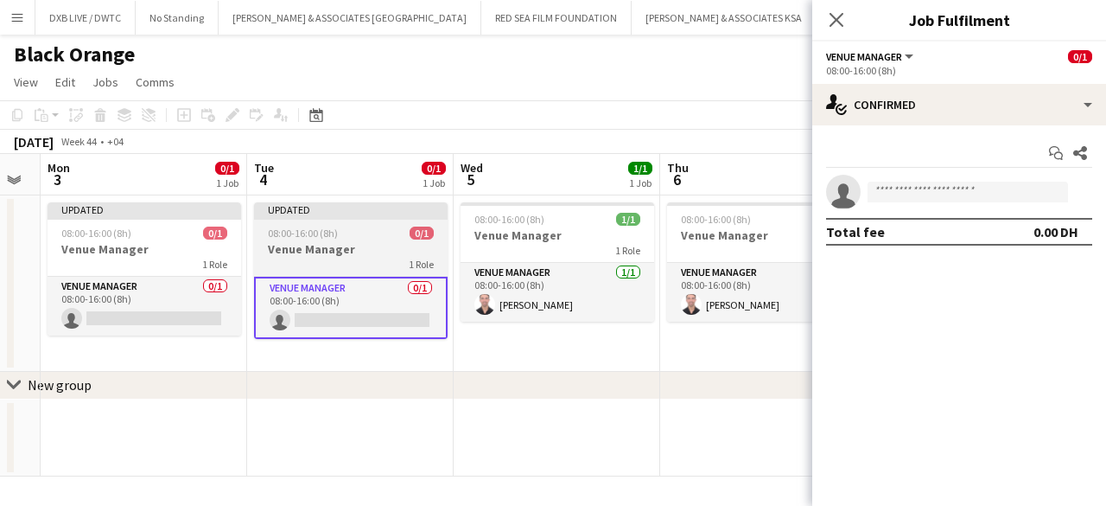
scroll to position [0, 585]
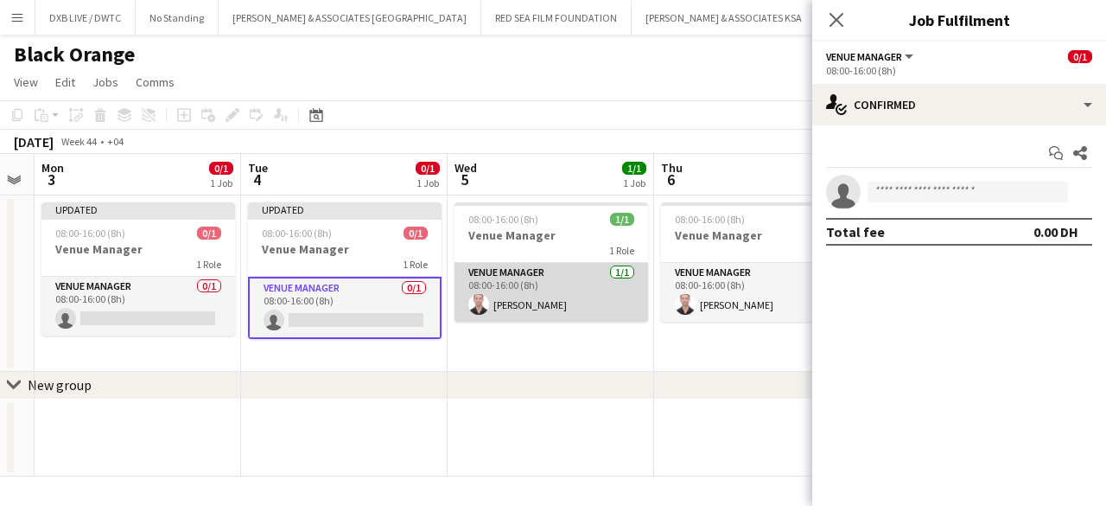
click at [624, 278] on app-card-role "Venue Manager [DATE] 08:00-16:00 (8h) [PERSON_NAME]" at bounding box center [552, 292] width 194 height 59
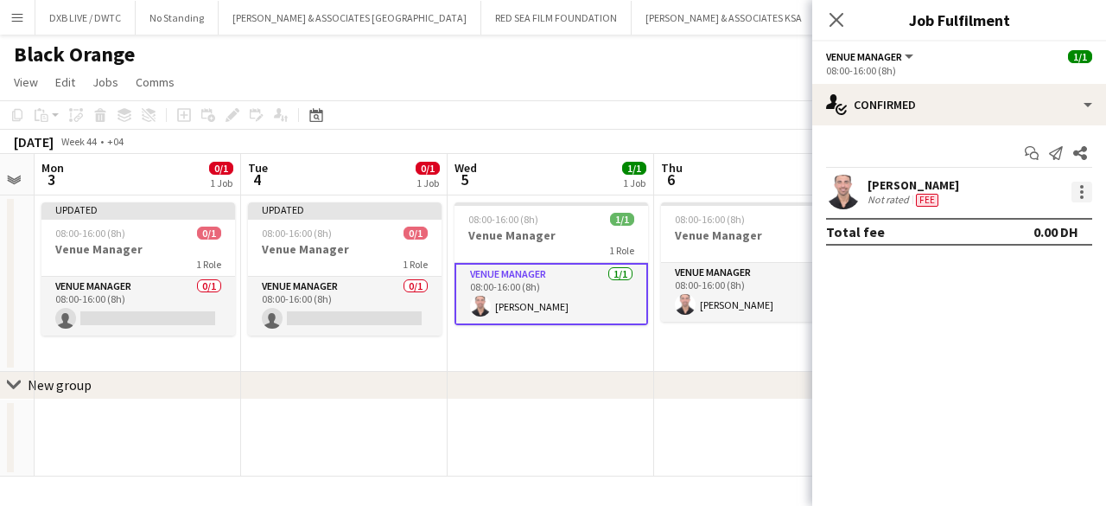
click at [1090, 193] on div at bounding box center [1082, 192] width 21 height 21
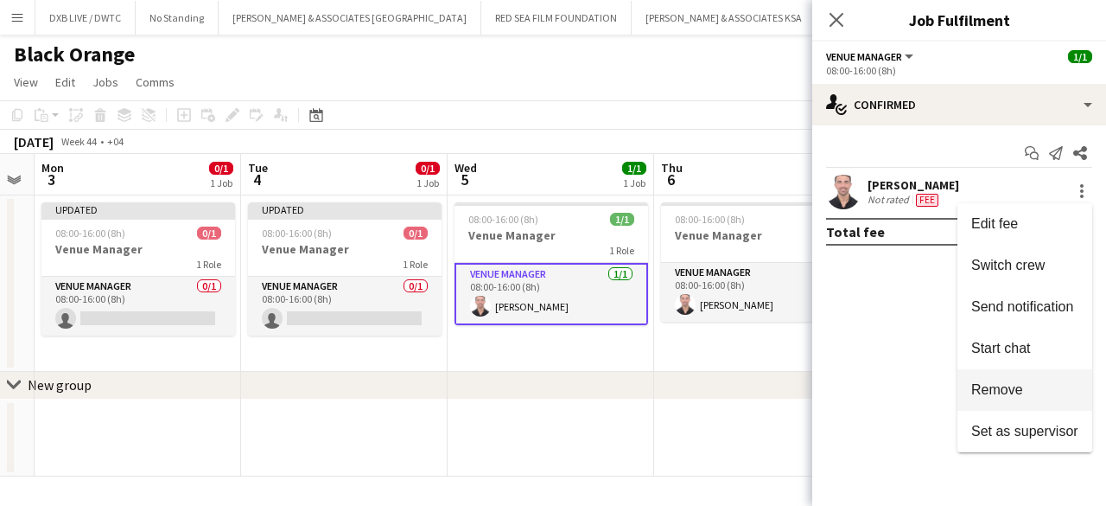
click at [995, 382] on span "Remove" at bounding box center [998, 389] width 52 height 15
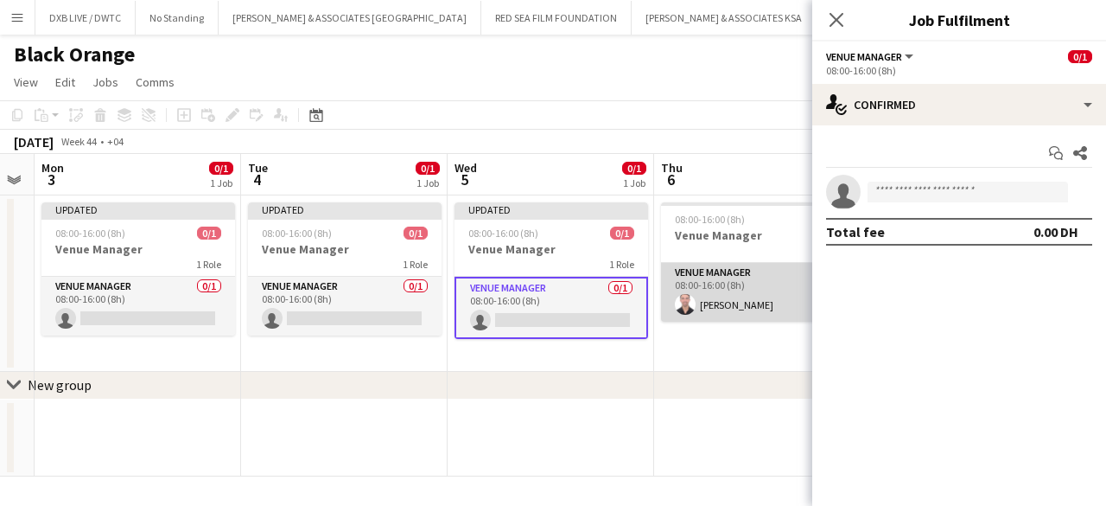
click at [743, 289] on app-card-role "Venue Manager [DATE] 08:00-16:00 (8h) [PERSON_NAME]" at bounding box center [758, 292] width 194 height 59
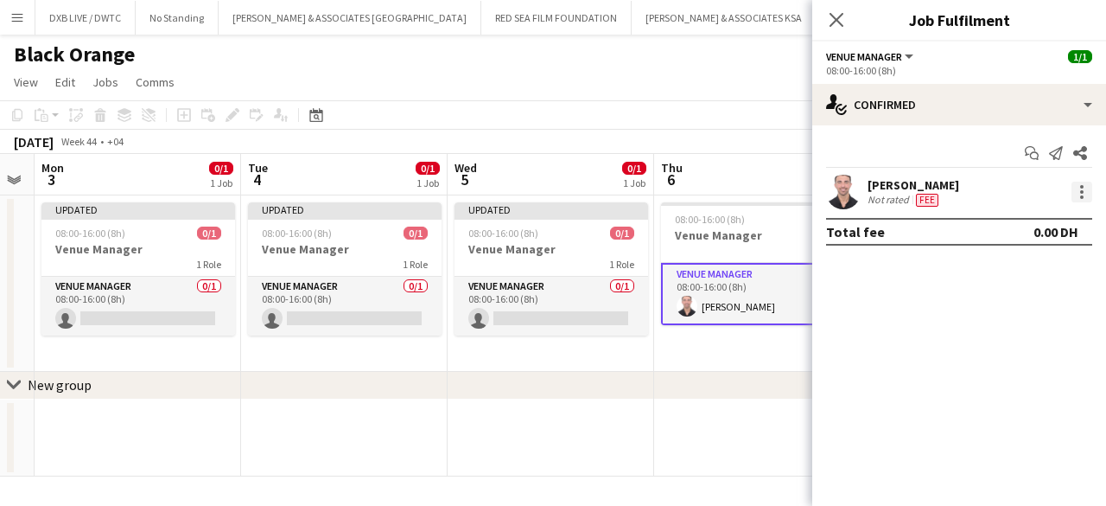
click at [1081, 198] on div at bounding box center [1082, 196] width 3 height 3
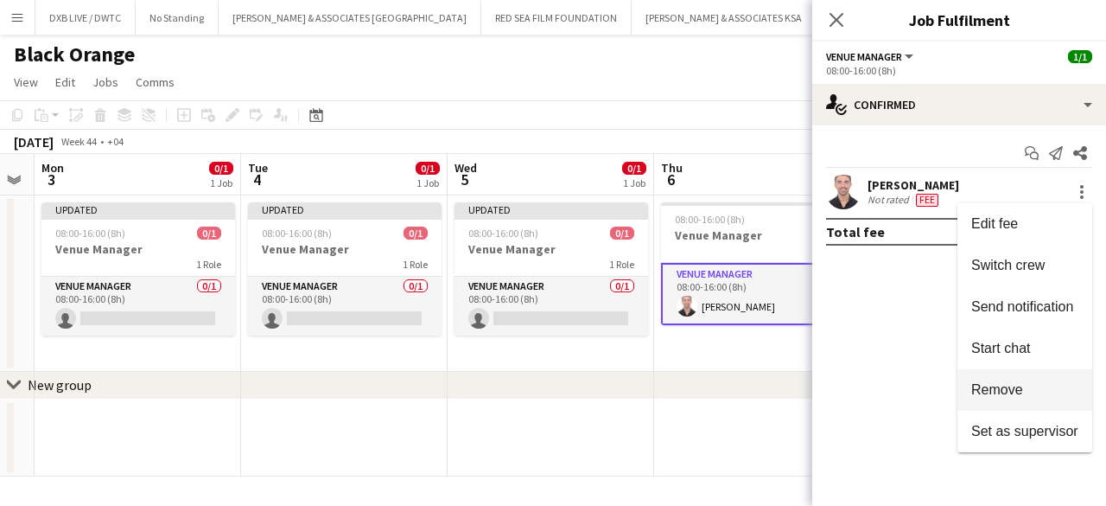
click at [1025, 395] on span "Remove" at bounding box center [1025, 390] width 107 height 16
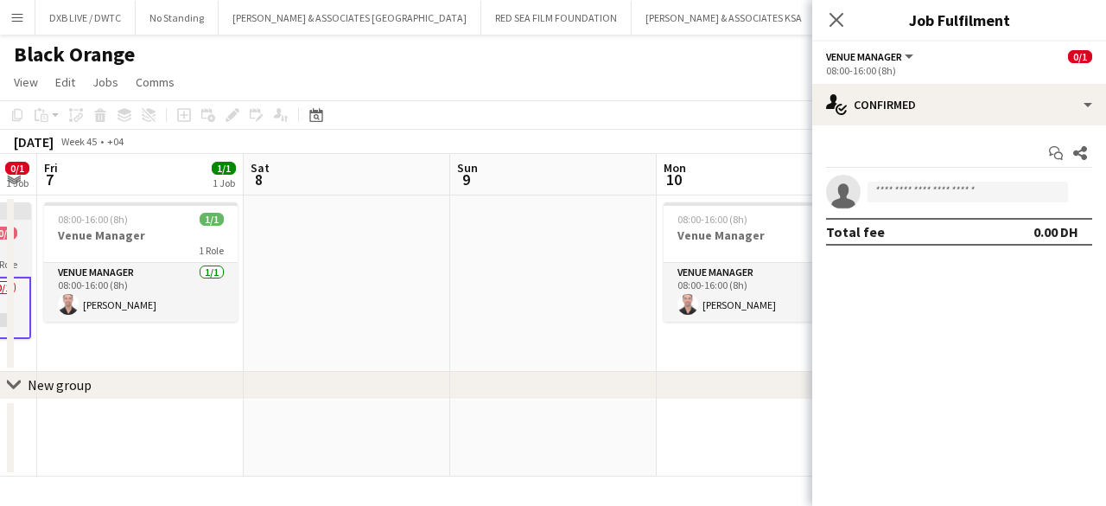
scroll to position [0, 481]
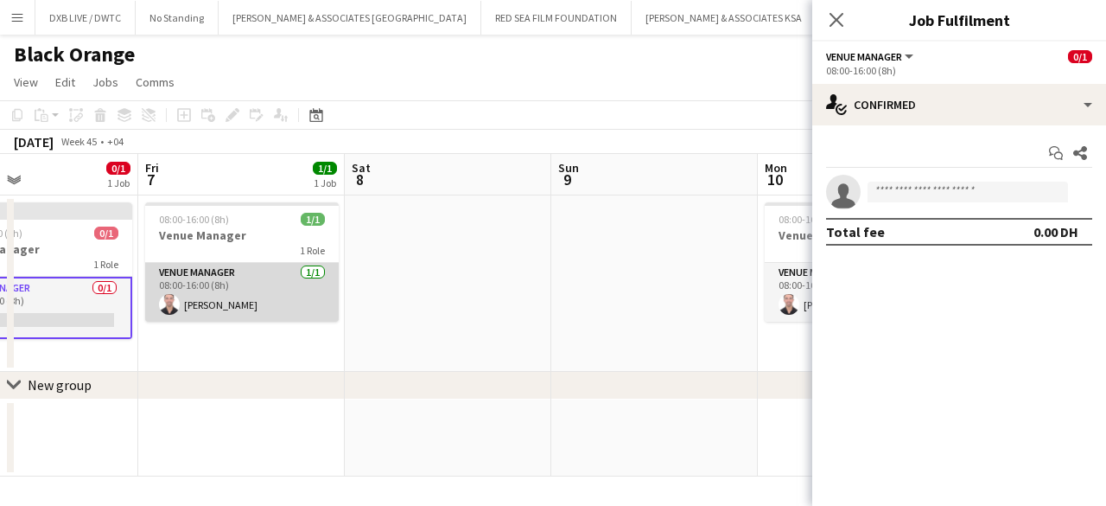
click at [265, 314] on app-card-role "Venue Manager [DATE] 08:00-16:00 (8h) [PERSON_NAME]" at bounding box center [242, 292] width 194 height 59
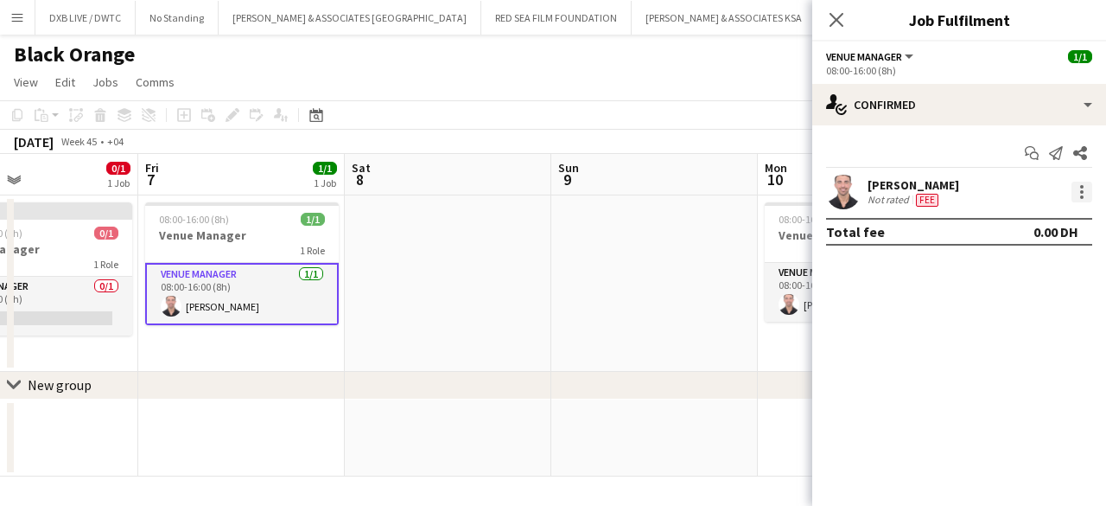
click at [1079, 188] on div at bounding box center [1082, 192] width 21 height 21
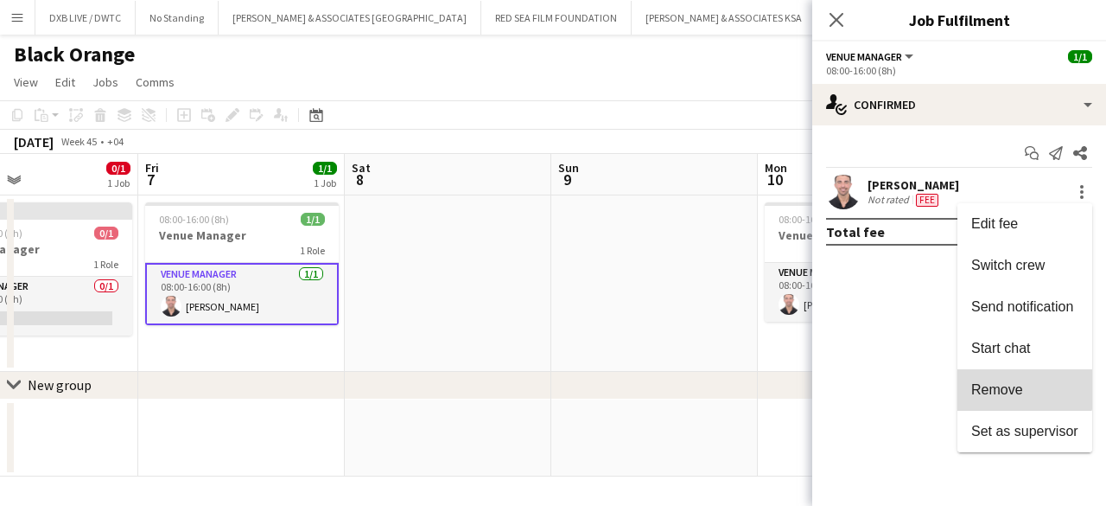
drag, startPoint x: 1011, startPoint y: 373, endPoint x: 1003, endPoint y: 379, distance: 10.6
click at [998, 391] on span "Remove" at bounding box center [998, 389] width 52 height 15
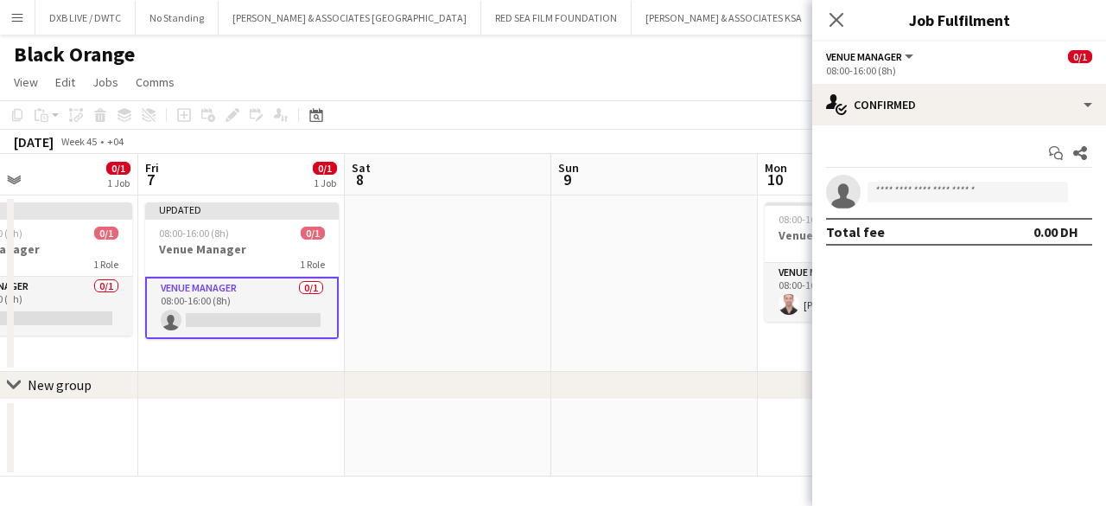
click at [284, 317] on app-card-role "Venue Manager 0/1 08:00-16:00 (8h) single-neutral-actions" at bounding box center [242, 308] width 194 height 62
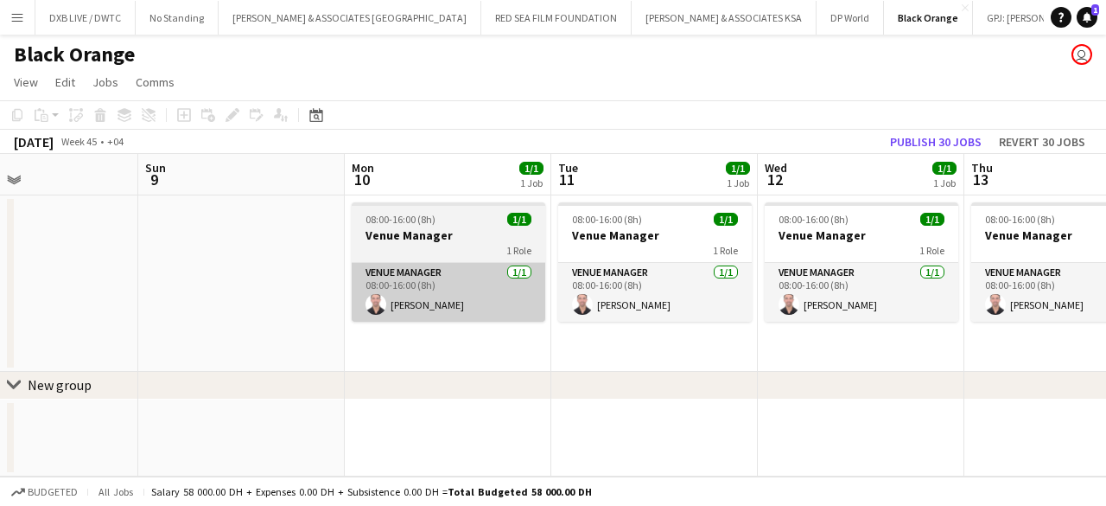
scroll to position [0, 459]
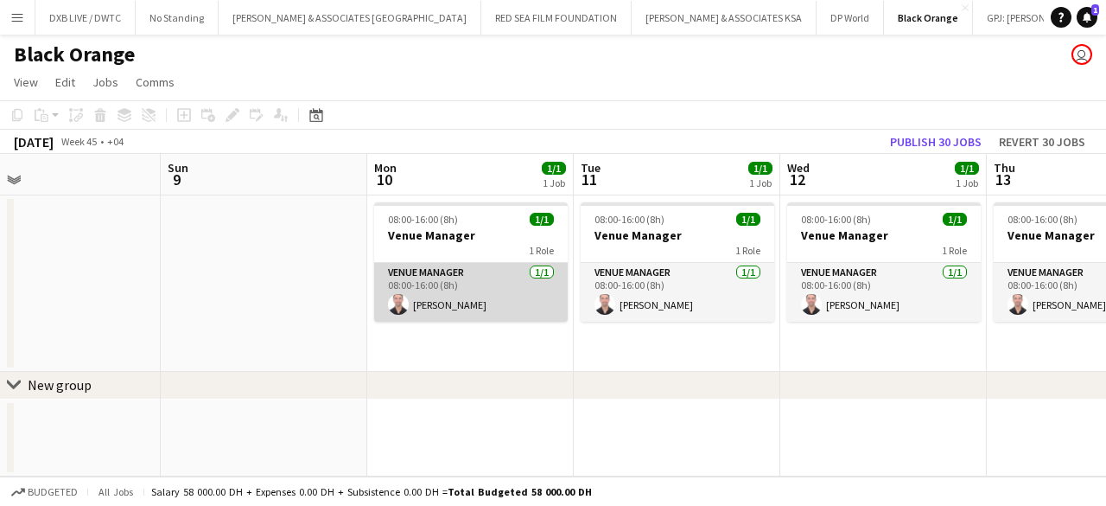
click at [527, 295] on app-card-role "Venue Manager [DATE] 08:00-16:00 (8h) [PERSON_NAME]" at bounding box center [471, 292] width 194 height 59
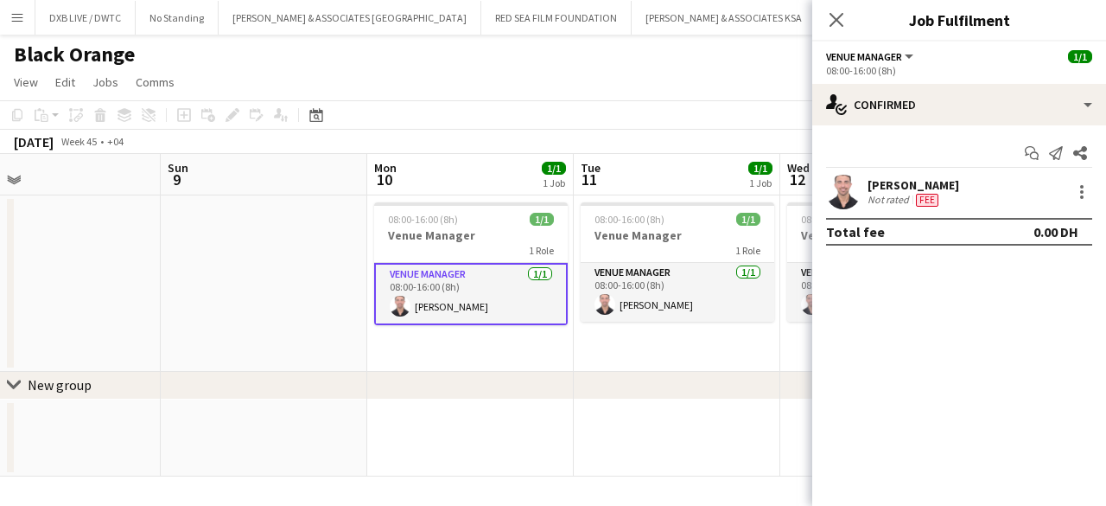
drag, startPoint x: 1079, startPoint y: 193, endPoint x: 673, endPoint y: 78, distance: 422.2
click at [673, 78] on app-page-menu "View Day view expanded Day view collapsed Month view Date picker Jump to [DATE]…" at bounding box center [553, 83] width 1106 height 33
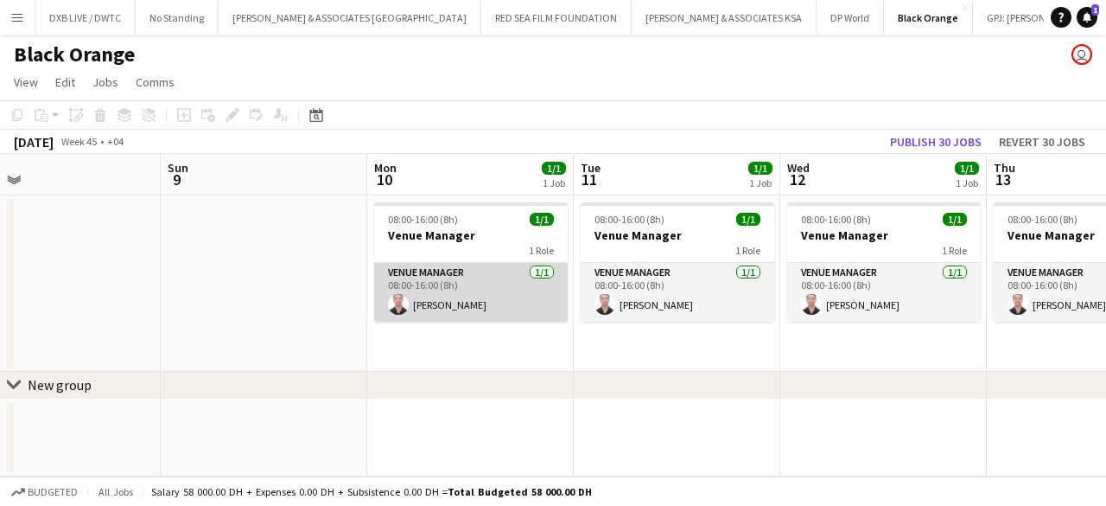
click at [469, 277] on app-card-role "Venue Manager [DATE] 08:00-16:00 (8h) [PERSON_NAME]" at bounding box center [471, 292] width 194 height 59
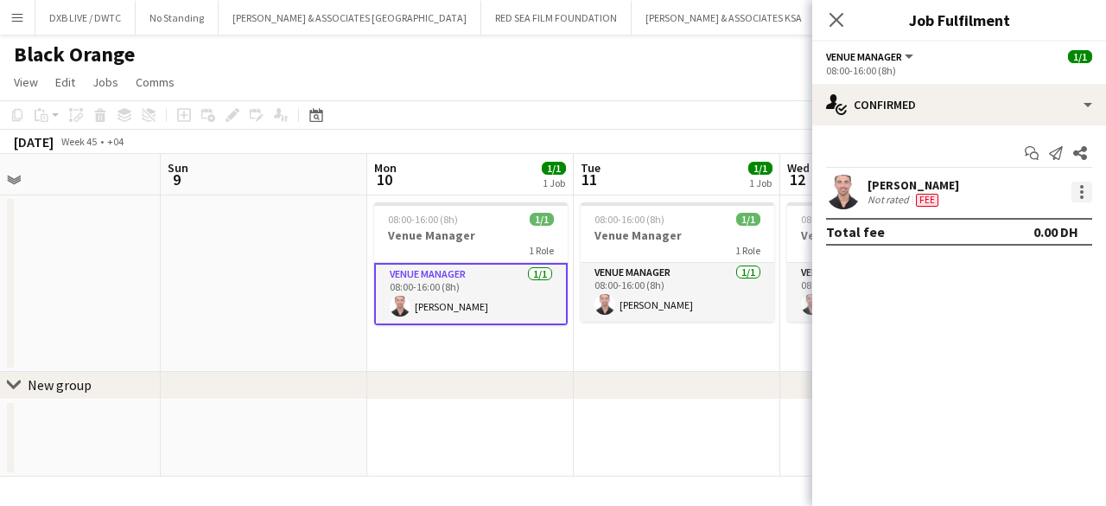
click at [1087, 193] on div at bounding box center [1082, 192] width 21 height 21
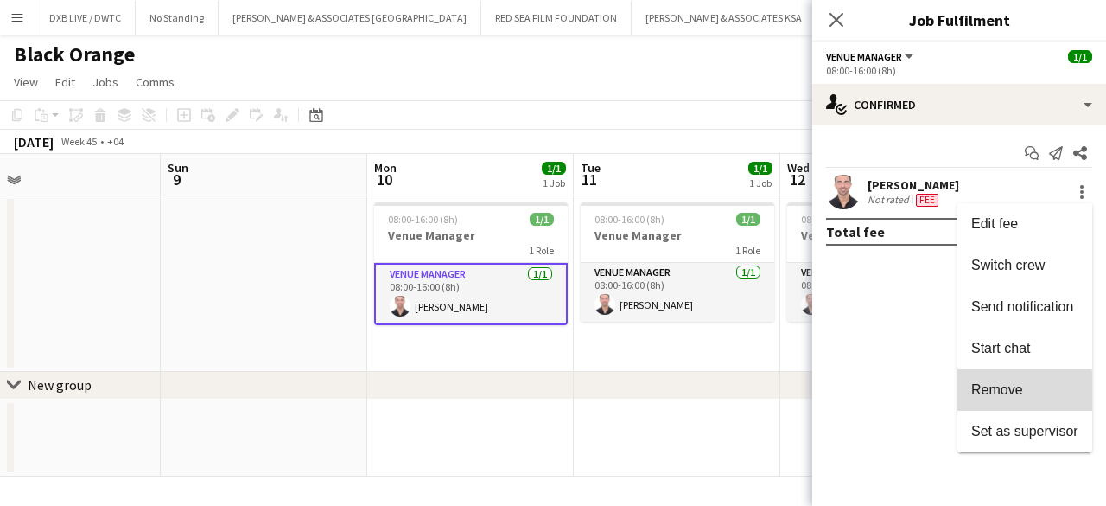
click at [1010, 398] on button "Remove" at bounding box center [1025, 389] width 135 height 41
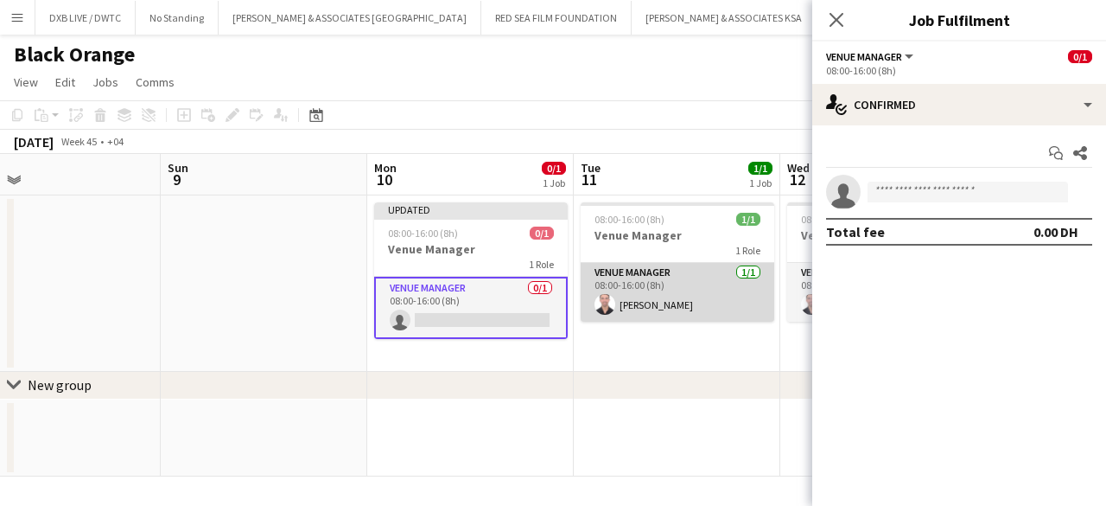
click at [677, 299] on app-card-role "Venue Manager [DATE] 08:00-16:00 (8h) [PERSON_NAME]" at bounding box center [678, 292] width 194 height 59
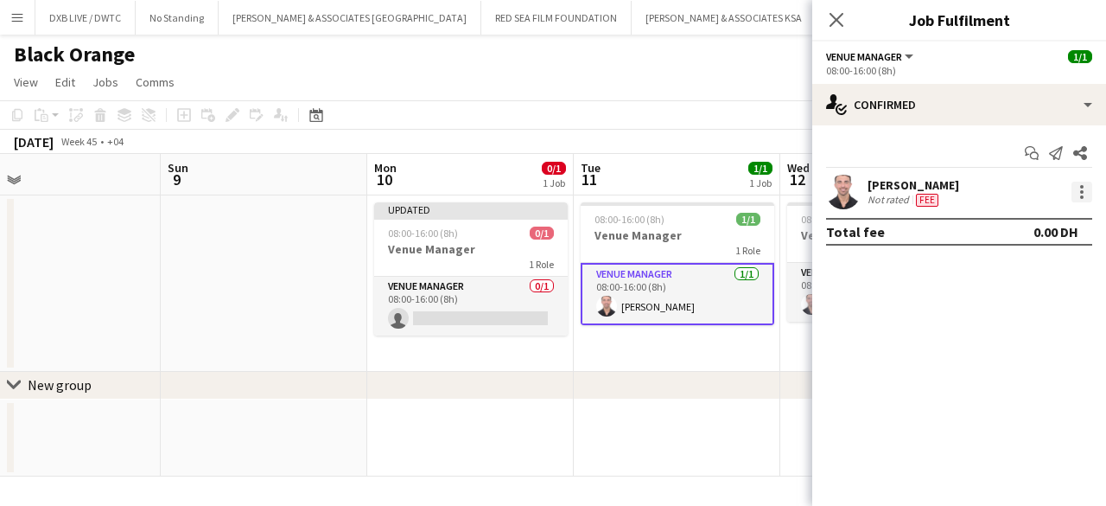
click at [1083, 188] on div at bounding box center [1082, 192] width 21 height 21
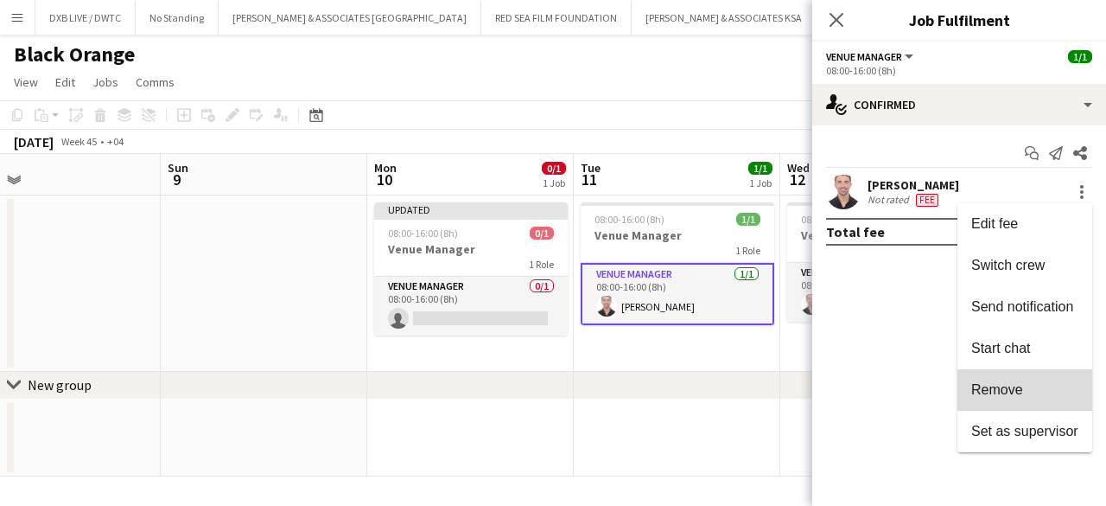
click at [1026, 398] on button "Remove" at bounding box center [1025, 389] width 135 height 41
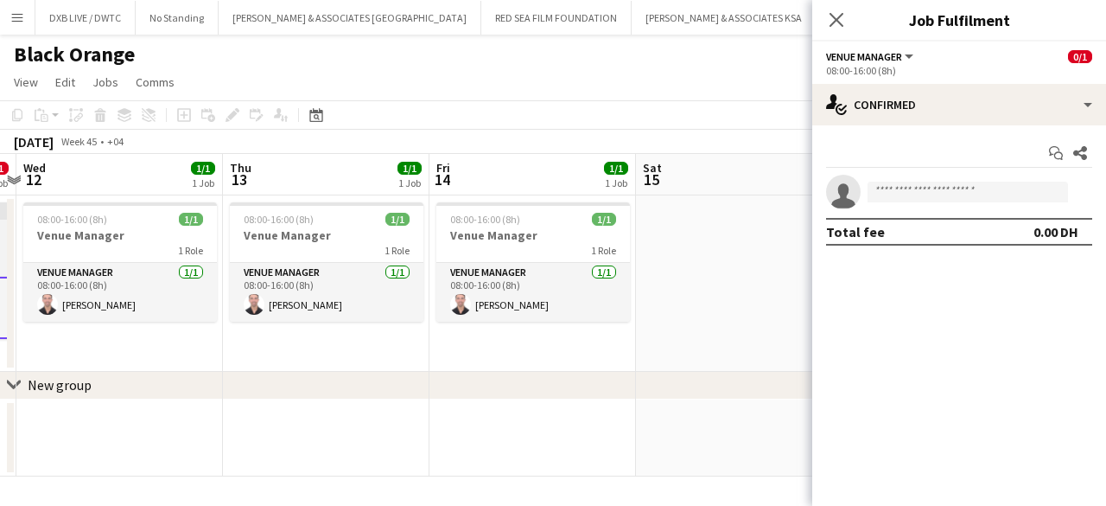
scroll to position [0, 447]
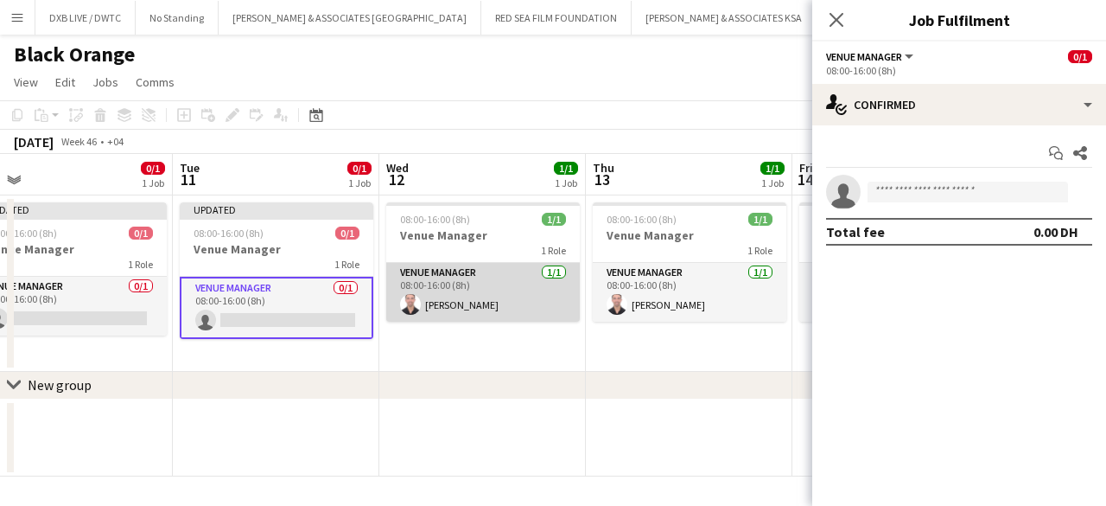
click at [526, 299] on app-card-role "Venue Manager [DATE] 08:00-16:00 (8h) [PERSON_NAME]" at bounding box center [483, 292] width 194 height 59
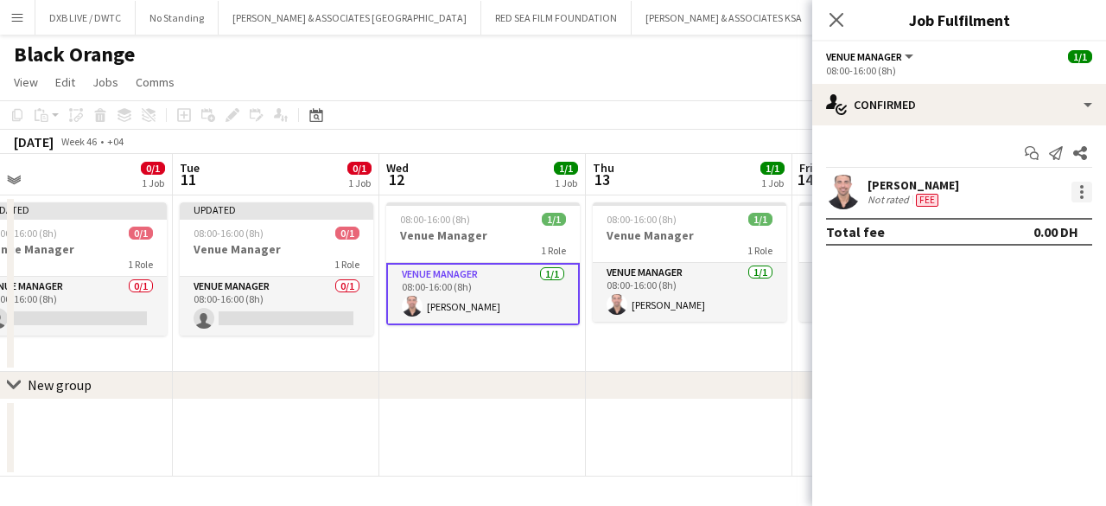
click at [1079, 187] on div at bounding box center [1082, 192] width 21 height 21
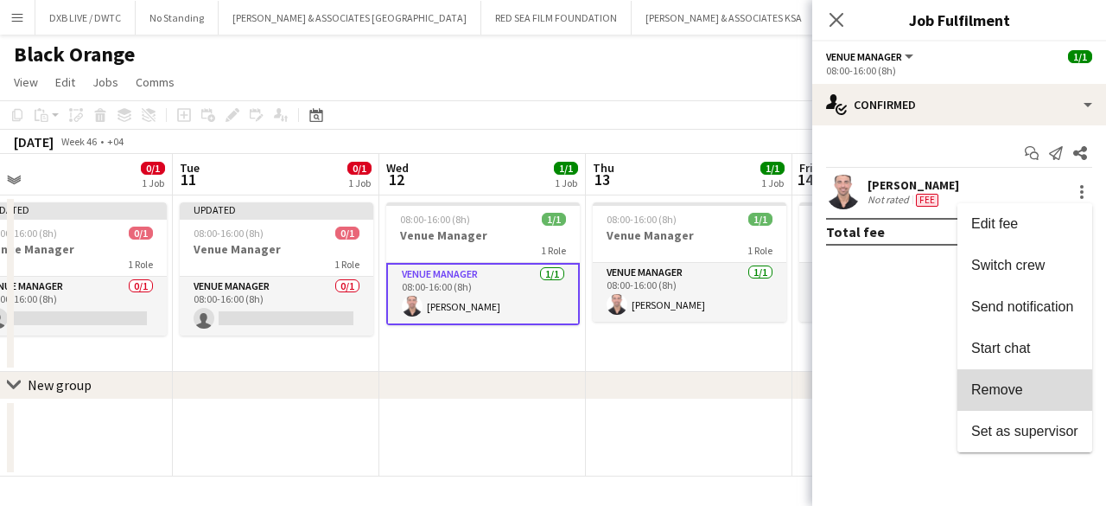
click at [1017, 398] on button "Remove" at bounding box center [1025, 389] width 135 height 41
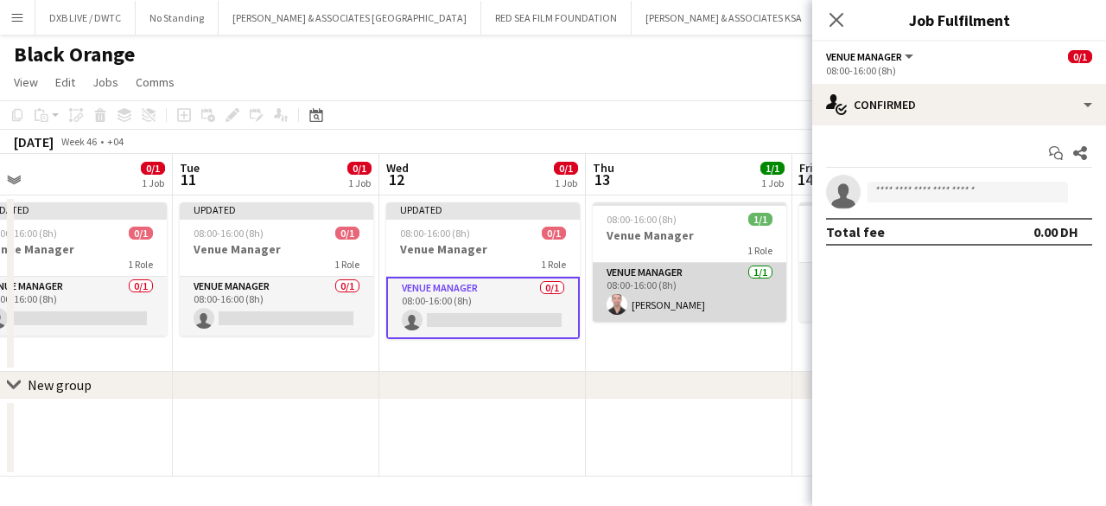
click at [715, 276] on app-card-role "Venue Manager [DATE] 08:00-16:00 (8h) [PERSON_NAME]" at bounding box center [690, 292] width 194 height 59
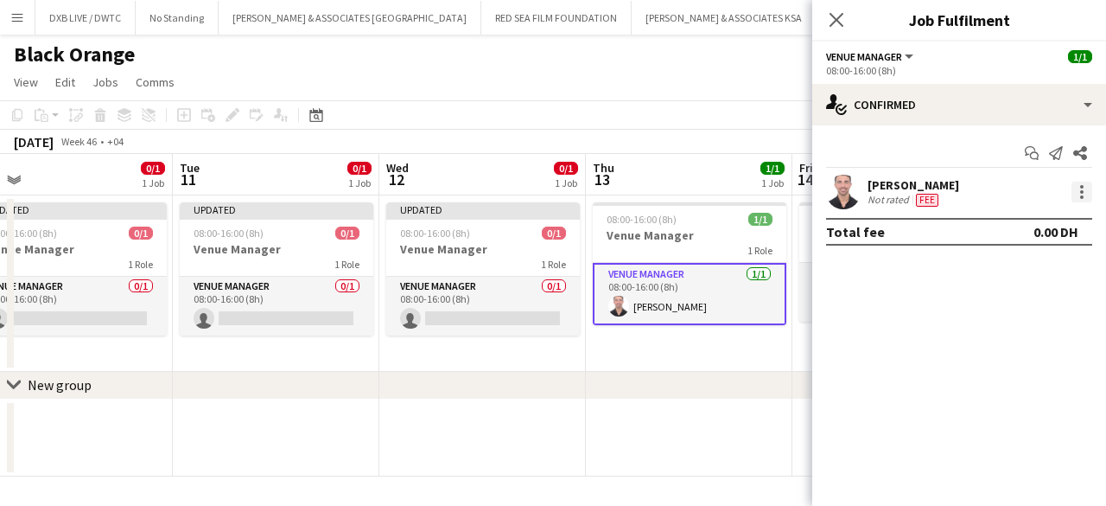
click at [1079, 194] on div at bounding box center [1082, 192] width 21 height 21
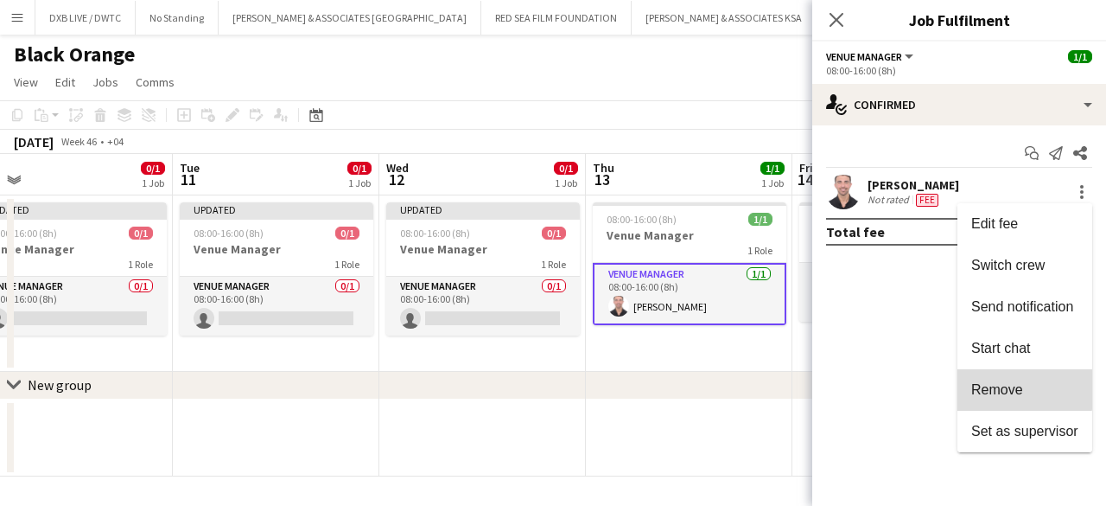
click at [1007, 382] on span "Remove" at bounding box center [998, 389] width 52 height 15
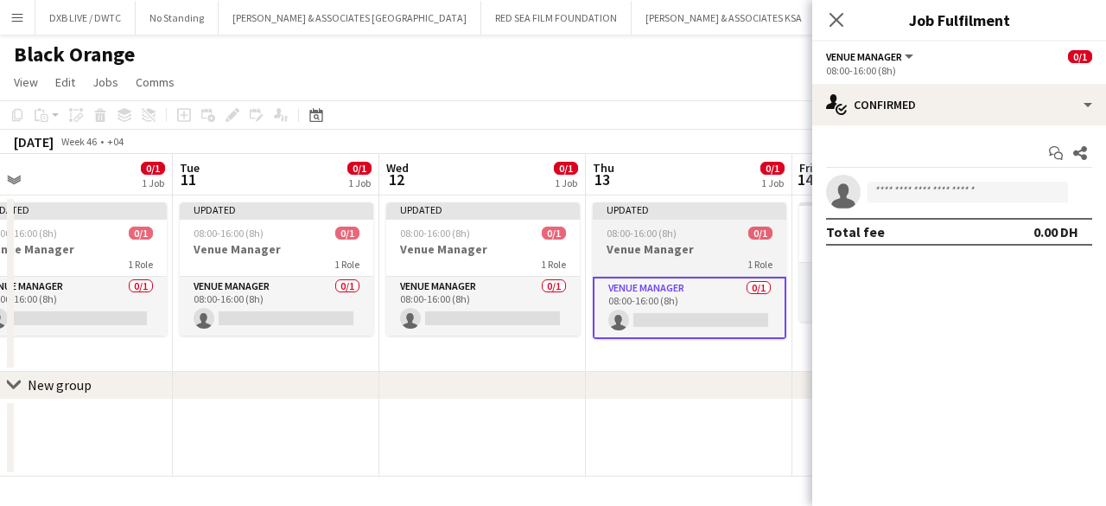
scroll to position [0, 594]
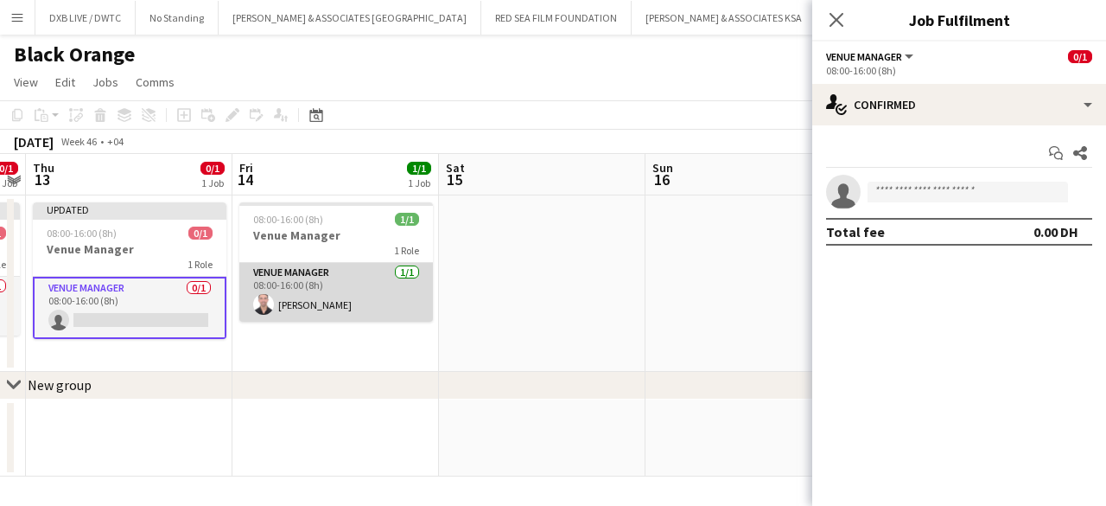
click at [332, 294] on app-card-role "Venue Manager [DATE] 08:00-16:00 (8h) [PERSON_NAME]" at bounding box center [336, 292] width 194 height 59
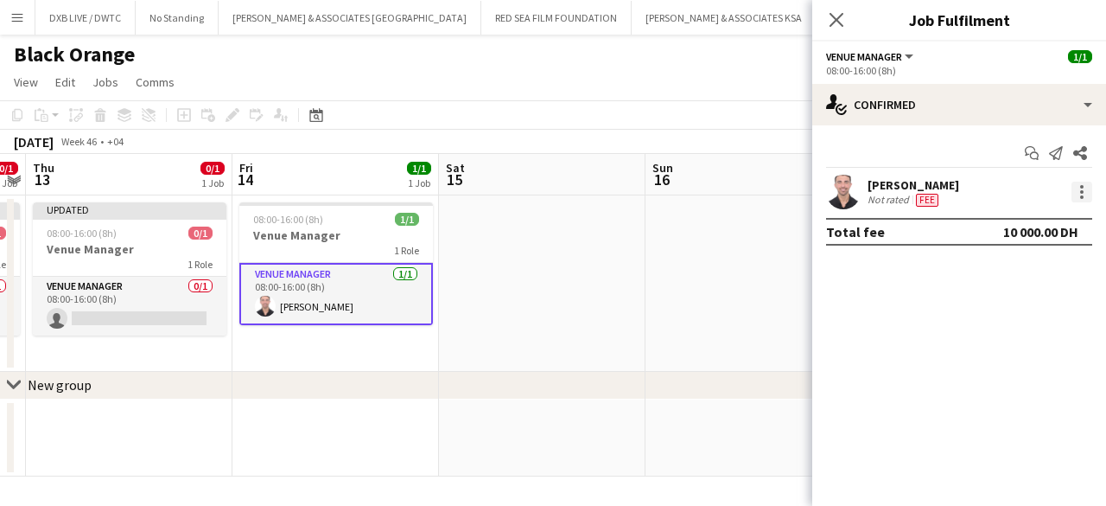
click at [1081, 191] on div at bounding box center [1082, 191] width 3 height 3
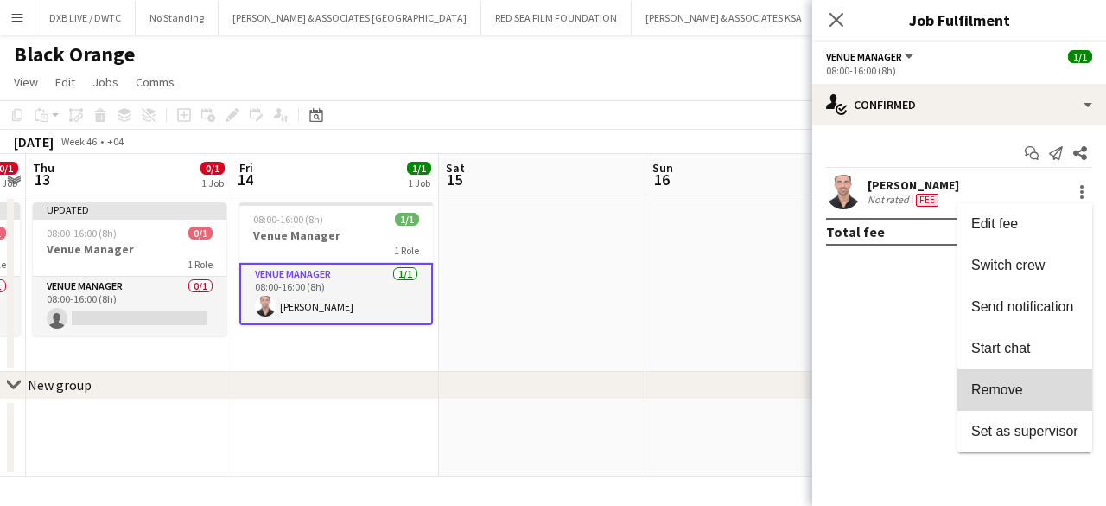
click at [1042, 374] on button "Remove" at bounding box center [1025, 389] width 135 height 41
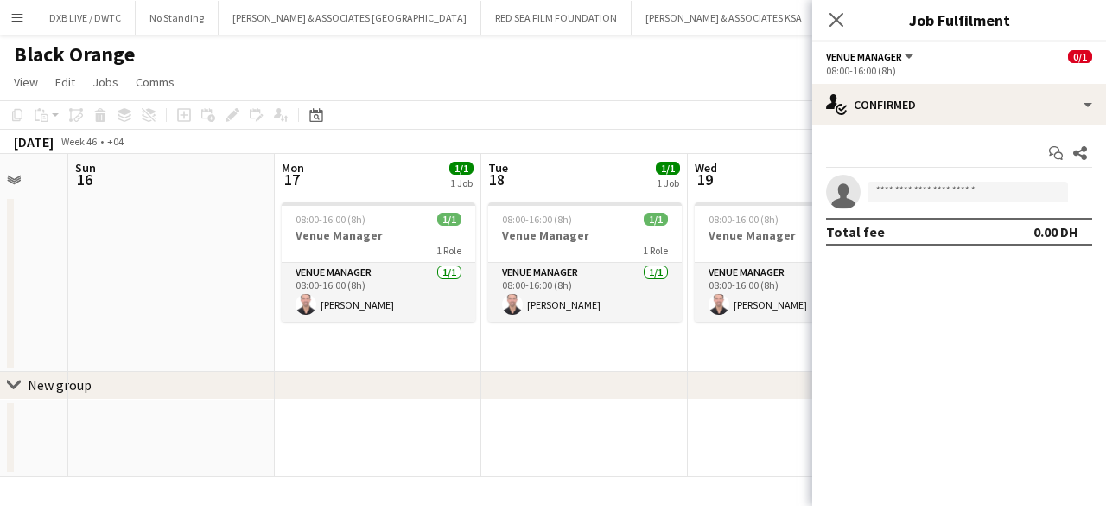
scroll to position [0, 758]
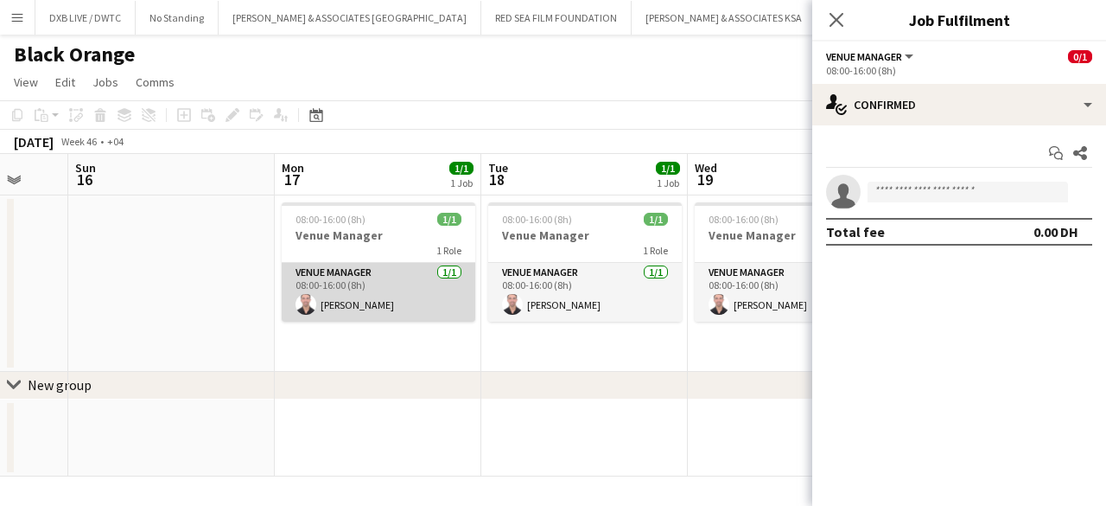
click at [381, 284] on app-card-role "Venue Manager [DATE] 08:00-16:00 (8h) [PERSON_NAME]" at bounding box center [379, 292] width 194 height 59
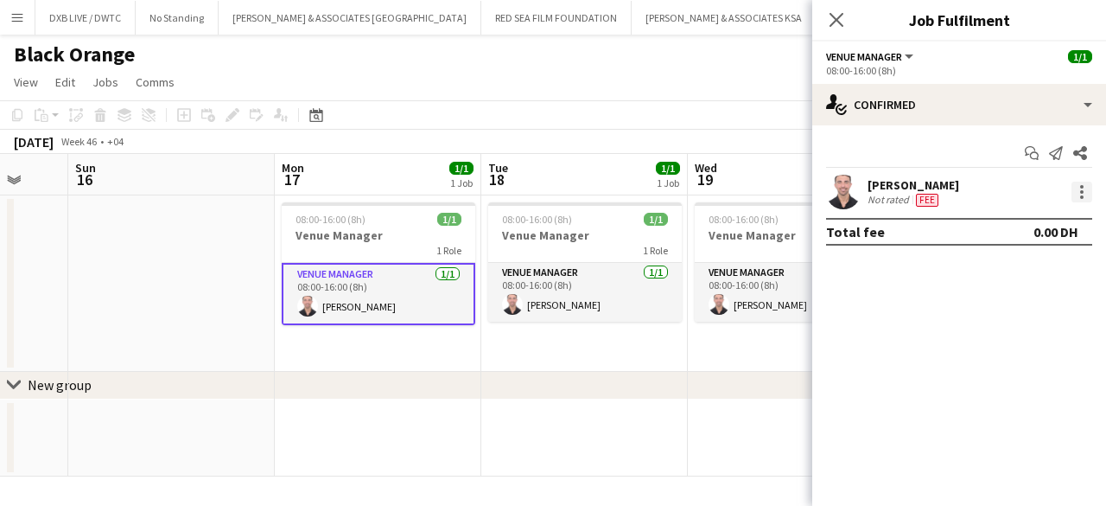
click at [1089, 196] on div at bounding box center [1082, 192] width 21 height 21
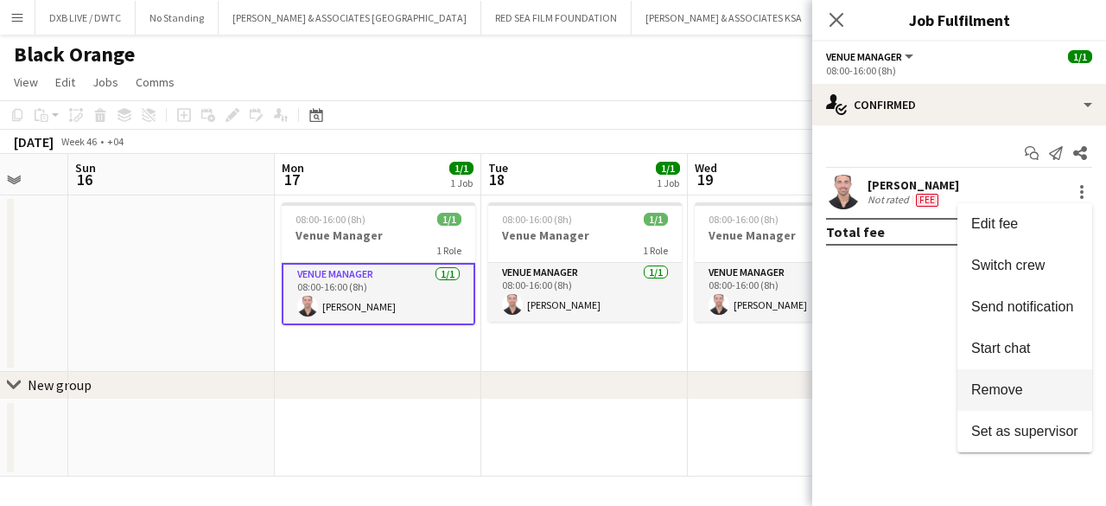
click at [1014, 393] on span "Remove" at bounding box center [998, 389] width 52 height 15
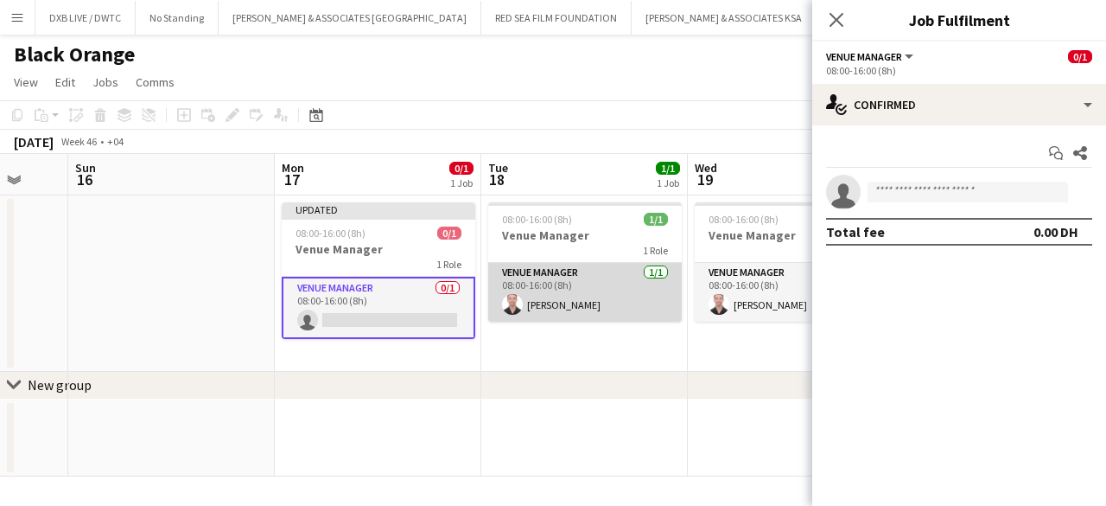
click at [583, 293] on app-card-role "Venue Manager [DATE] 08:00-16:00 (8h) [PERSON_NAME]" at bounding box center [585, 292] width 194 height 59
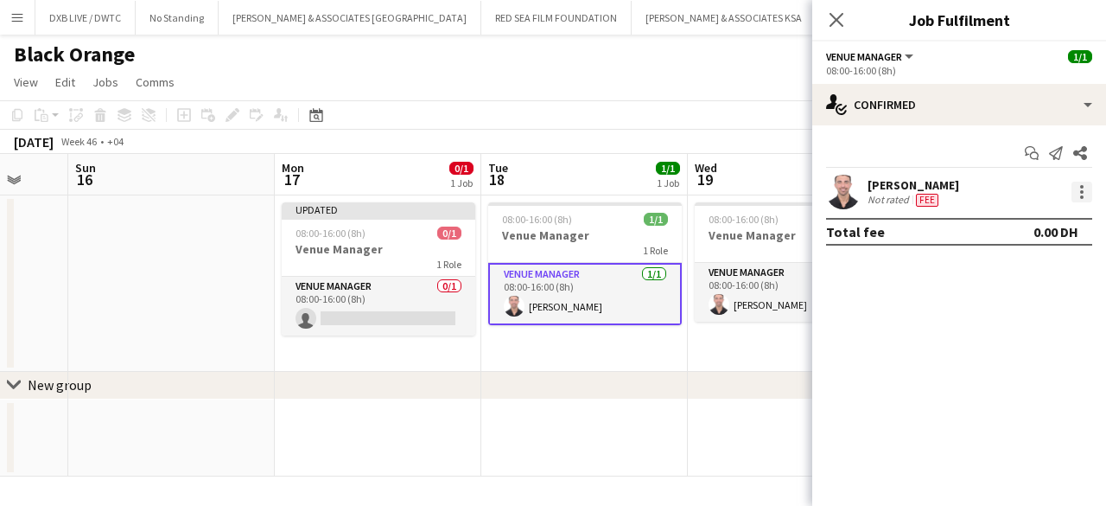
click at [1082, 195] on div at bounding box center [1082, 196] width 3 height 3
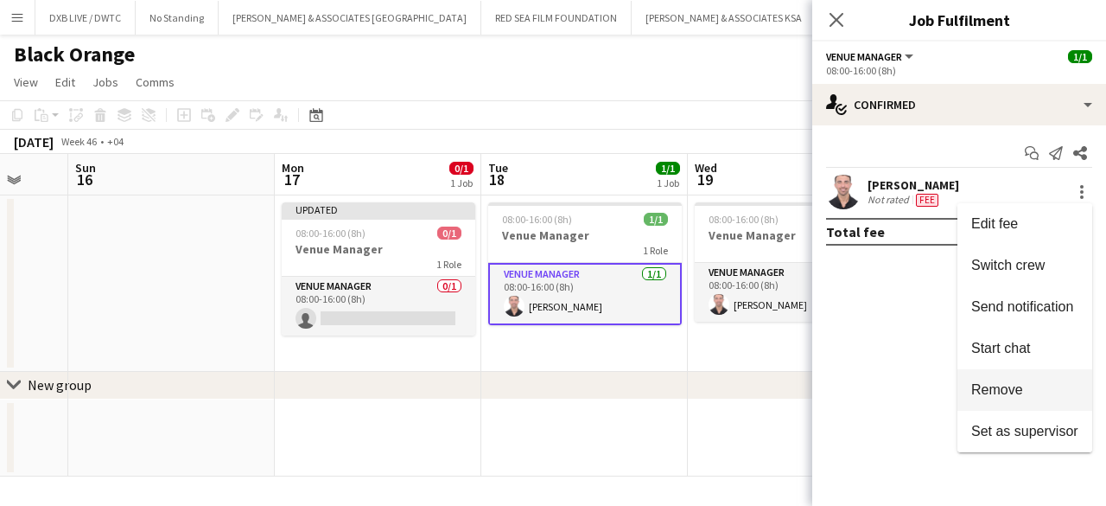
click at [975, 393] on span "Remove" at bounding box center [998, 389] width 52 height 15
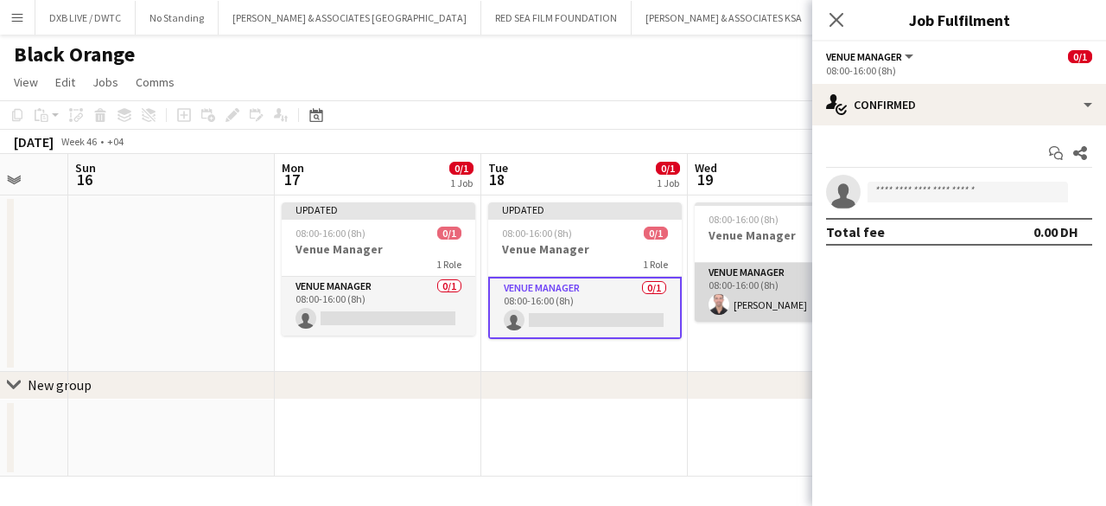
click at [759, 301] on app-card-role "Venue Manager [DATE] 08:00-16:00 (8h) [PERSON_NAME]" at bounding box center [792, 292] width 194 height 59
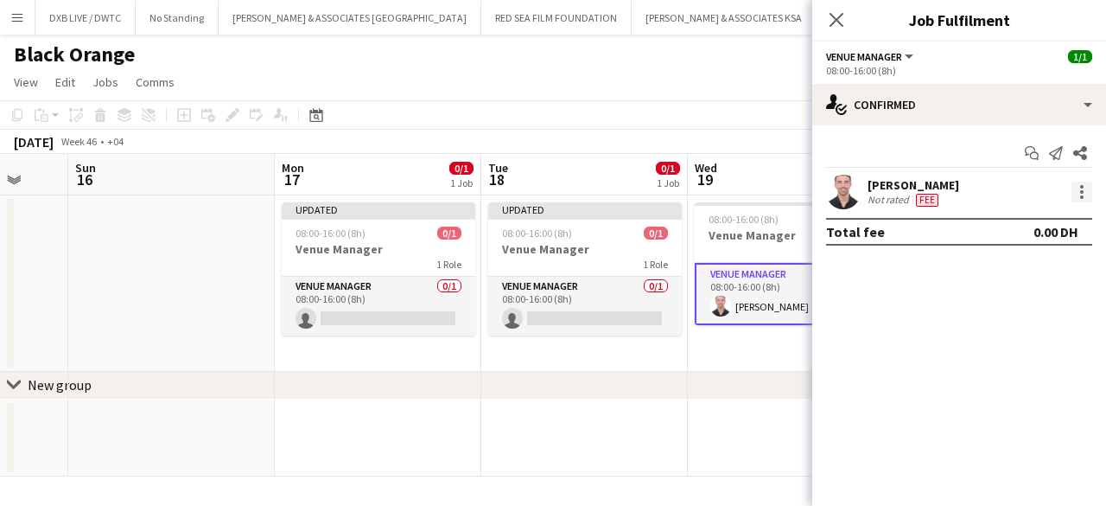
click at [1077, 193] on div at bounding box center [1082, 192] width 21 height 21
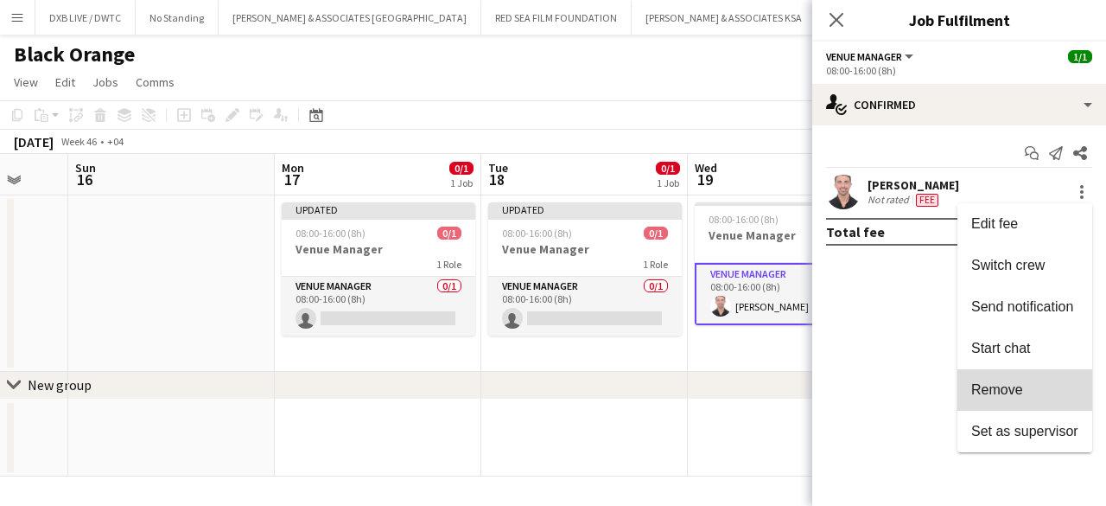
click at [1017, 385] on span "Remove" at bounding box center [998, 389] width 52 height 15
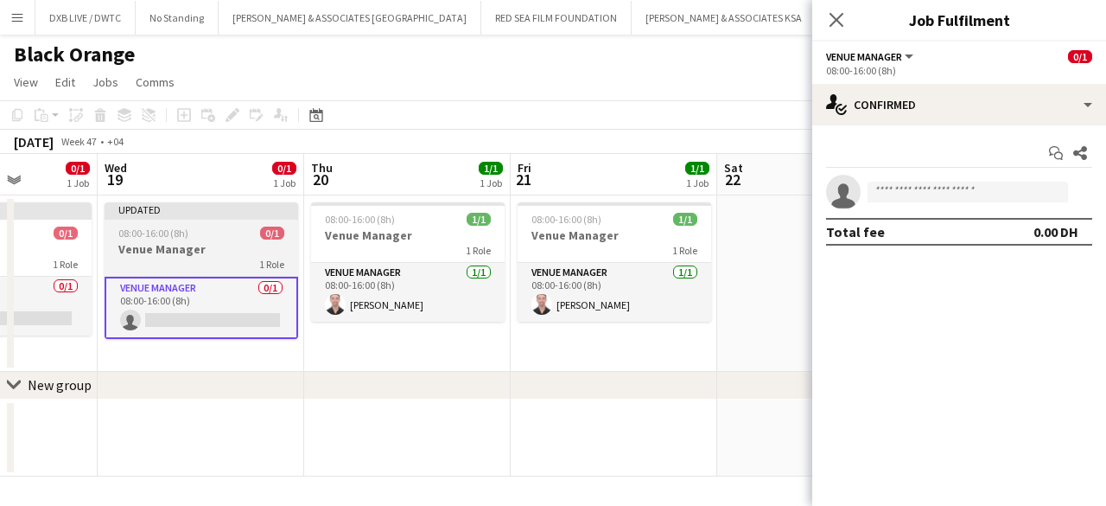
scroll to position [0, 522]
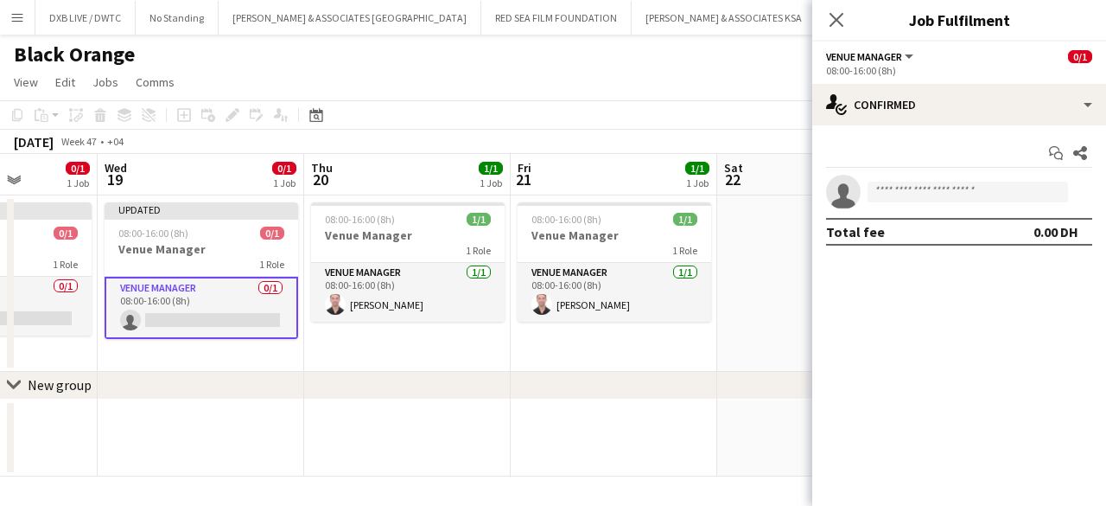
click at [373, 338] on app-date-cell "08:00-16:00 (8h) 1/1 Venue Manager 1 Role Venue Manager [DATE] 08:00-16:00 (8h)…" at bounding box center [407, 283] width 207 height 176
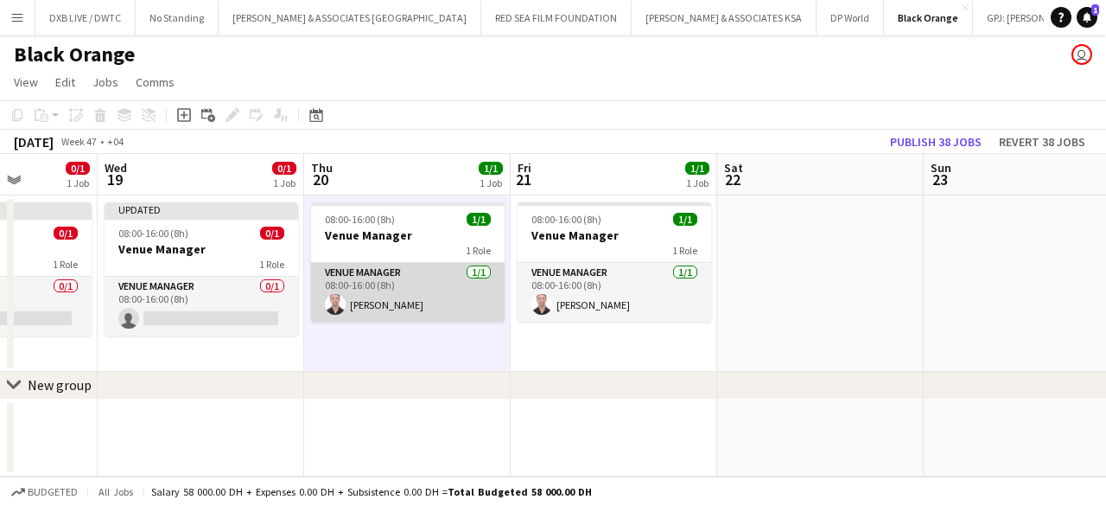
click at [379, 312] on app-card-role "Venue Manager [DATE] 08:00-16:00 (8h) [PERSON_NAME]" at bounding box center [408, 292] width 194 height 59
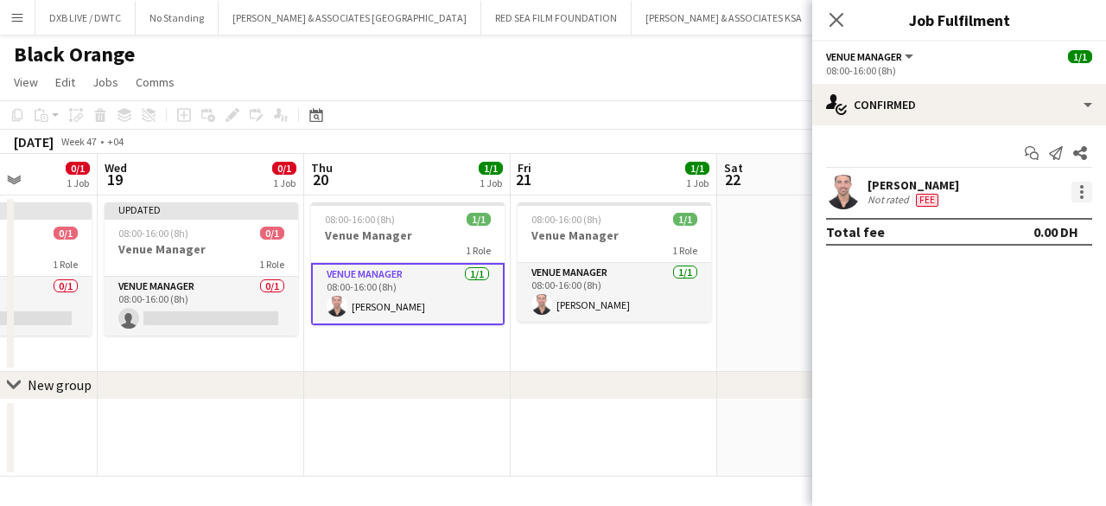
click at [1081, 198] on div at bounding box center [1082, 196] width 3 height 3
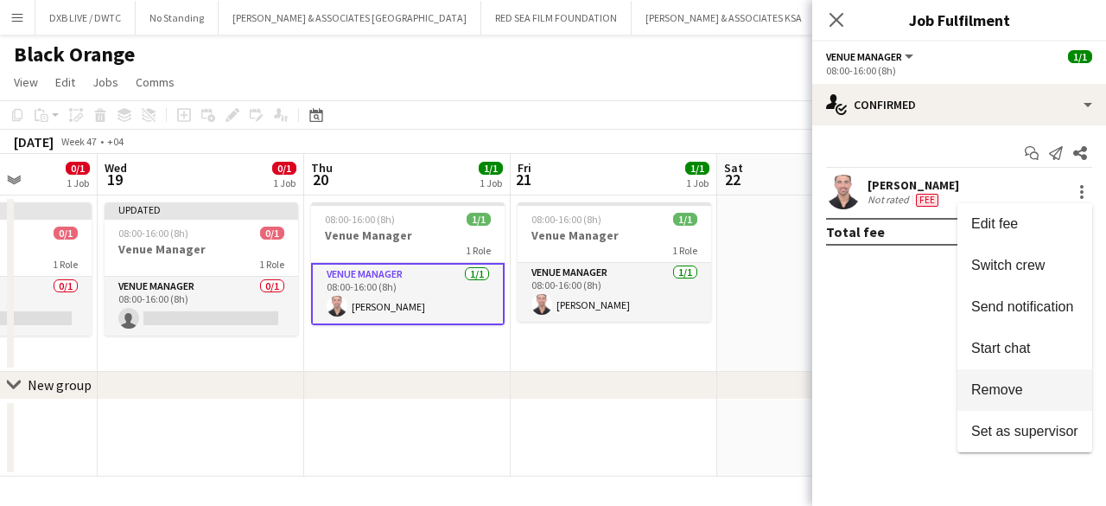
click at [1022, 380] on button "Remove" at bounding box center [1025, 389] width 135 height 41
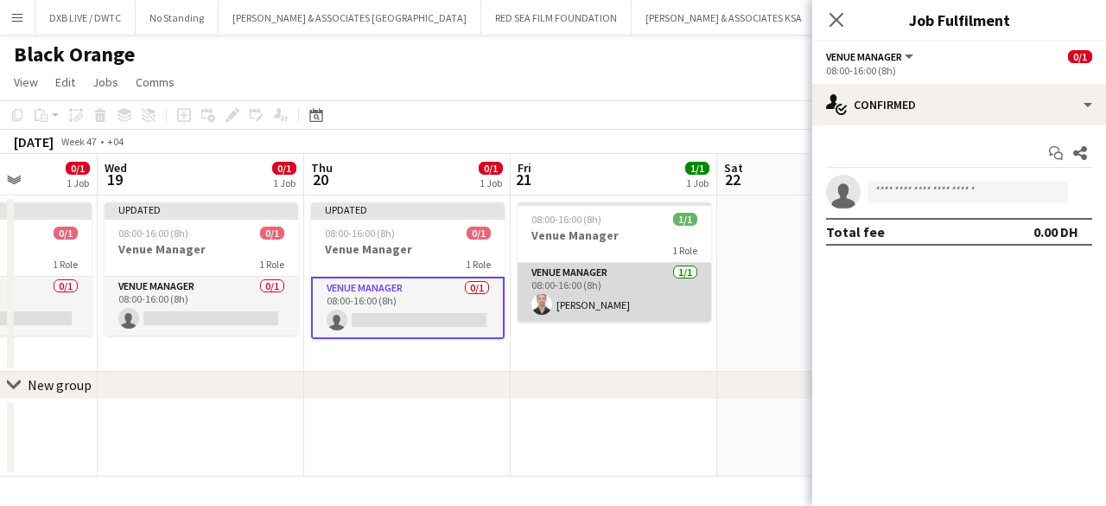
click at [629, 284] on app-card-role "Venue Manager [DATE] 08:00-16:00 (8h) [PERSON_NAME]" at bounding box center [615, 292] width 194 height 59
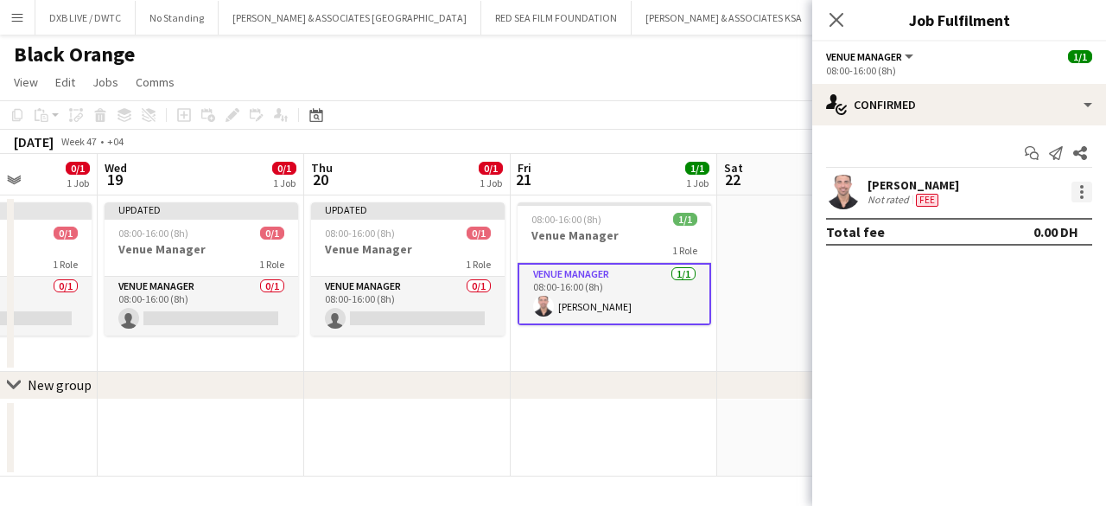
click at [1077, 194] on div at bounding box center [1082, 192] width 21 height 21
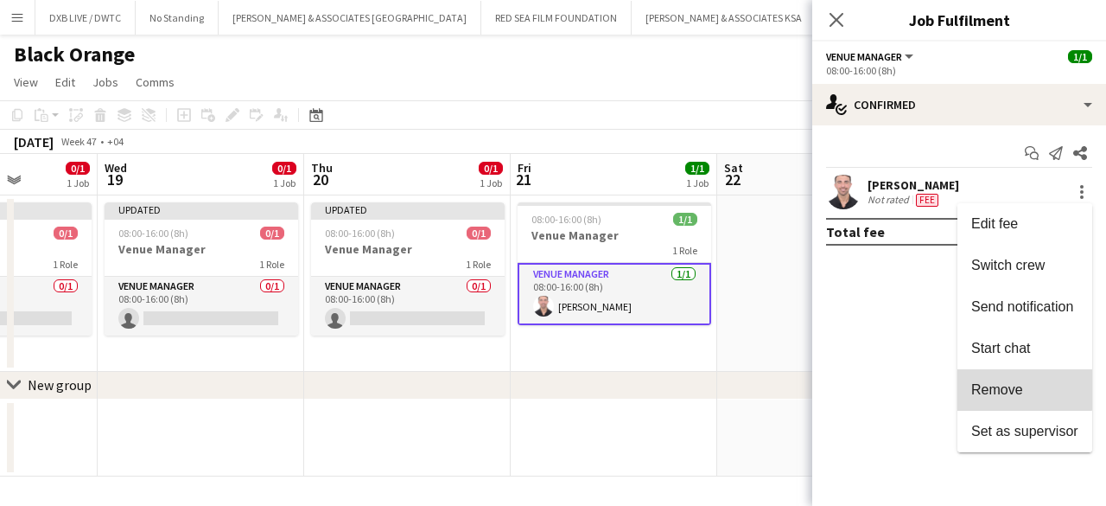
click at [1013, 373] on button "Remove" at bounding box center [1025, 389] width 135 height 41
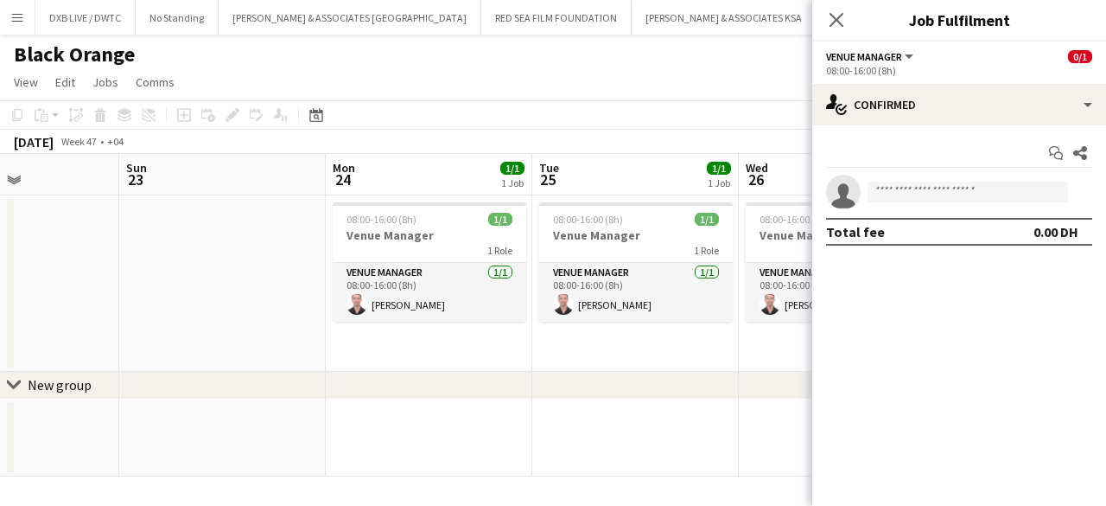
scroll to position [0, 500]
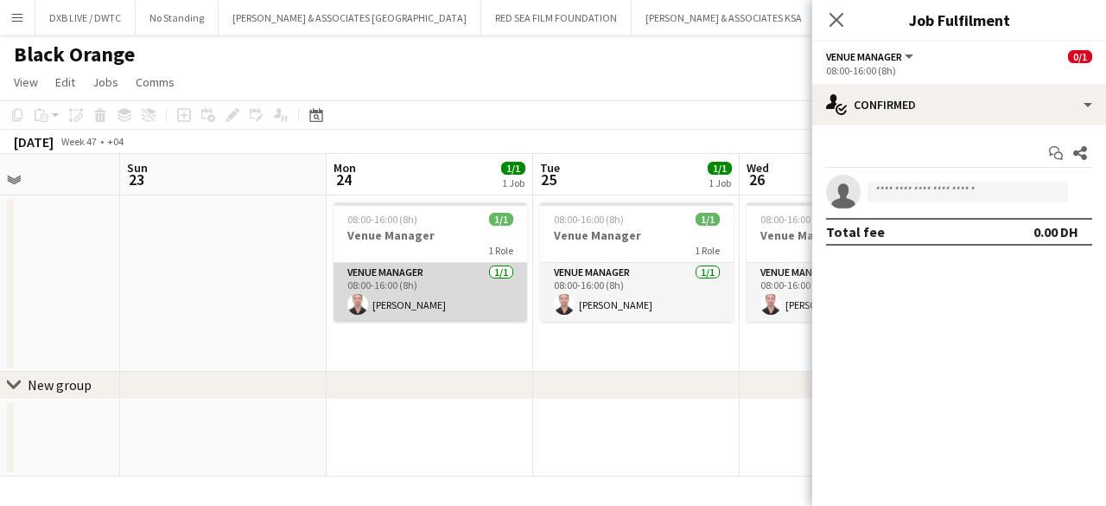
click at [449, 288] on app-card-role "Venue Manager [DATE] 08:00-16:00 (8h) [PERSON_NAME]" at bounding box center [431, 292] width 194 height 59
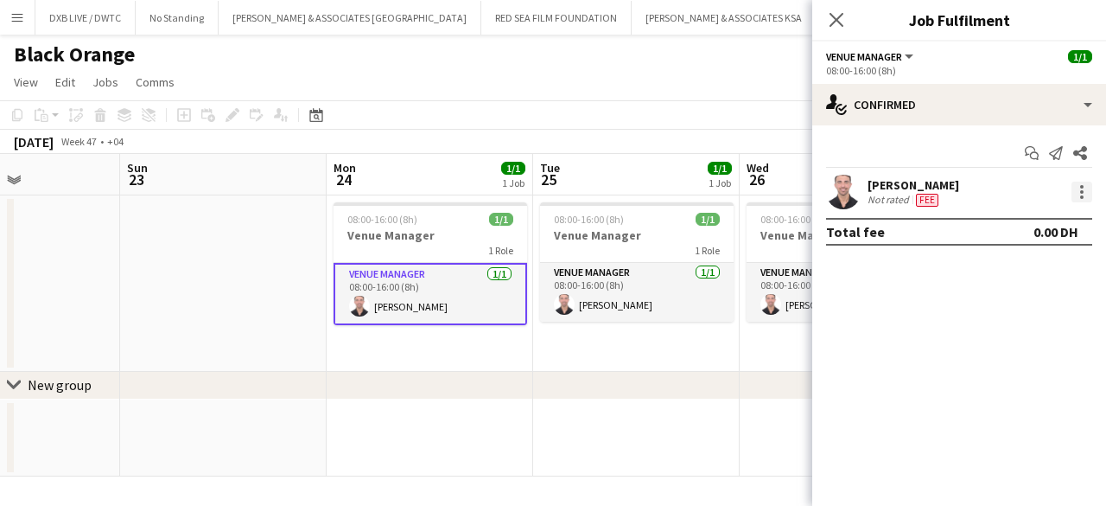
click at [1082, 190] on div at bounding box center [1082, 191] width 3 height 3
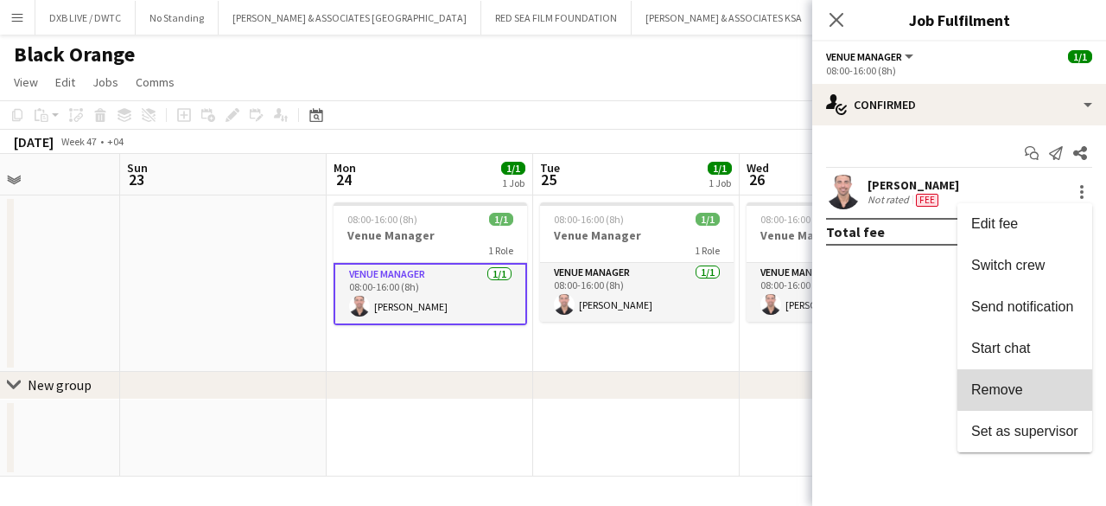
click at [1026, 374] on button "Remove" at bounding box center [1025, 389] width 135 height 41
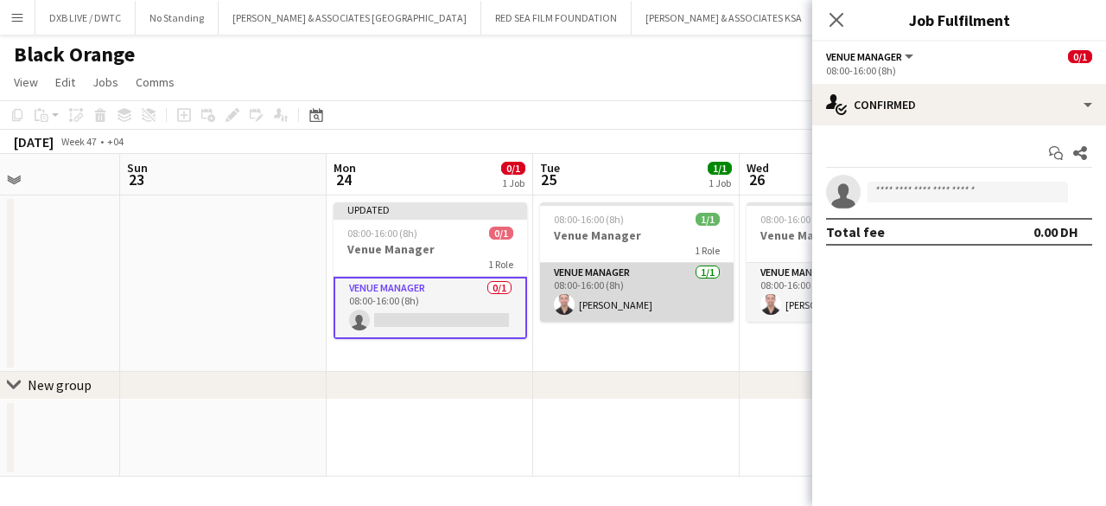
click at [672, 303] on app-card-role "Venue Manager [DATE] 08:00-16:00 (8h) [PERSON_NAME]" at bounding box center [637, 292] width 194 height 59
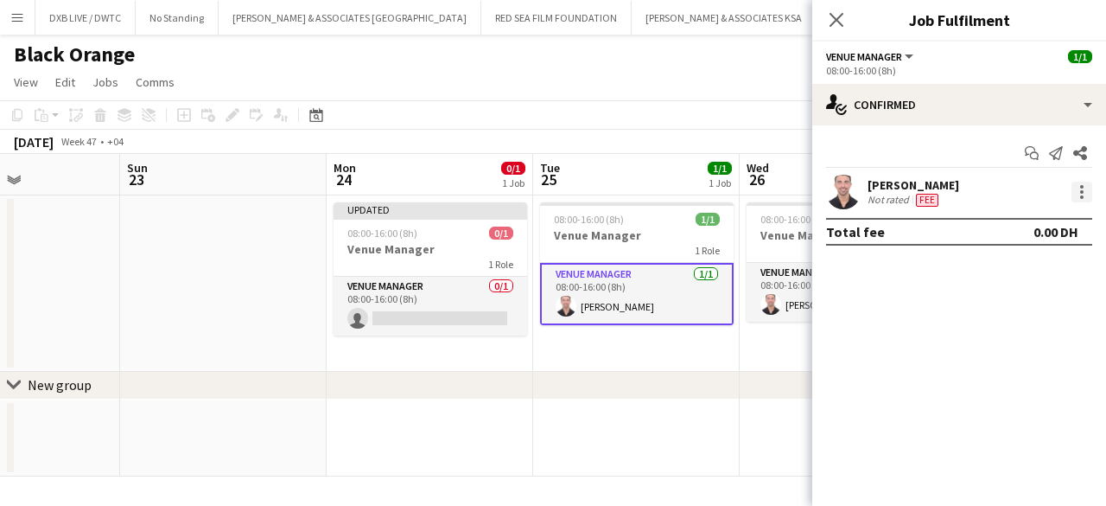
click at [1087, 198] on div at bounding box center [1082, 192] width 21 height 21
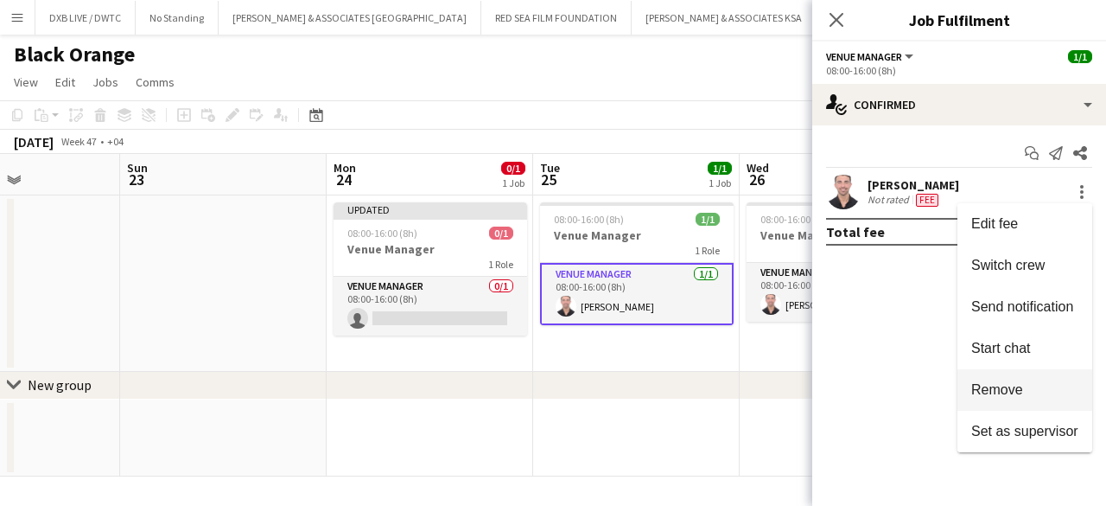
click at [1026, 379] on button "Remove" at bounding box center [1025, 389] width 135 height 41
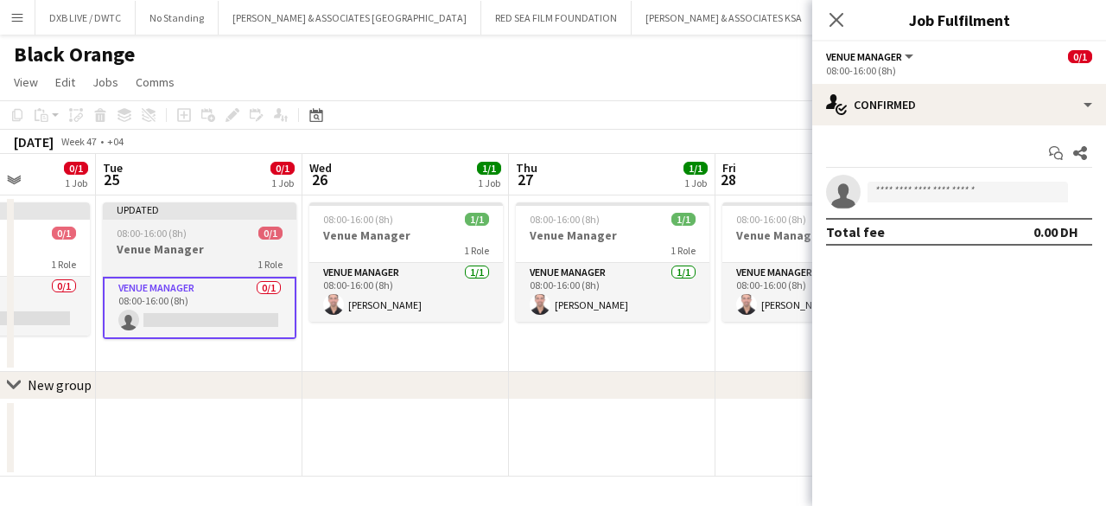
scroll to position [0, 524]
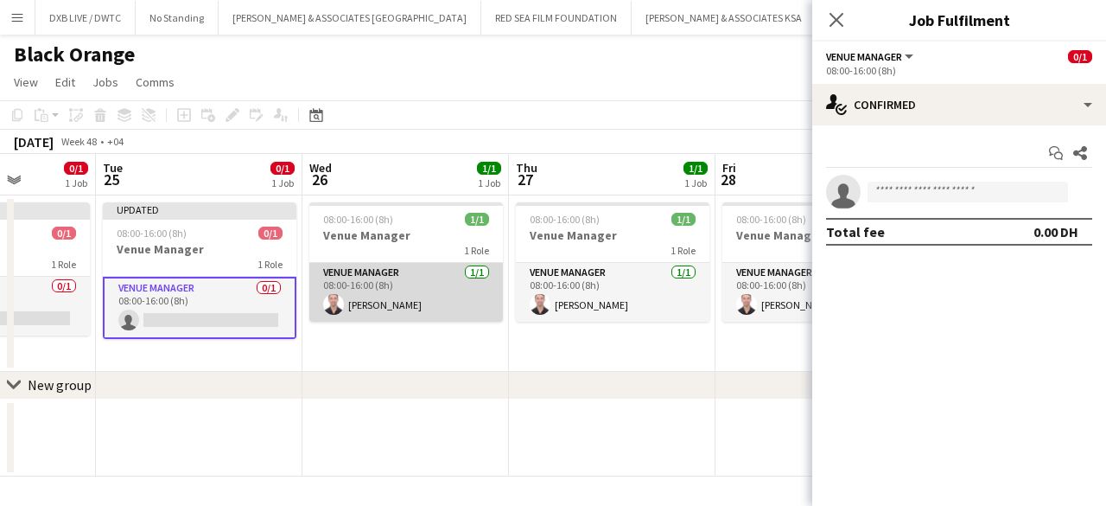
click at [437, 313] on app-card-role "Venue Manager [DATE] 08:00-16:00 (8h) [PERSON_NAME]" at bounding box center [406, 292] width 194 height 59
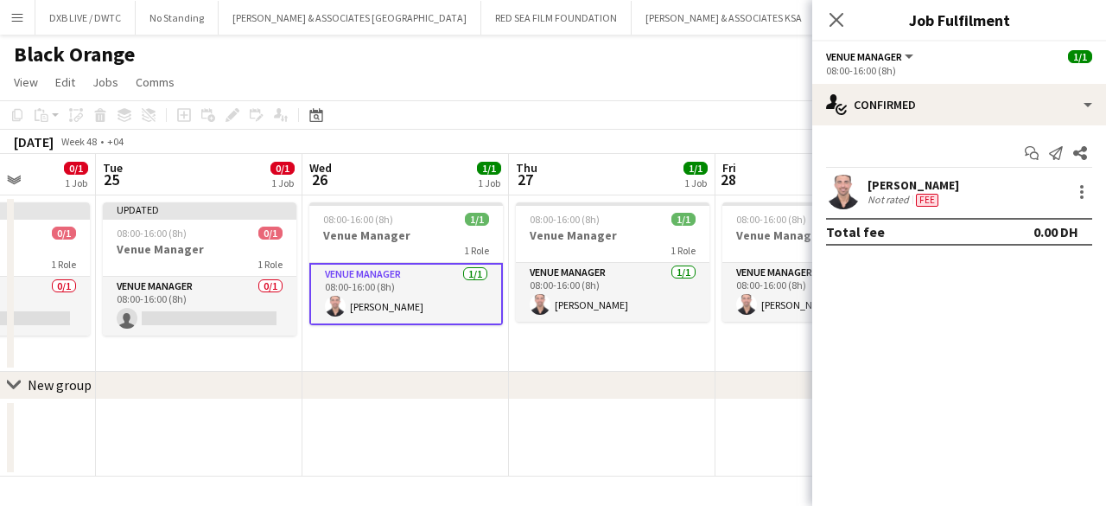
click at [1084, 179] on div "[PERSON_NAME] Not rated Fee" at bounding box center [960, 192] width 294 height 35
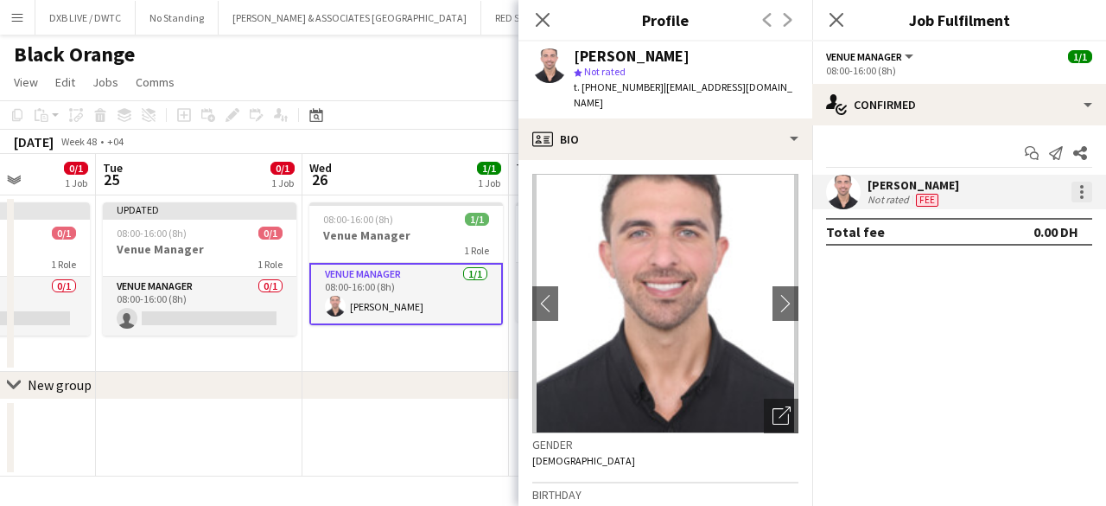
click at [1080, 190] on div at bounding box center [1082, 192] width 21 height 21
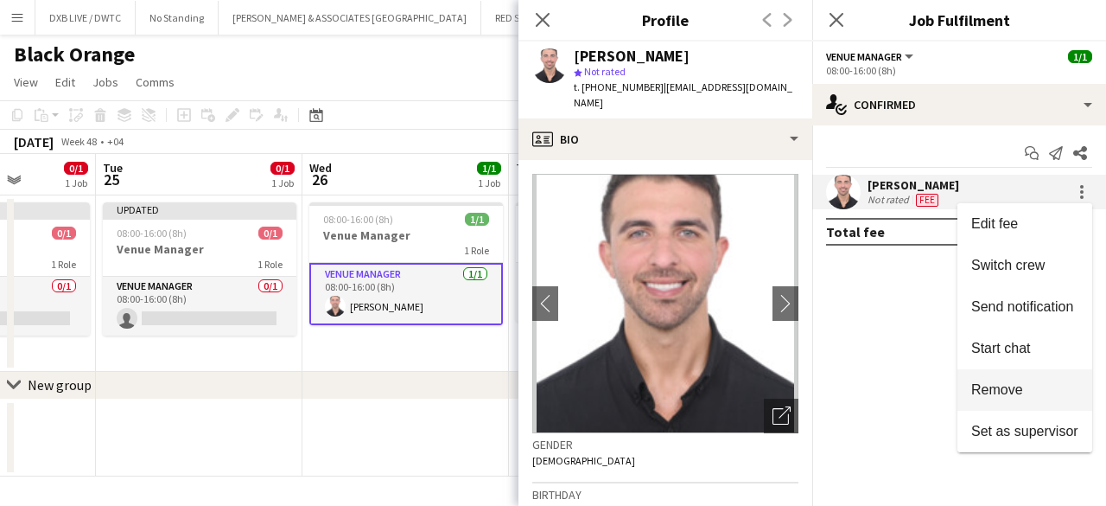
click at [1011, 392] on span "Remove" at bounding box center [998, 389] width 52 height 15
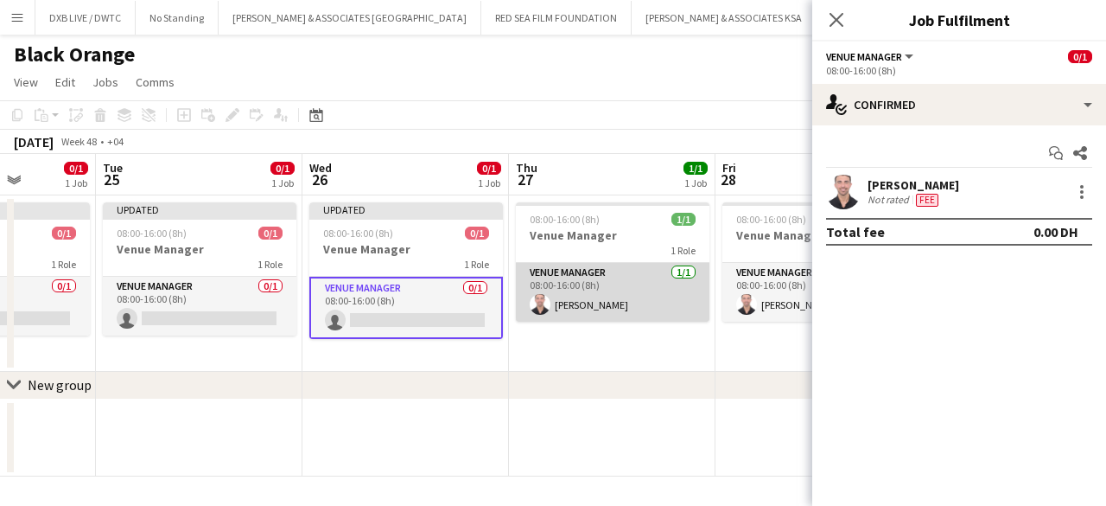
click at [621, 288] on app-card-role "Venue Manager [DATE] 08:00-16:00 (8h) [PERSON_NAME]" at bounding box center [613, 292] width 194 height 59
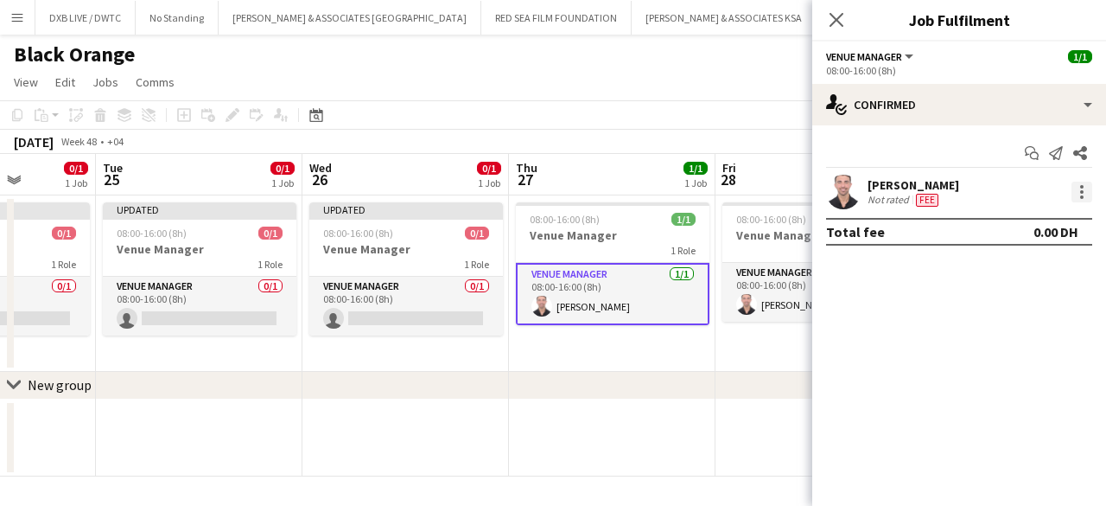
click at [1077, 195] on div at bounding box center [1082, 192] width 21 height 21
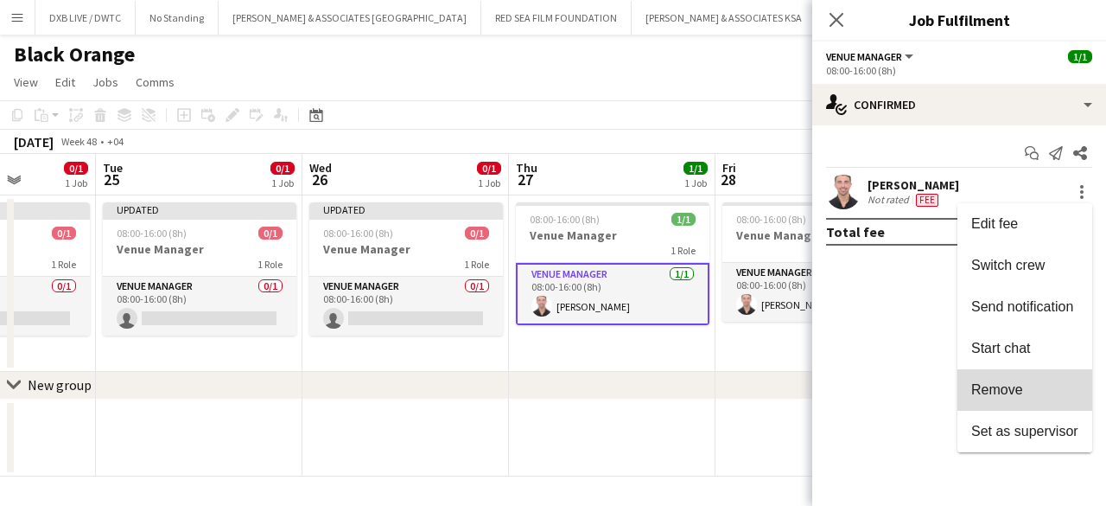
click at [1017, 386] on span "Remove" at bounding box center [998, 389] width 52 height 15
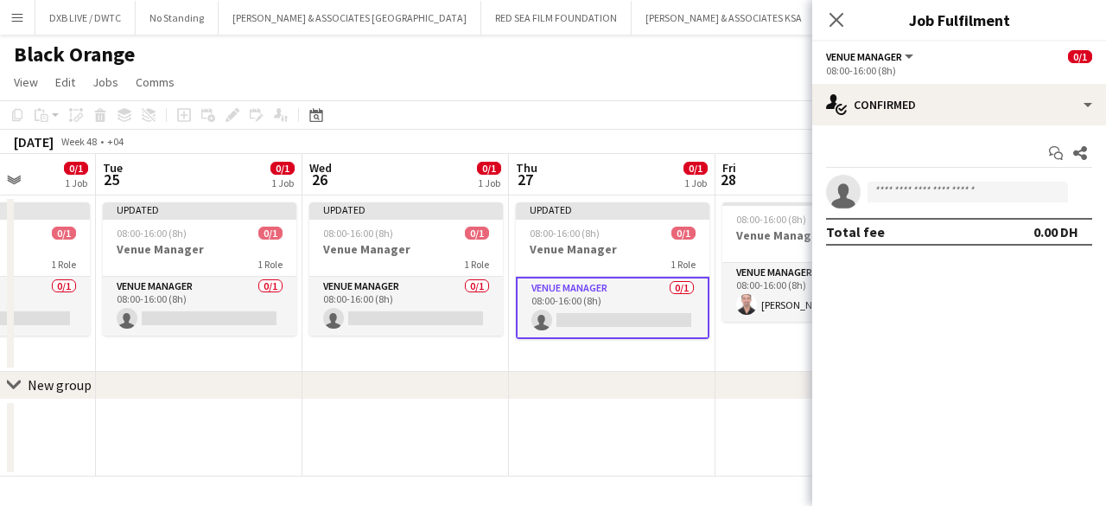
scroll to position [0, 504]
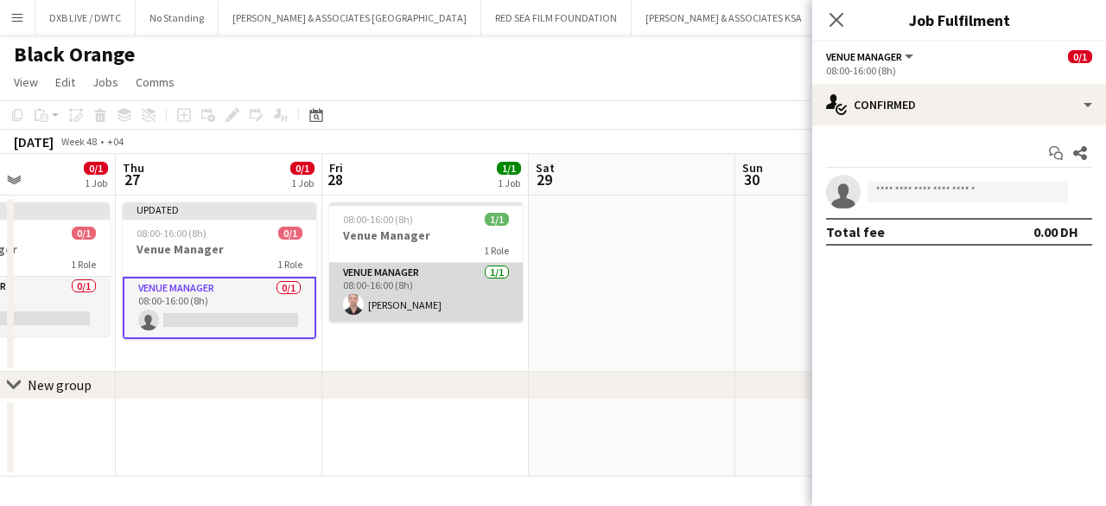
click at [396, 312] on app-card-role "Venue Manager [DATE] 08:00-16:00 (8h) [PERSON_NAME]" at bounding box center [426, 292] width 194 height 59
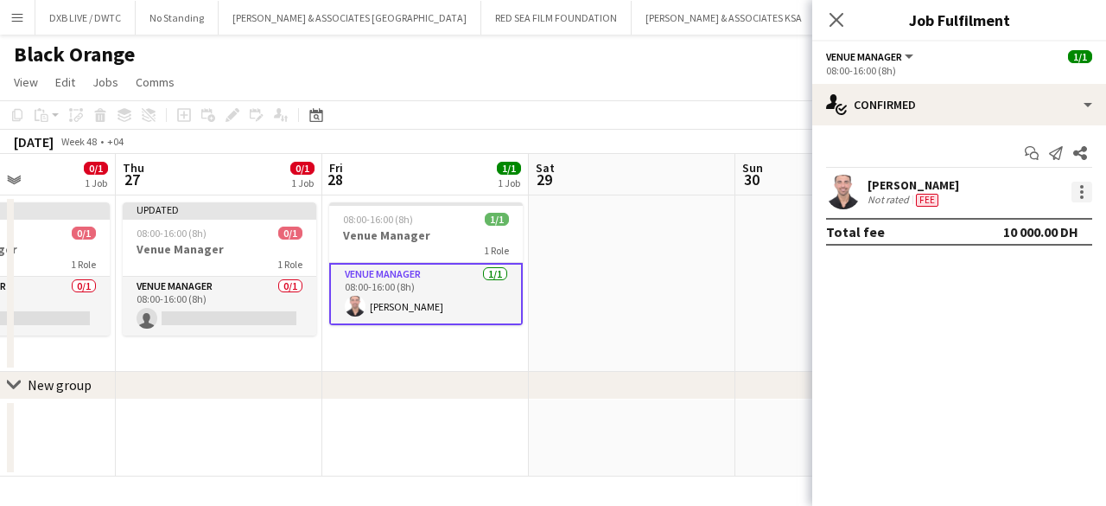
click at [1077, 194] on div at bounding box center [1082, 192] width 21 height 21
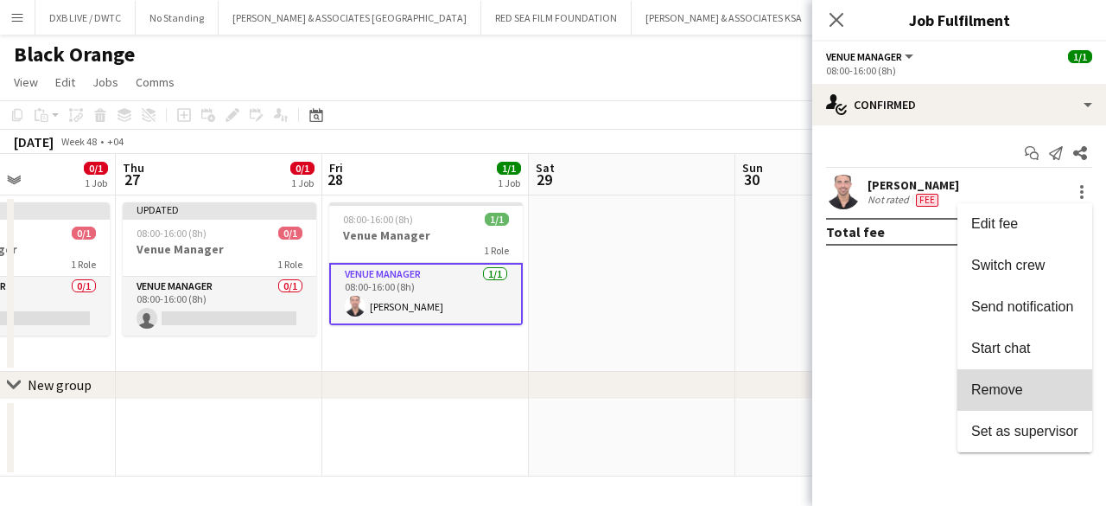
click at [1003, 386] on span "Remove" at bounding box center [998, 389] width 52 height 15
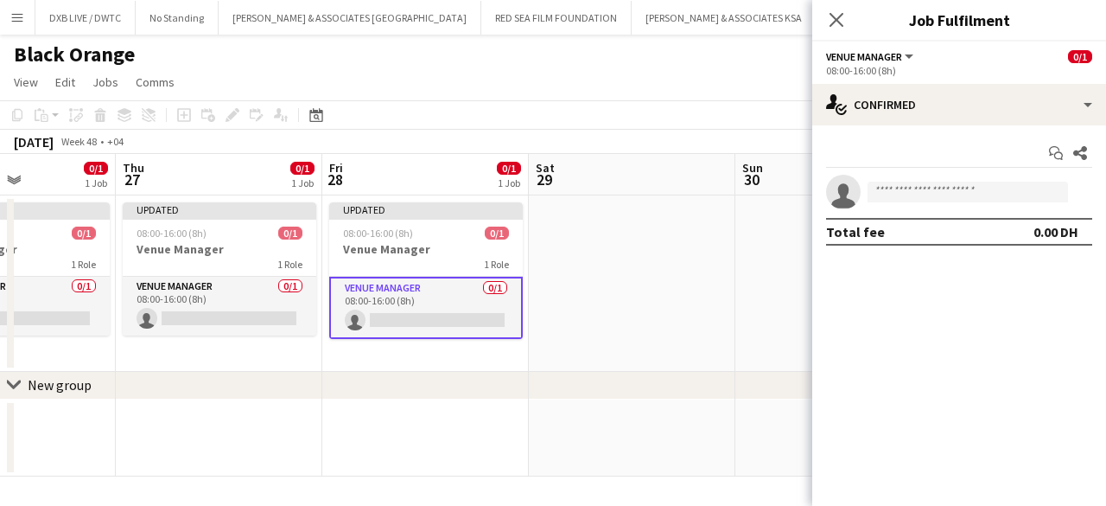
scroll to position [0, 519]
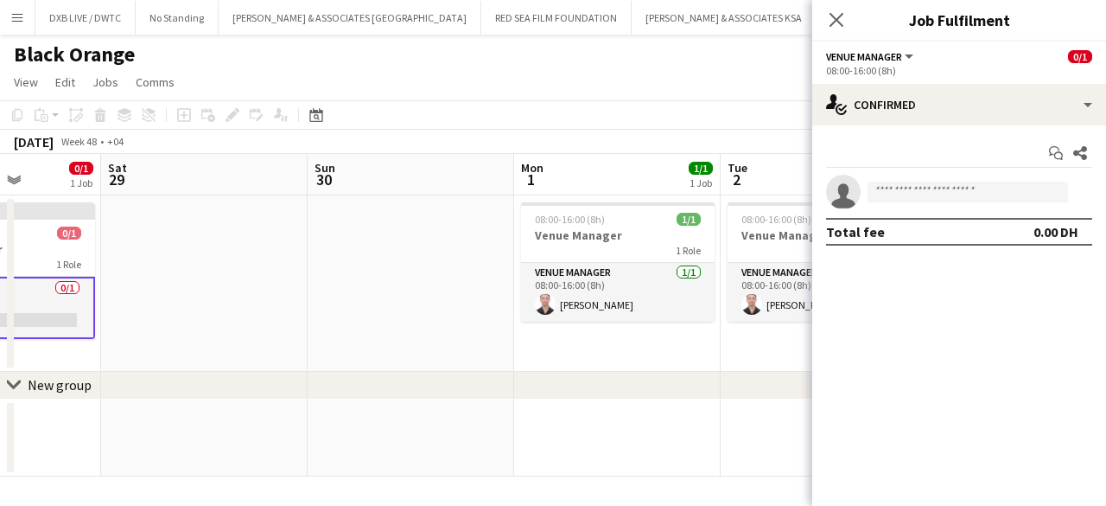
click at [615, 287] on app-card-role "Venue Manager [DATE] 08:00-16:00 (8h) [PERSON_NAME]" at bounding box center [618, 292] width 194 height 59
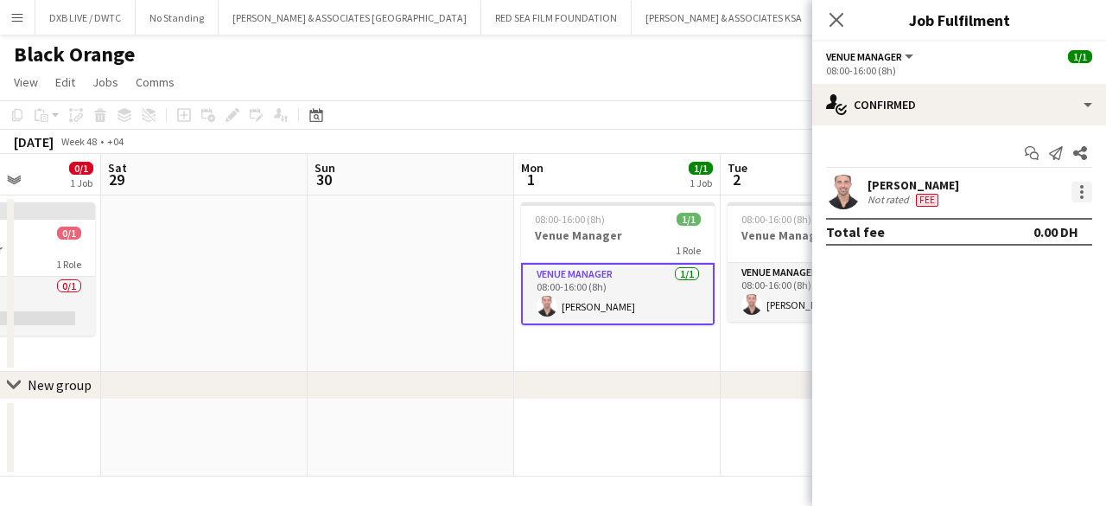
click at [1090, 182] on div at bounding box center [1082, 192] width 21 height 21
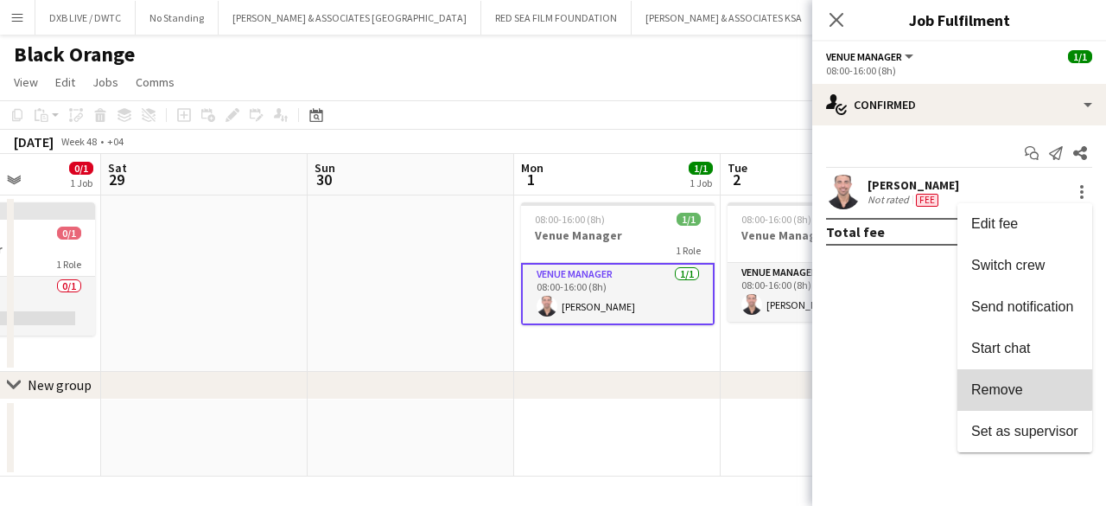
click at [1008, 379] on button "Remove" at bounding box center [1025, 389] width 135 height 41
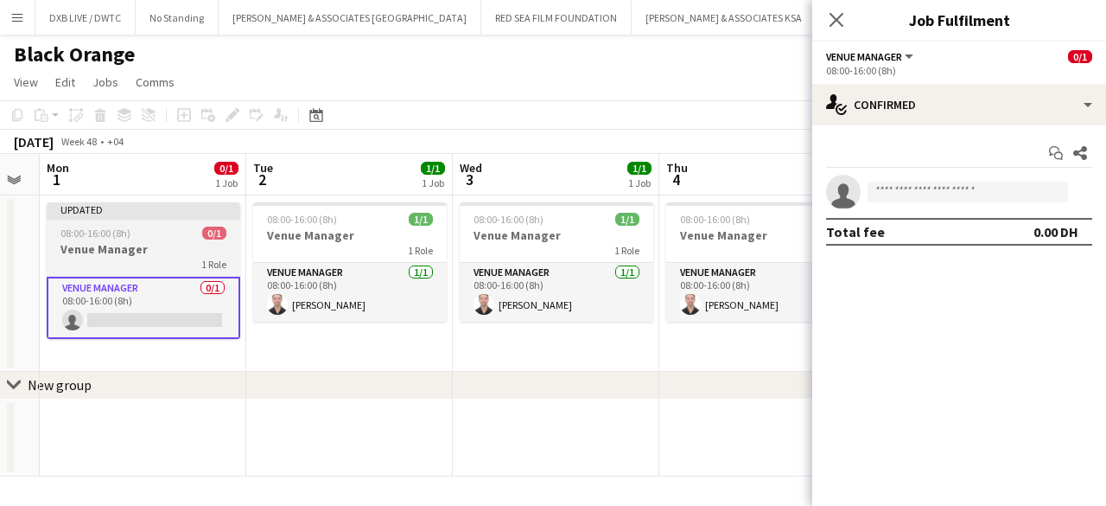
scroll to position [0, 579]
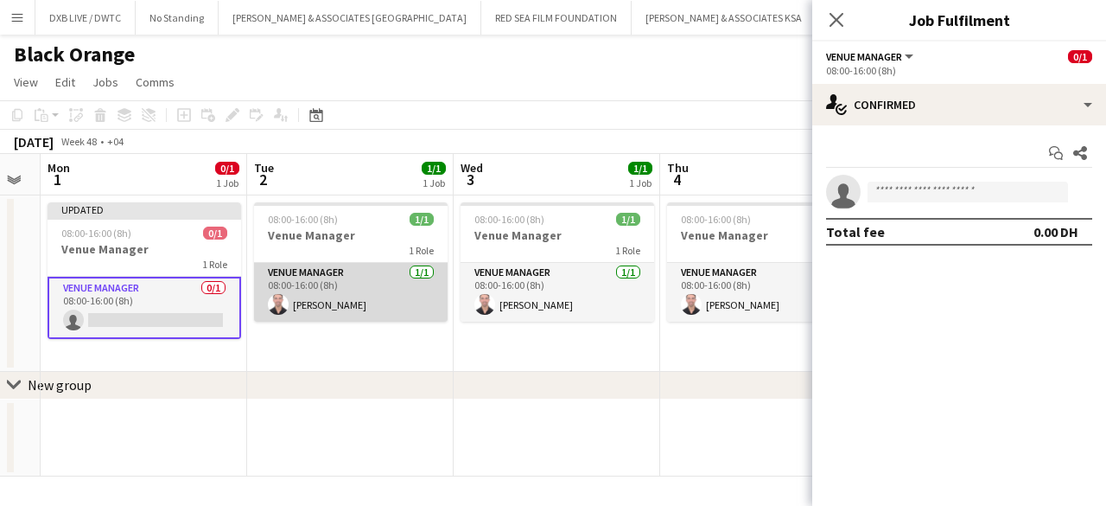
click at [327, 319] on app-card-role "Venue Manager [DATE] 08:00-16:00 (8h) [PERSON_NAME]" at bounding box center [351, 292] width 194 height 59
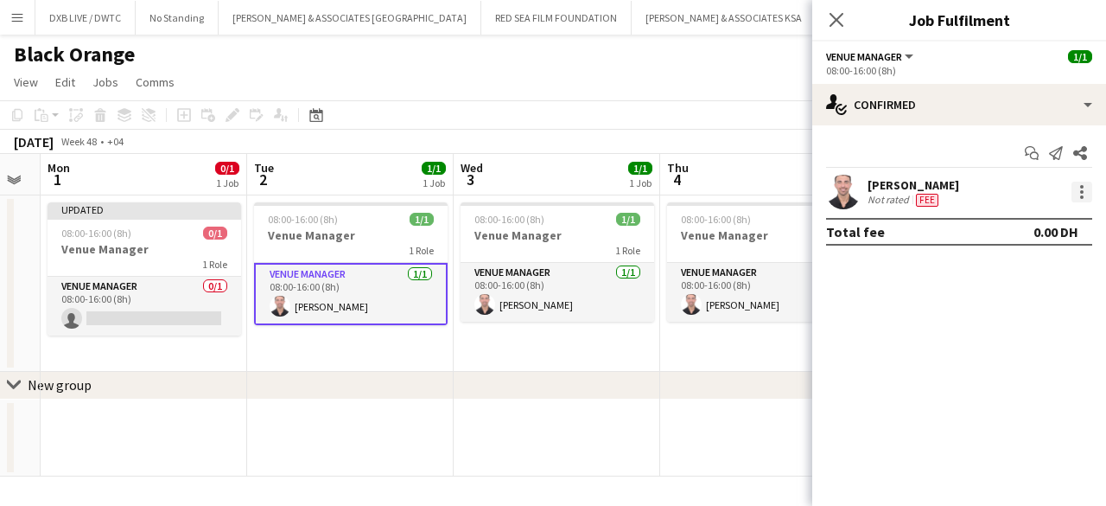
click at [1077, 198] on div at bounding box center [1082, 192] width 21 height 21
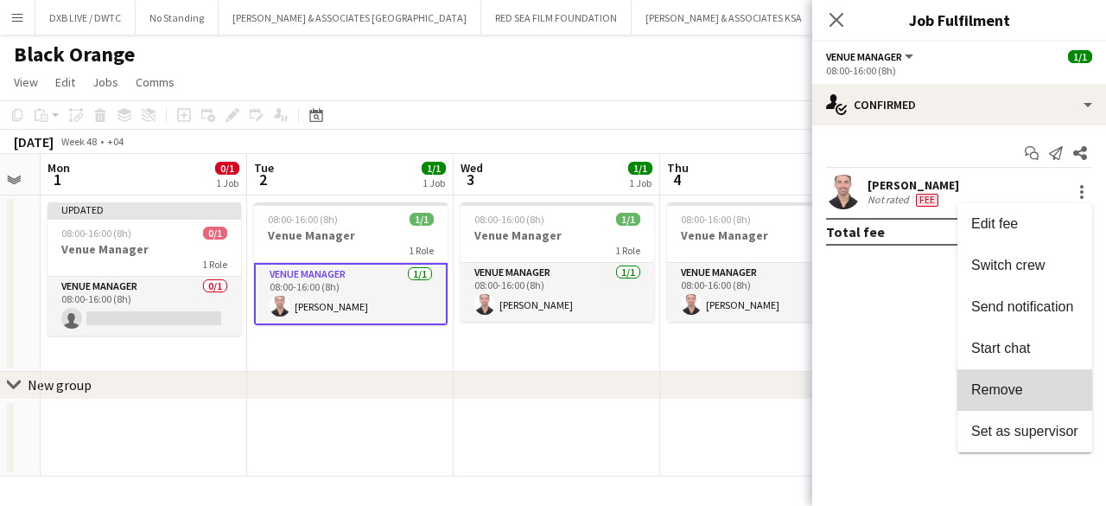
click at [1017, 387] on span "Remove" at bounding box center [998, 389] width 52 height 15
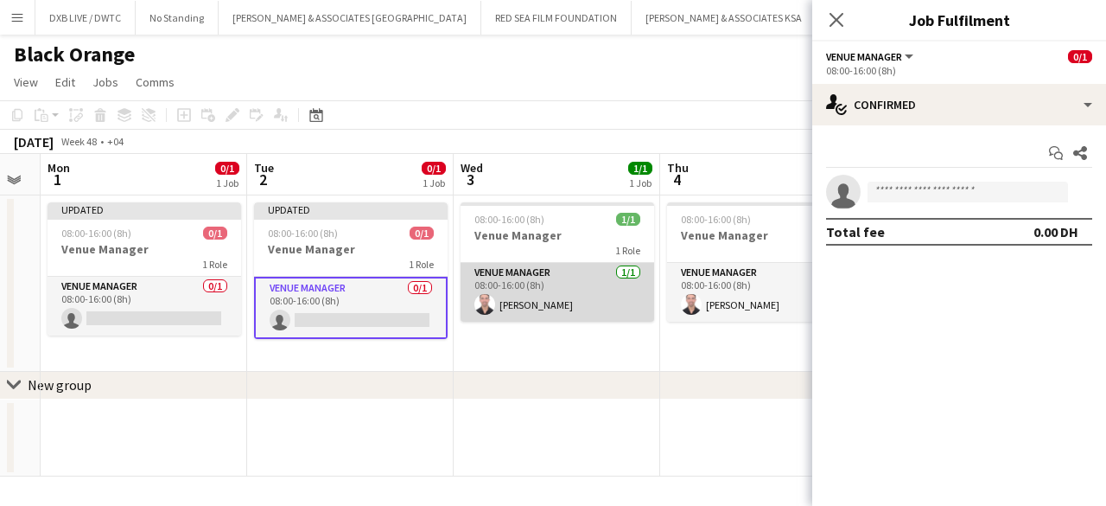
click at [620, 268] on app-card-role "Venue Manager [DATE] 08:00-16:00 (8h) [PERSON_NAME]" at bounding box center [558, 292] width 194 height 59
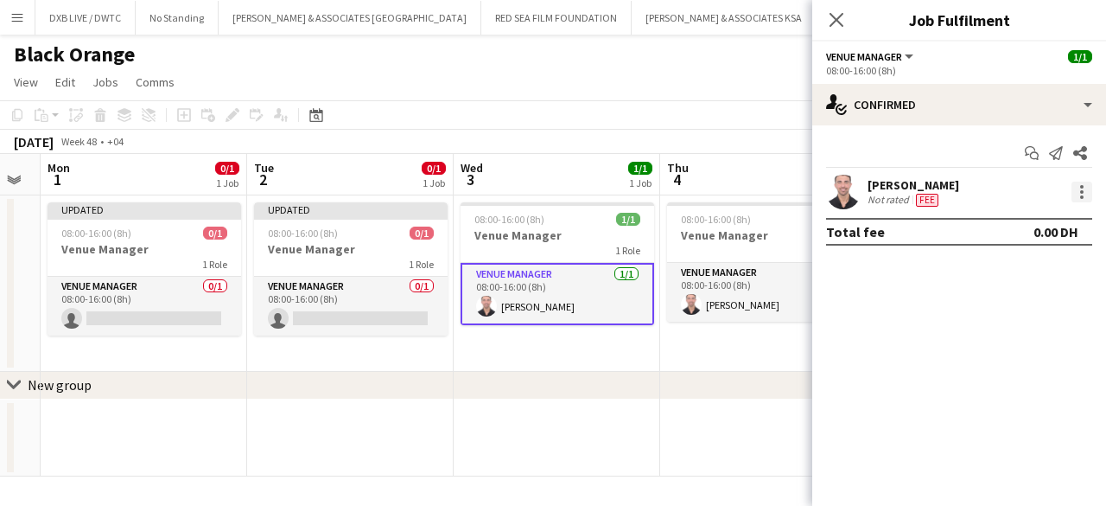
click at [1082, 191] on div at bounding box center [1082, 191] width 3 height 3
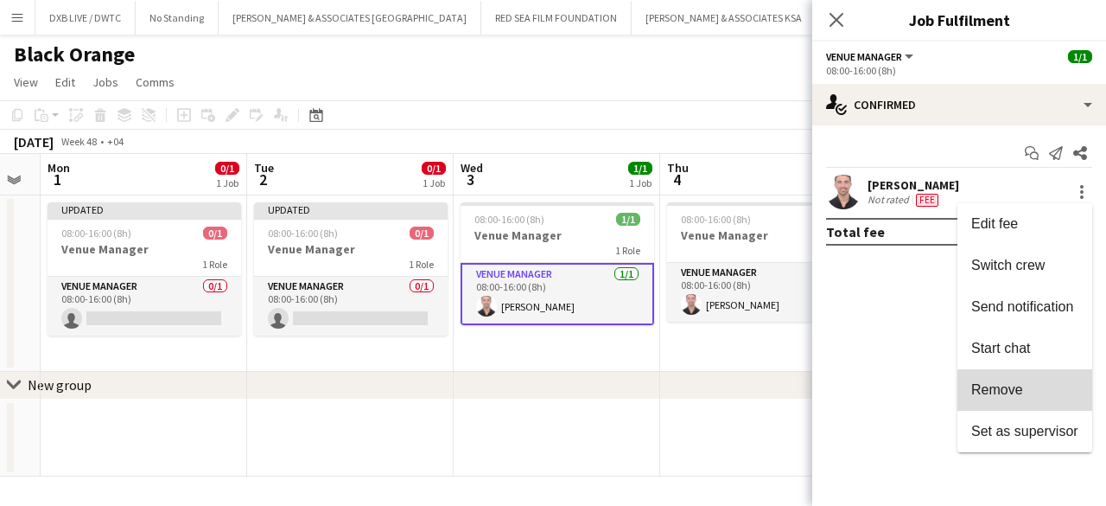
click at [1032, 385] on span "Remove" at bounding box center [1025, 390] width 107 height 16
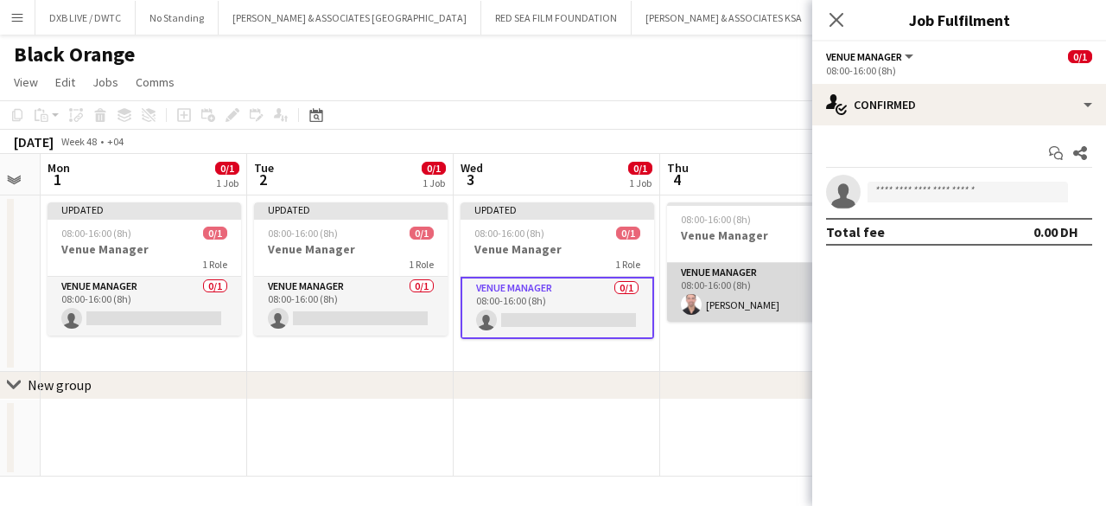
click at [698, 286] on app-card-role "Venue Manager [DATE] 08:00-16:00 (8h) [PERSON_NAME]" at bounding box center [764, 292] width 194 height 59
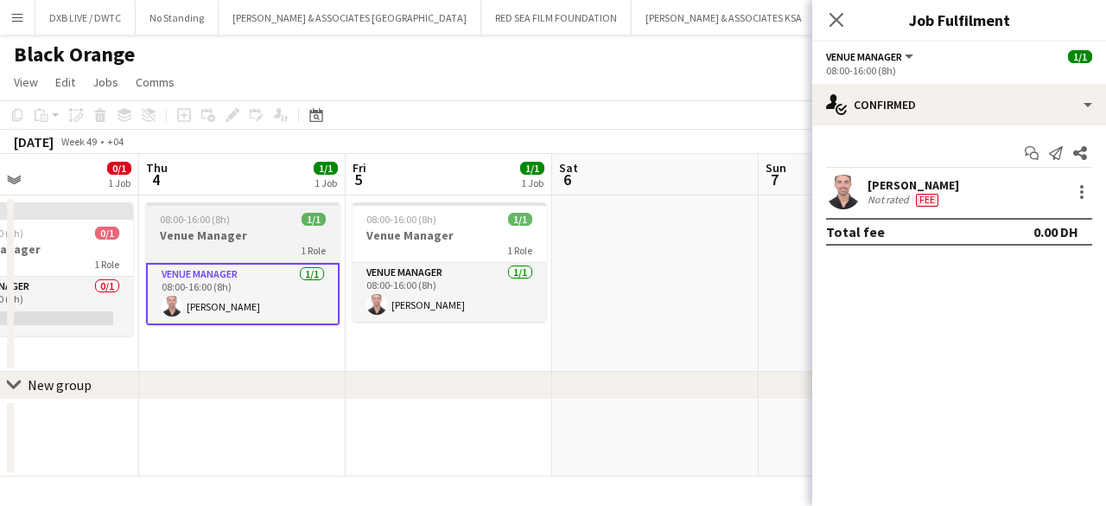
scroll to position [0, 689]
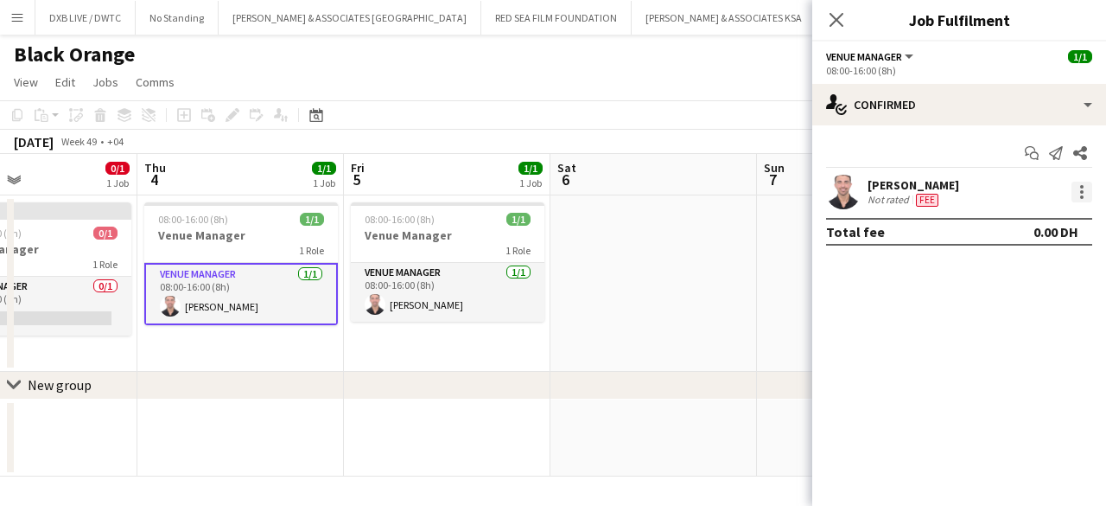
click at [1087, 182] on div at bounding box center [1082, 192] width 21 height 21
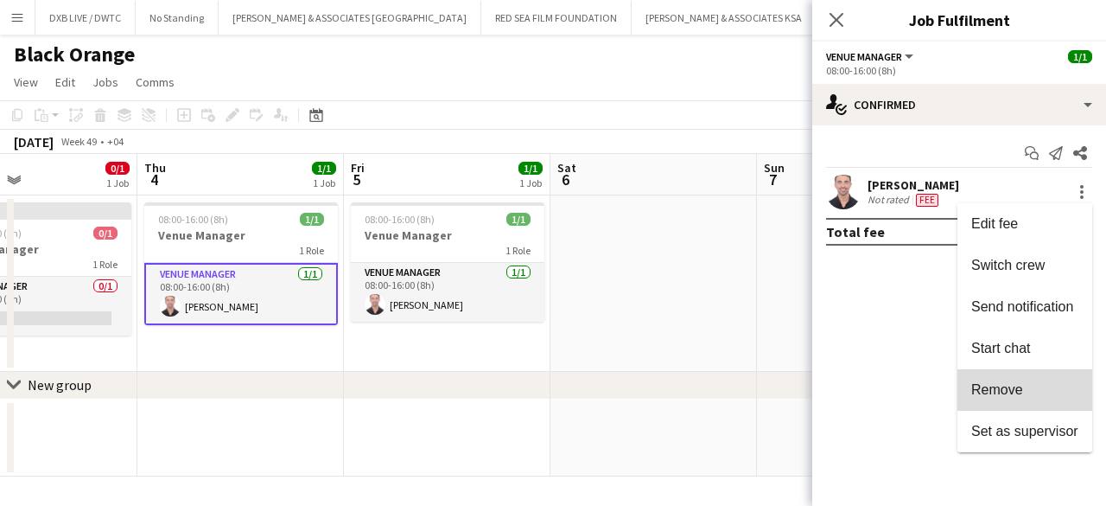
click at [1036, 385] on span "Remove" at bounding box center [1025, 390] width 107 height 16
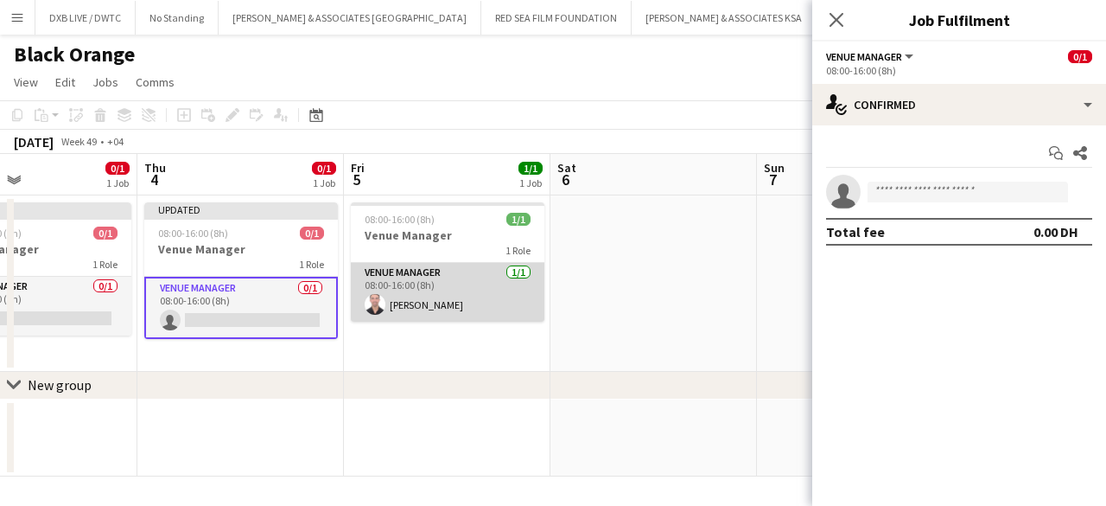
click at [450, 285] on app-card-role "Venue Manager [DATE] 08:00-16:00 (8h) [PERSON_NAME]" at bounding box center [448, 292] width 194 height 59
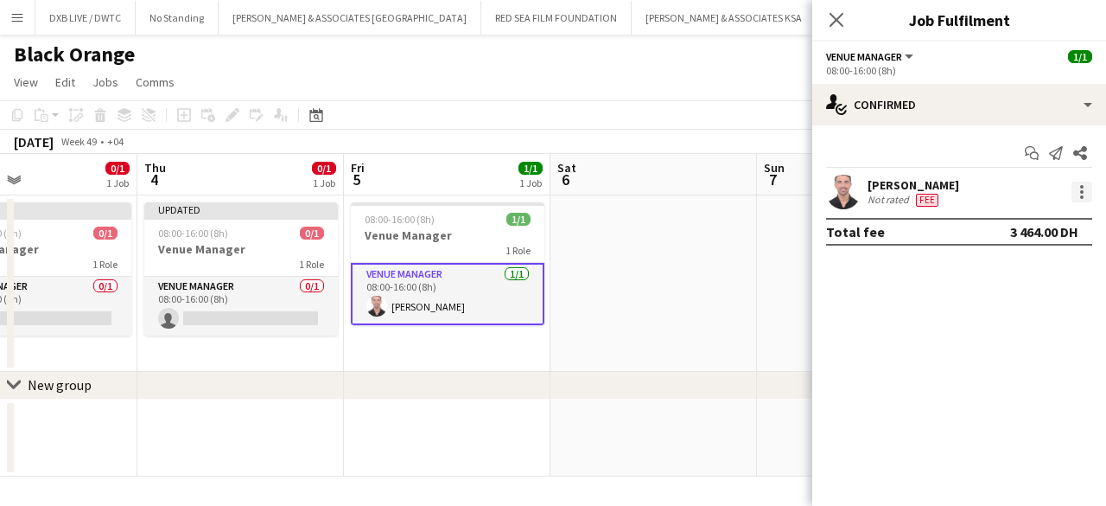
click at [1081, 198] on div at bounding box center [1082, 192] width 21 height 21
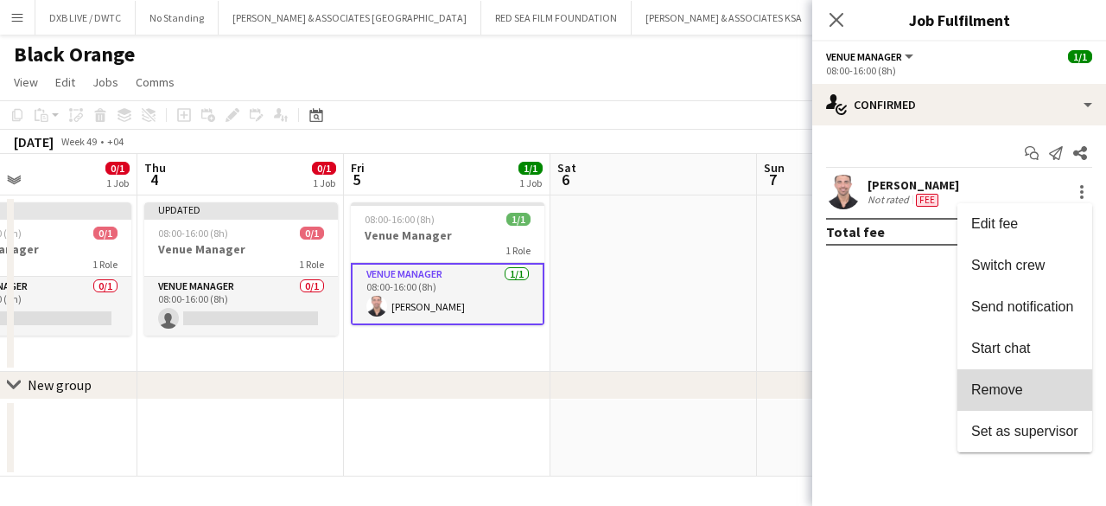
click at [1034, 379] on button "Remove" at bounding box center [1025, 389] width 135 height 41
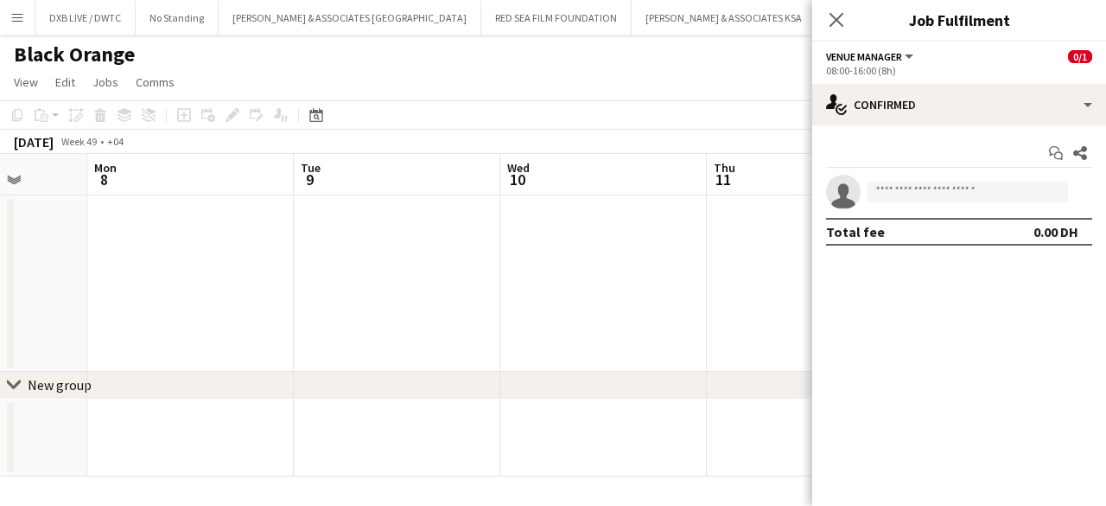
scroll to position [0, 738]
click at [835, 26] on icon "Close pop-in" at bounding box center [836, 19] width 16 height 16
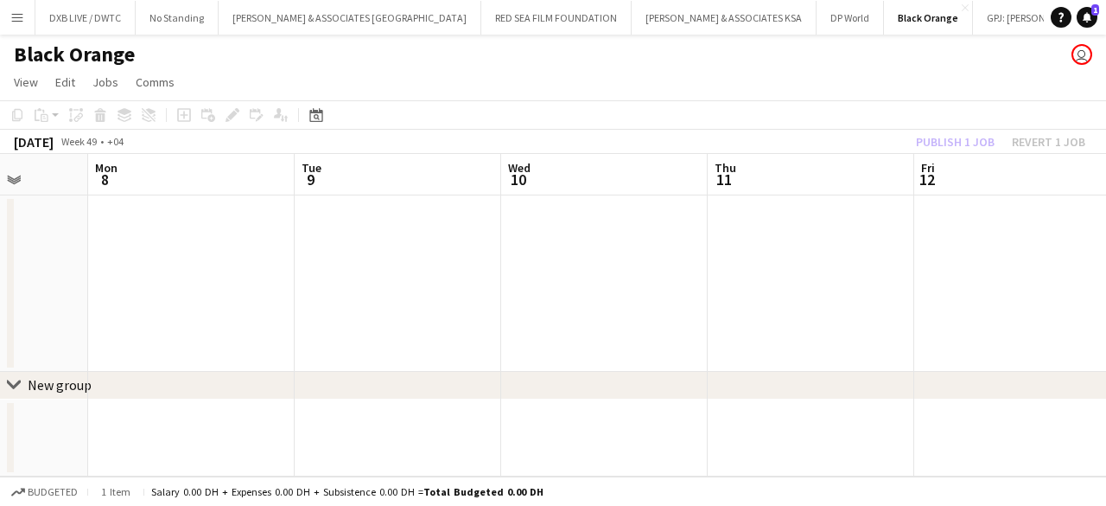
click at [930, 139] on div "Publish 1 job Revert 1 job" at bounding box center [1001, 142] width 211 height 22
click at [930, 139] on button "Publish 50 jobs" at bounding box center [935, 142] width 105 height 22
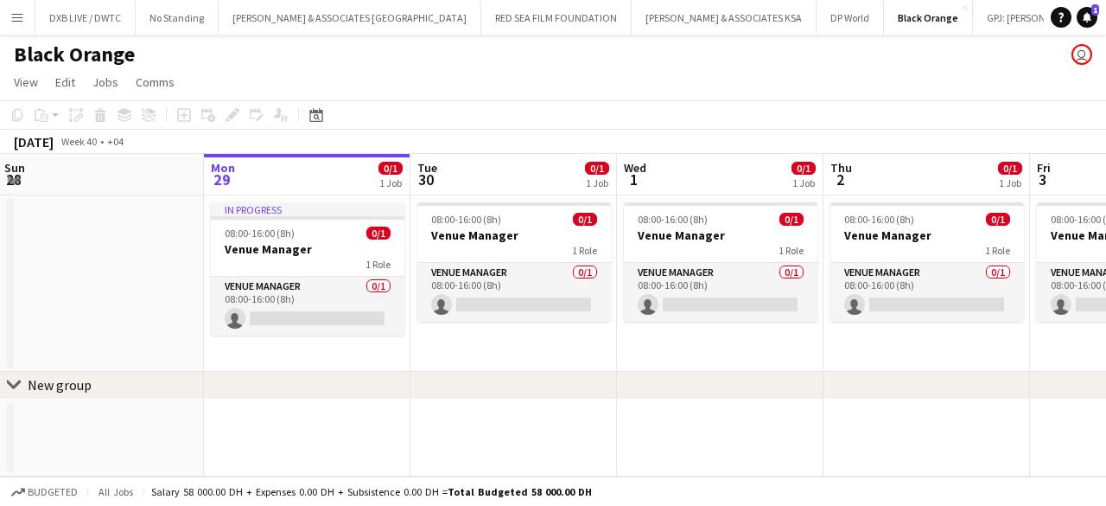
scroll to position [0, 531]
